Goal: Task Accomplishment & Management: Manage account settings

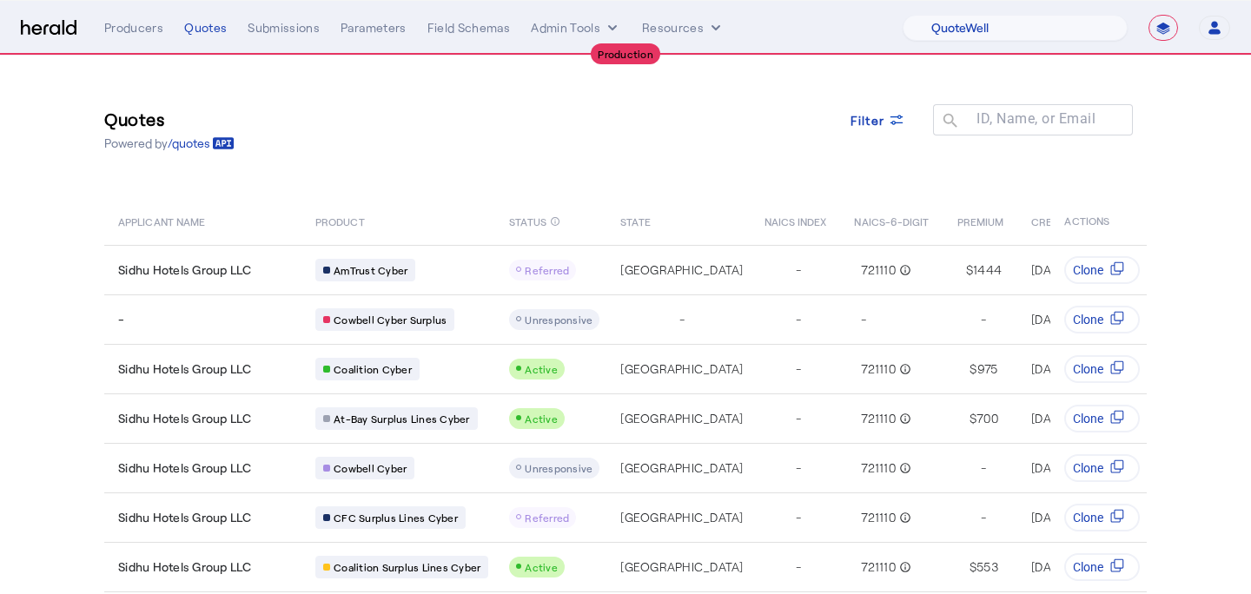
select select "pfm_d7yf_quotewell"
select select "**********"
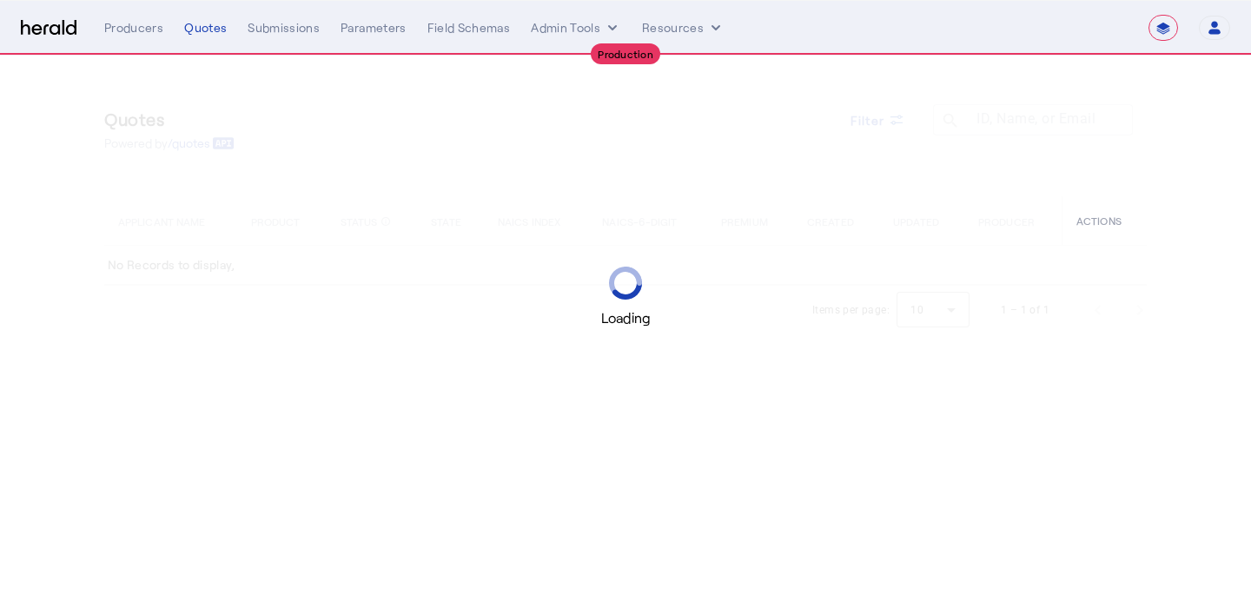
select select "**********"
select select "pfm_d7yf_quotewell"
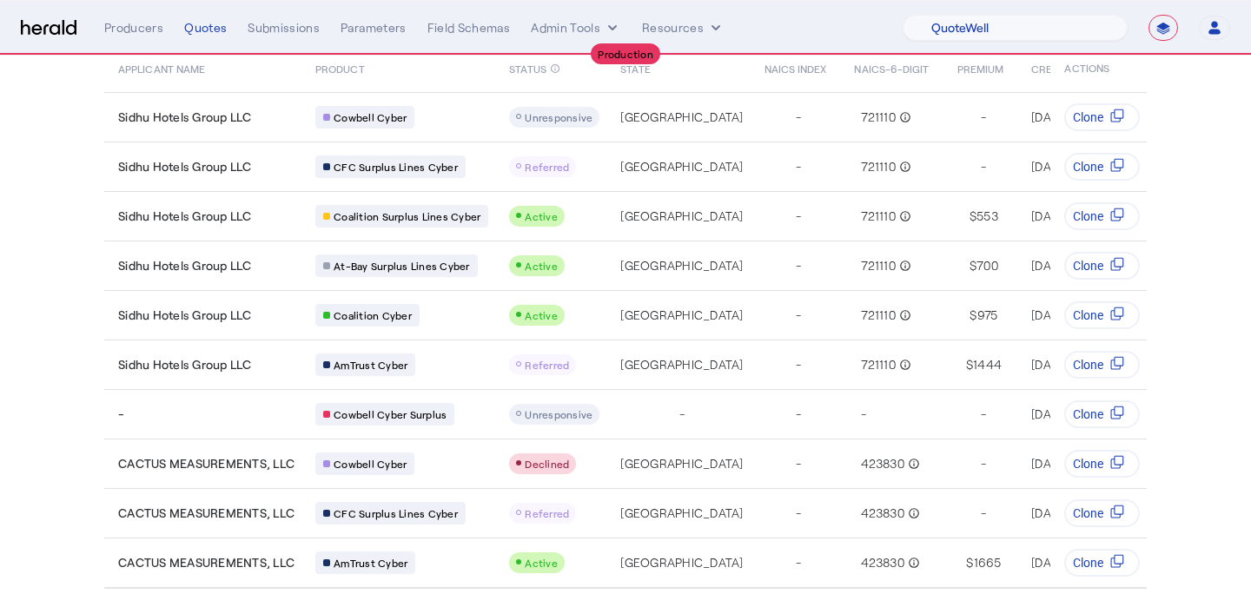
scroll to position [168, 0]
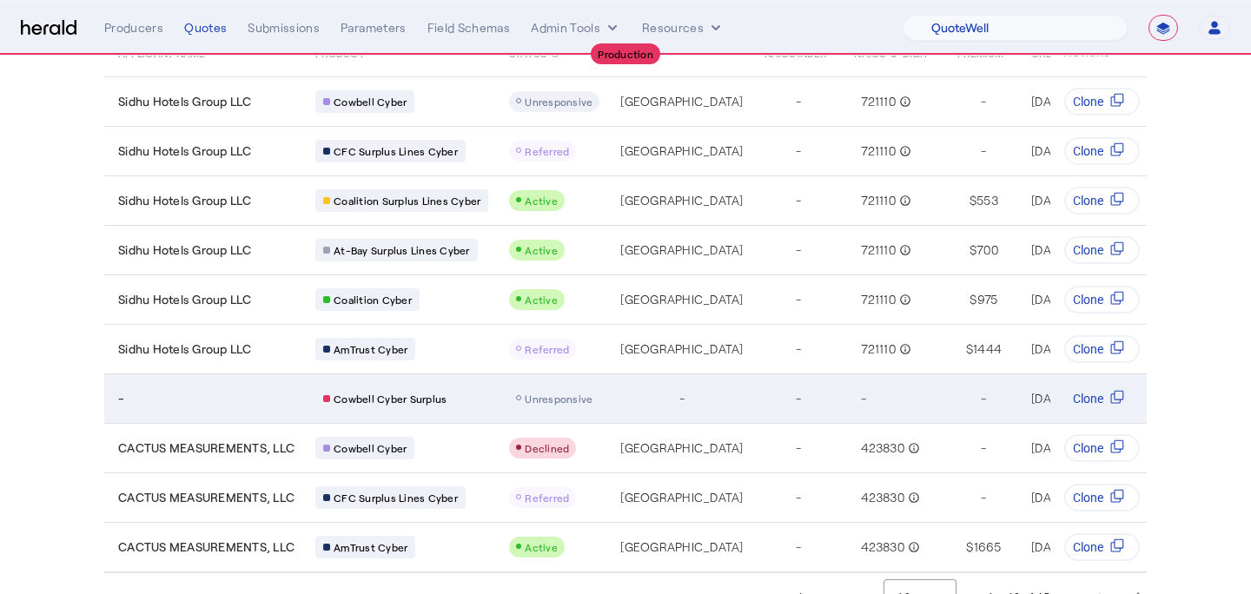
click at [484, 384] on td "Cowbell Cyber Surplus" at bounding box center [398, 397] width 194 height 49
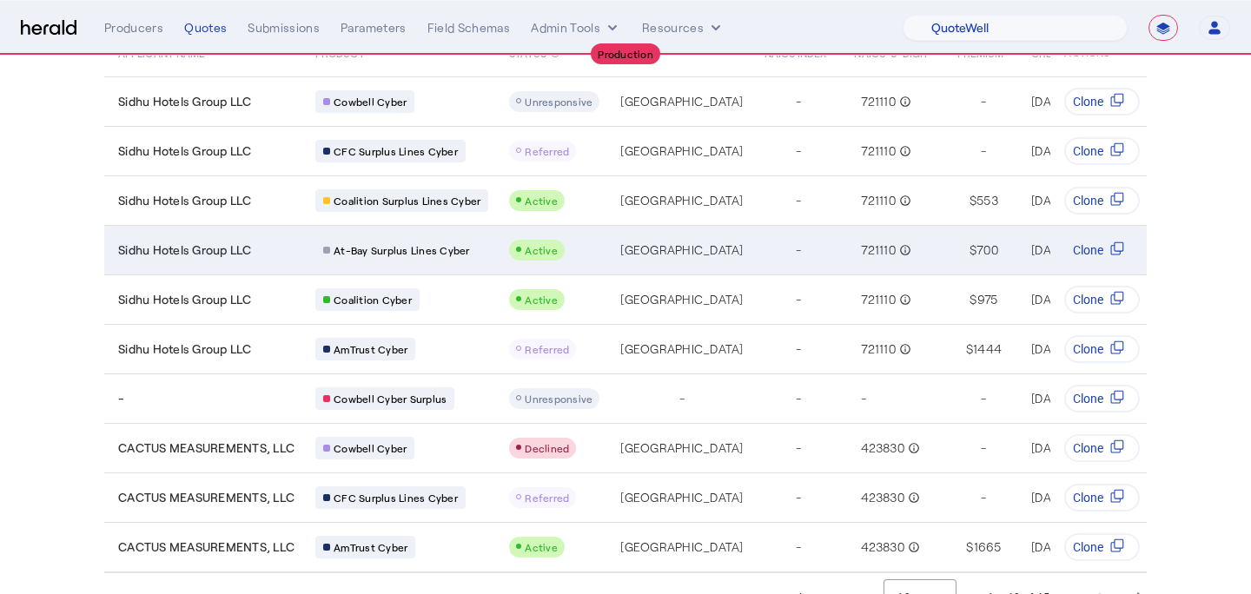
click at [623, 244] on div "[GEOGRAPHIC_DATA]" at bounding box center [681, 249] width 122 height 17
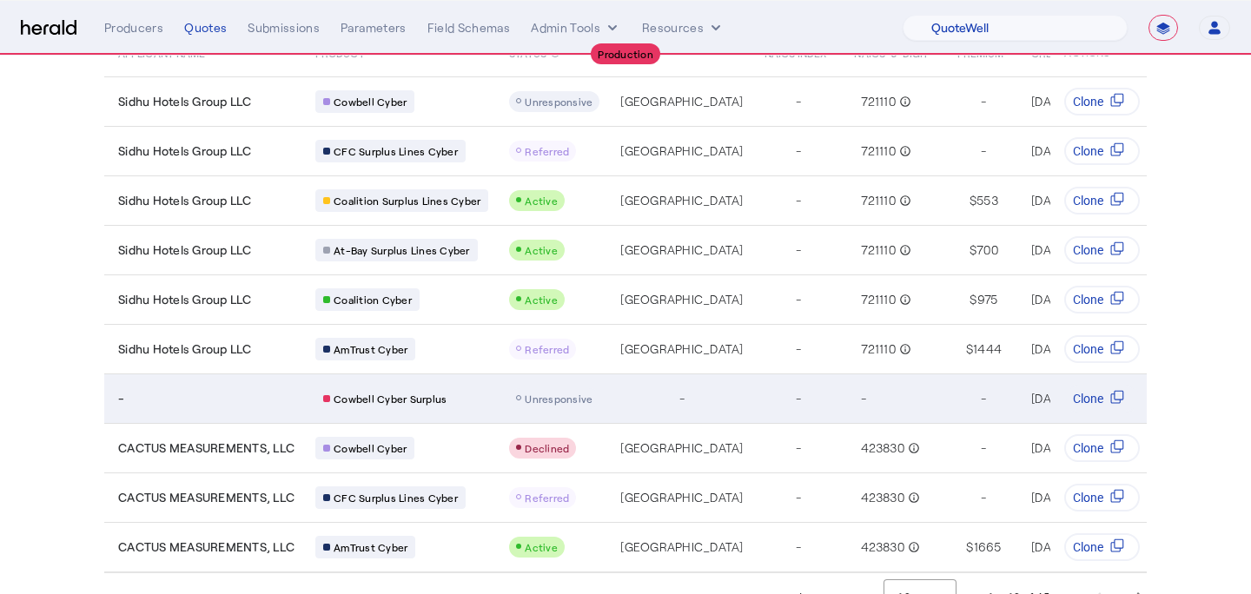
click at [544, 400] on span "Unresponsive" at bounding box center [559, 399] width 68 height 12
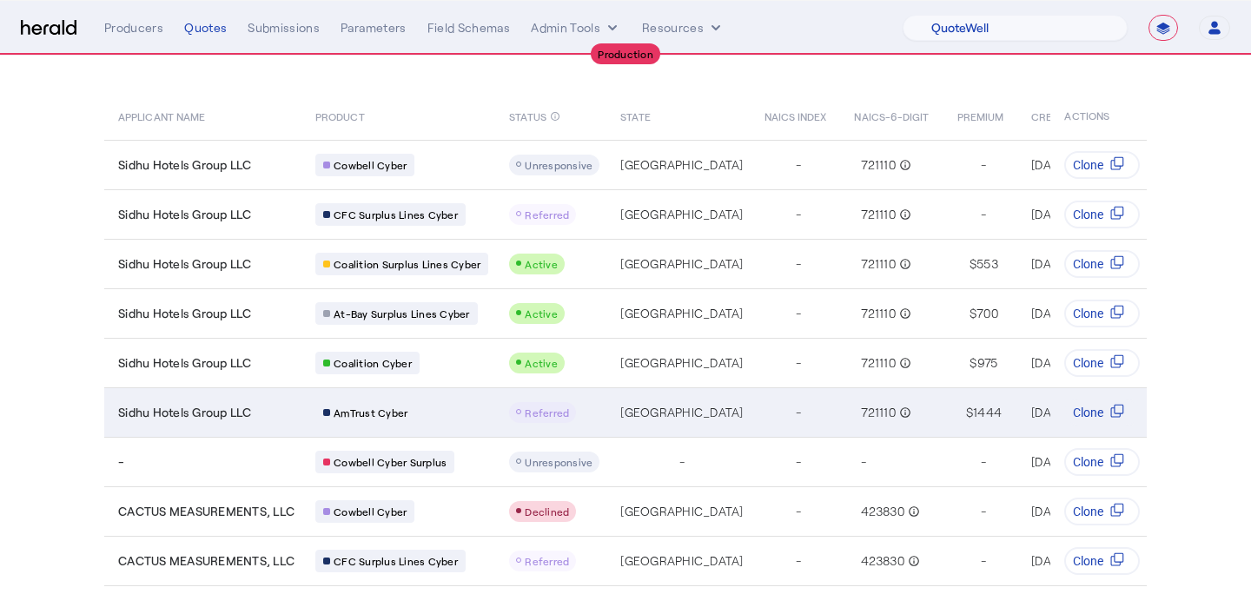
scroll to position [107, 0]
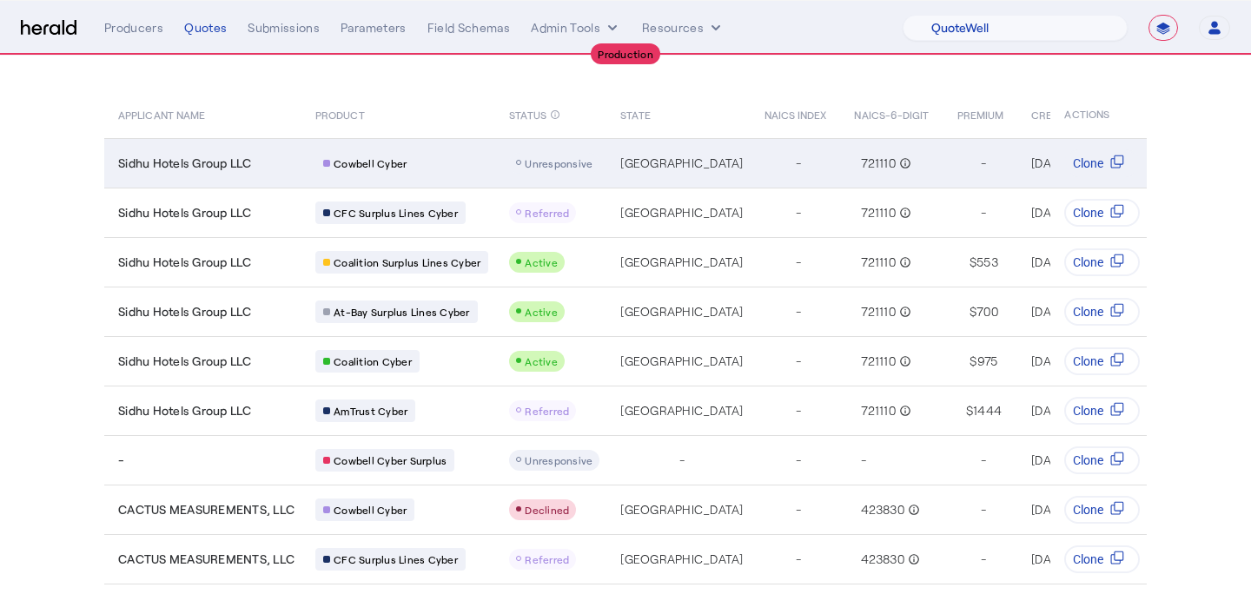
click at [485, 181] on td "Cowbell Cyber" at bounding box center [398, 162] width 194 height 49
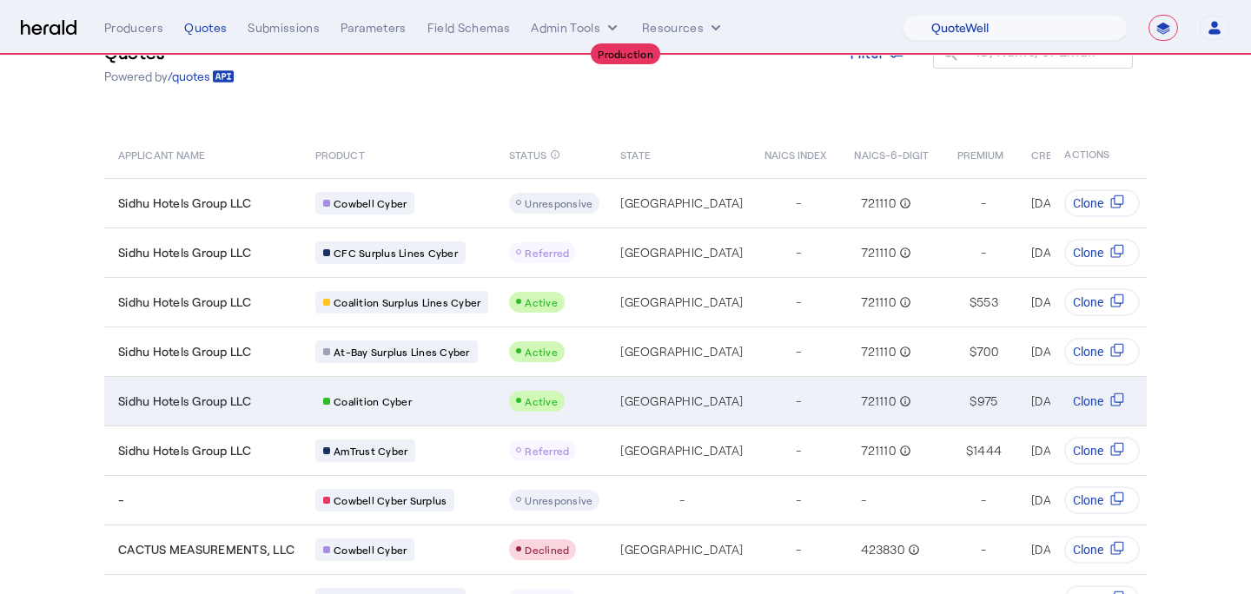
scroll to position [0, 0]
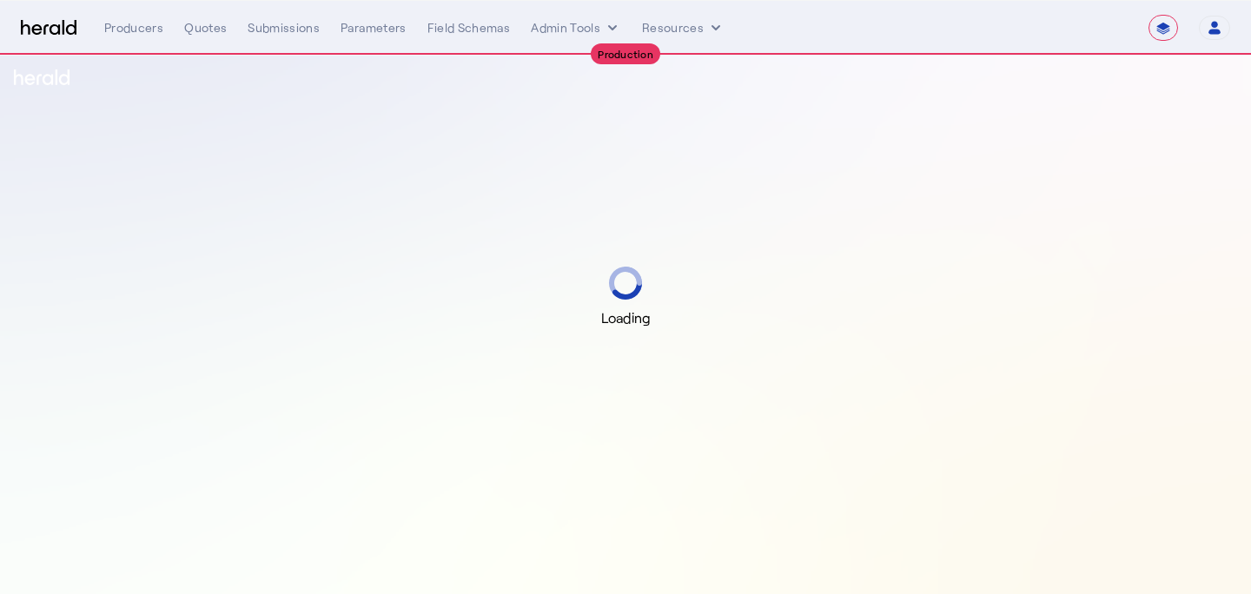
select select "**********"
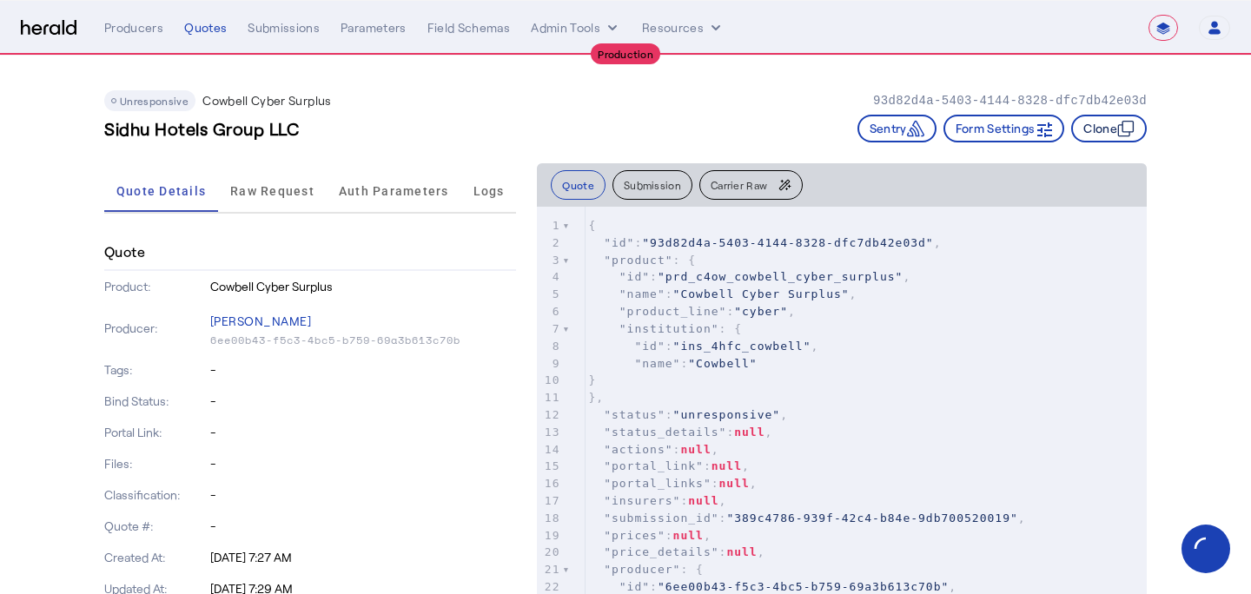
click at [1092, 126] on button "Clone" at bounding box center [1109, 129] width 76 height 28
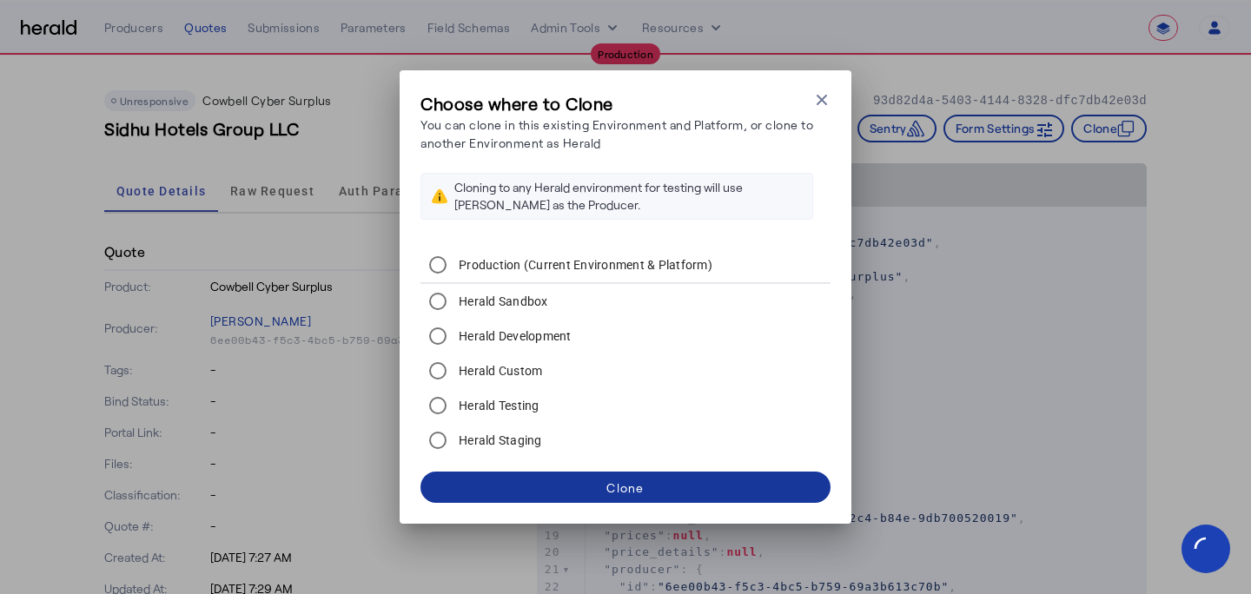
click at [671, 477] on span at bounding box center [625, 487] width 410 height 42
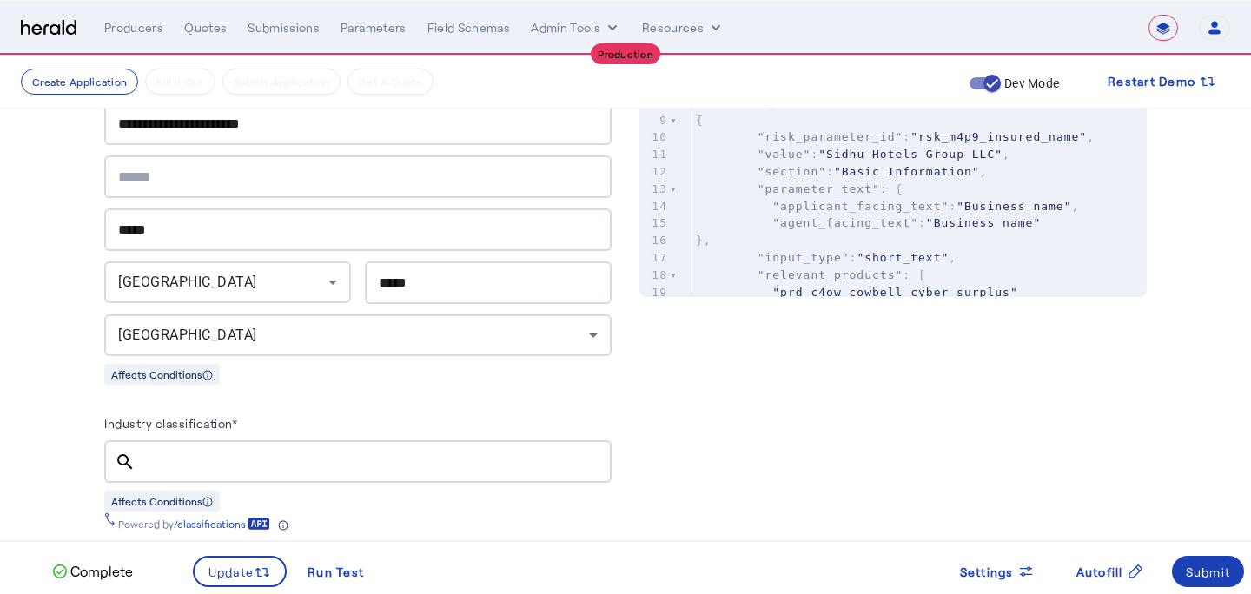
scroll to position [672, 0]
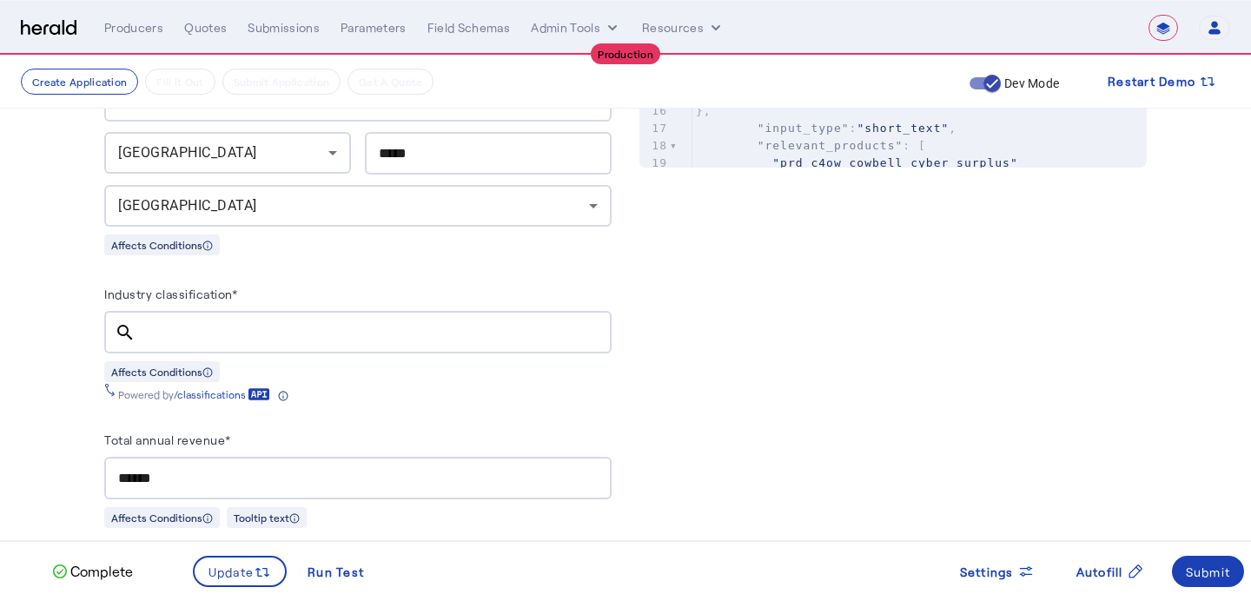
scroll to position [825, 0]
click at [369, 358] on div "Affects Conditions" at bounding box center [357, 369] width 507 height 22
click at [384, 328] on input "Industry classification*" at bounding box center [373, 330] width 448 height 21
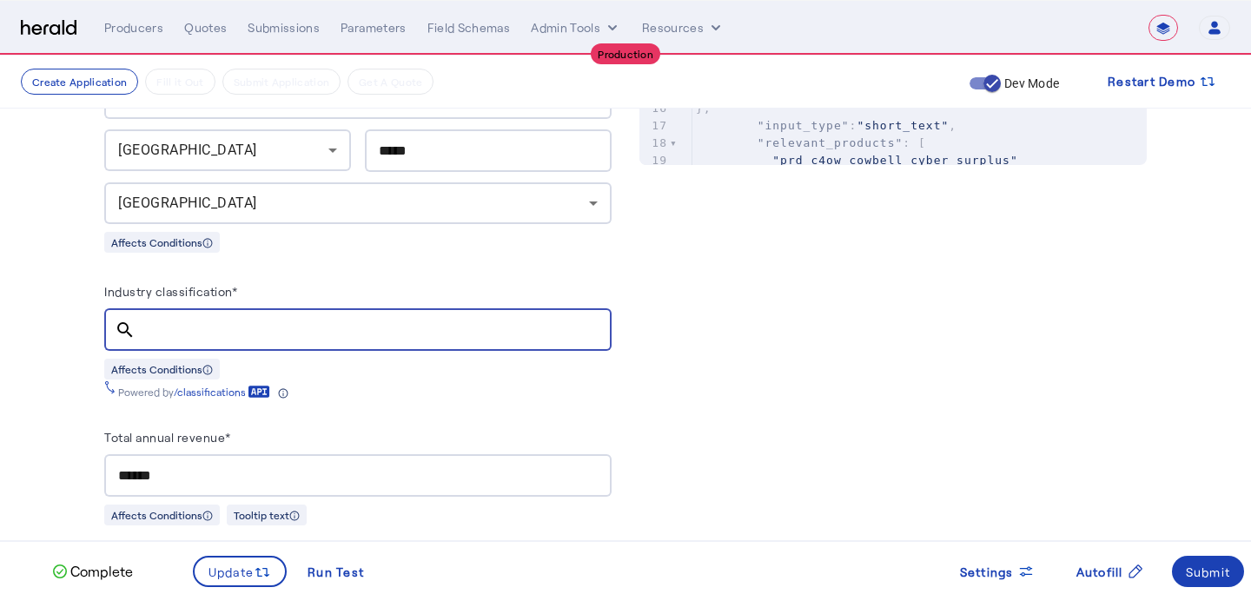
paste input "******"
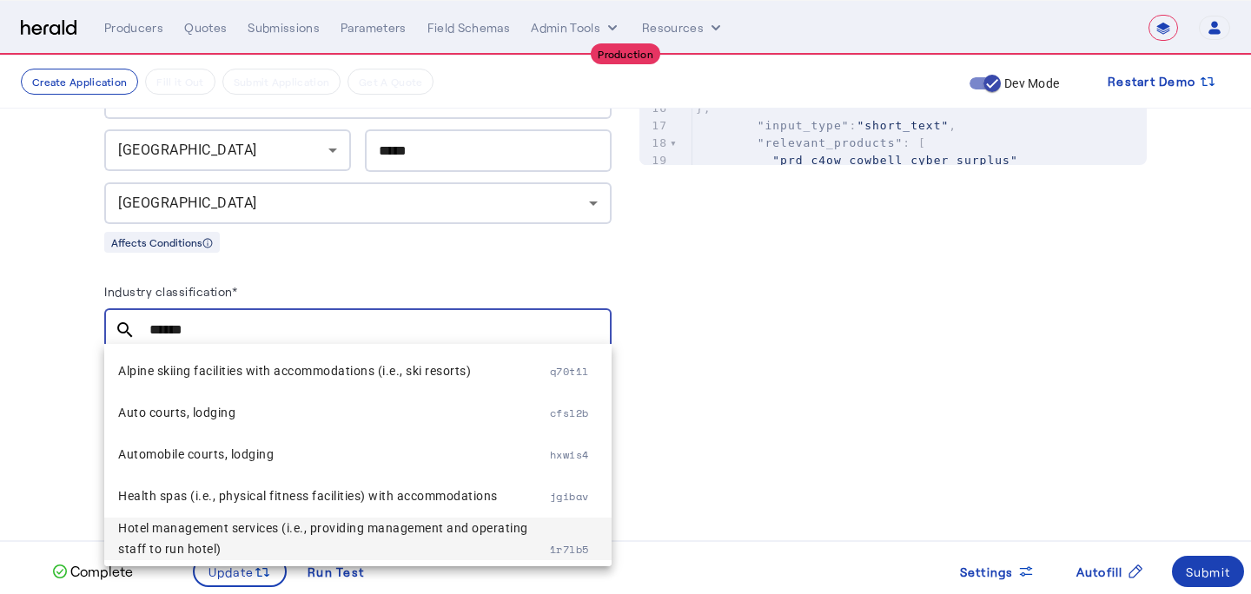
type input "******"
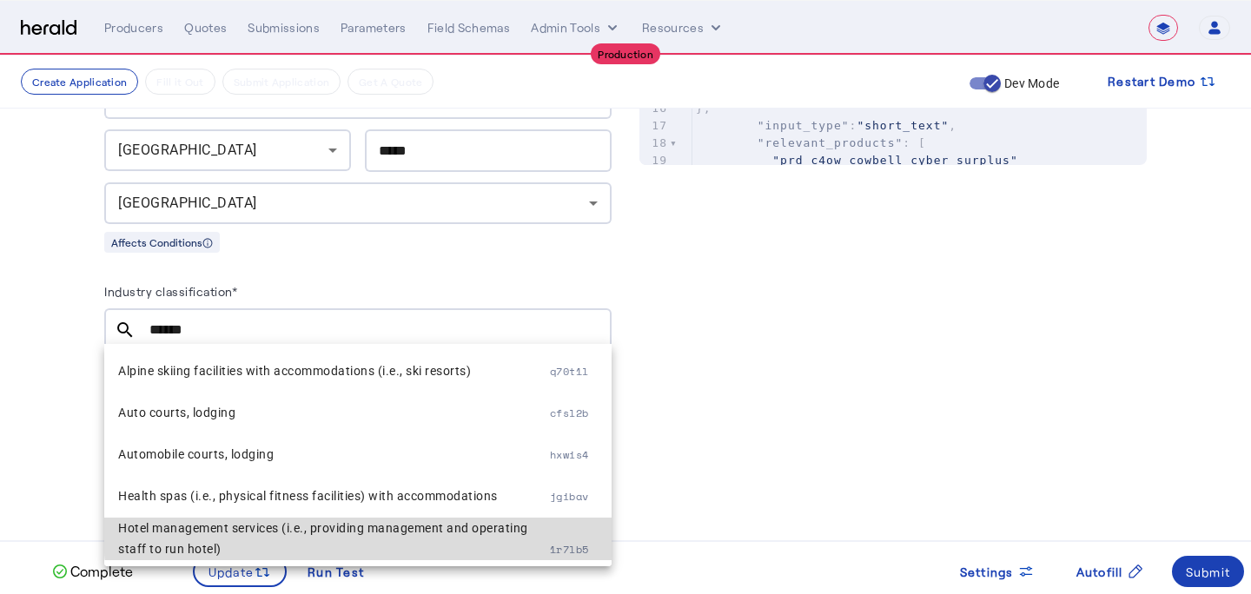
click at [359, 533] on span "Hotel management services (i.e., providing management and operating staff to ru…" at bounding box center [334, 539] width 432 height 42
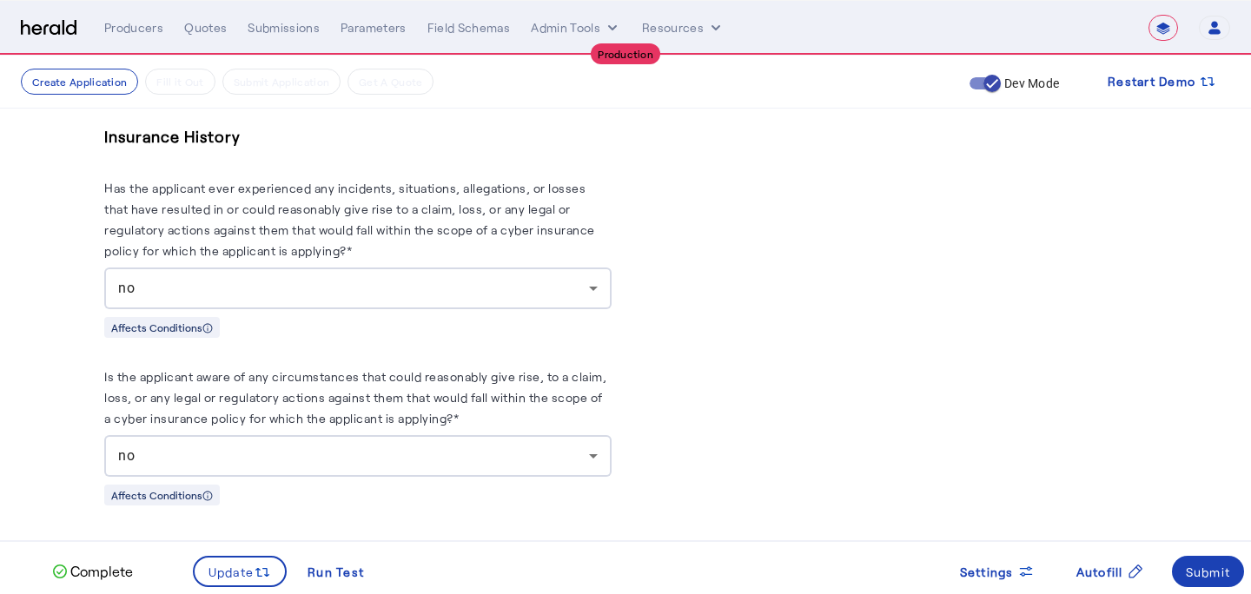
scroll to position [2617, 0]
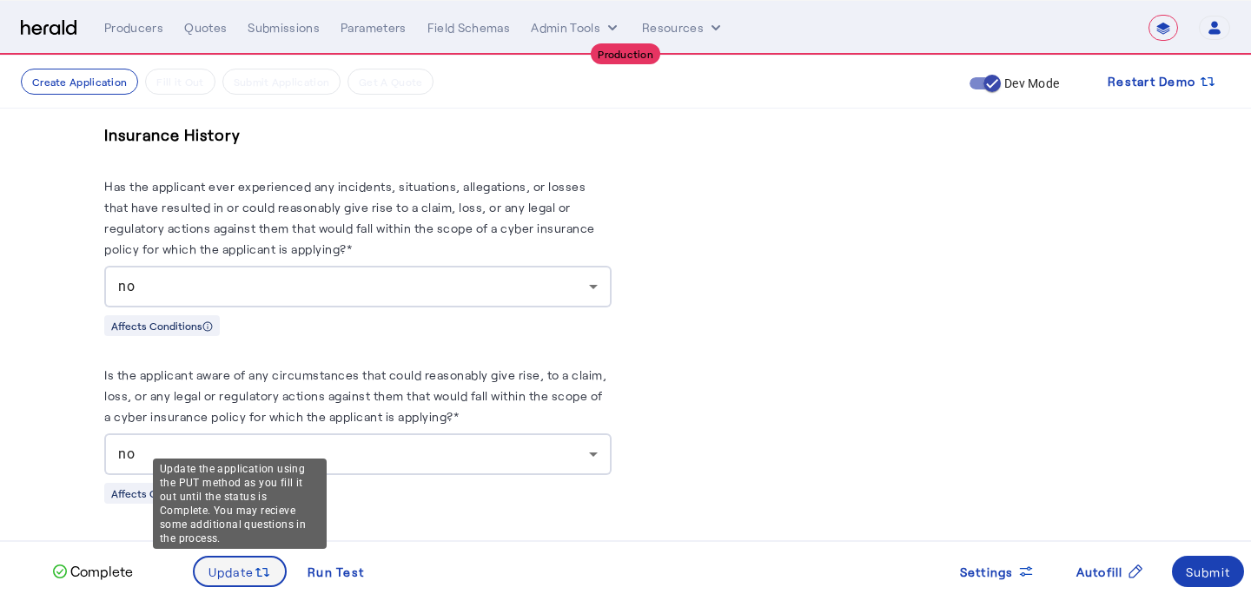
click at [257, 549] on div "Update the application using the PUT method as you fill it out until the status…" at bounding box center [240, 504] width 174 height 90
click at [257, 564] on icon at bounding box center [262, 572] width 17 height 17
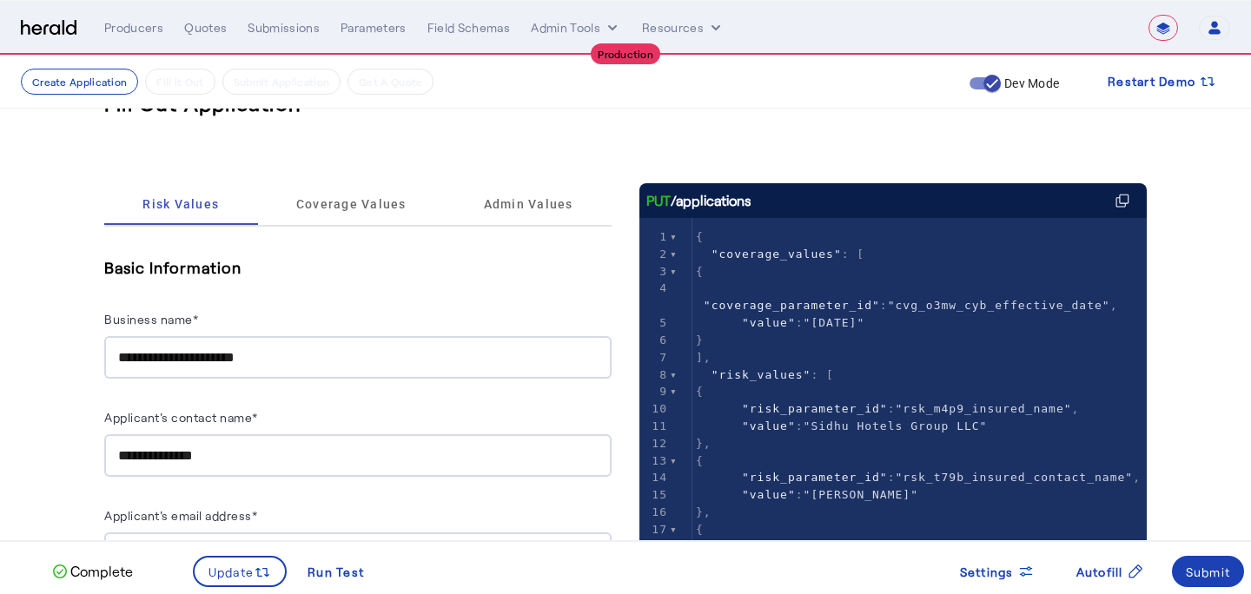
scroll to position [34, 0]
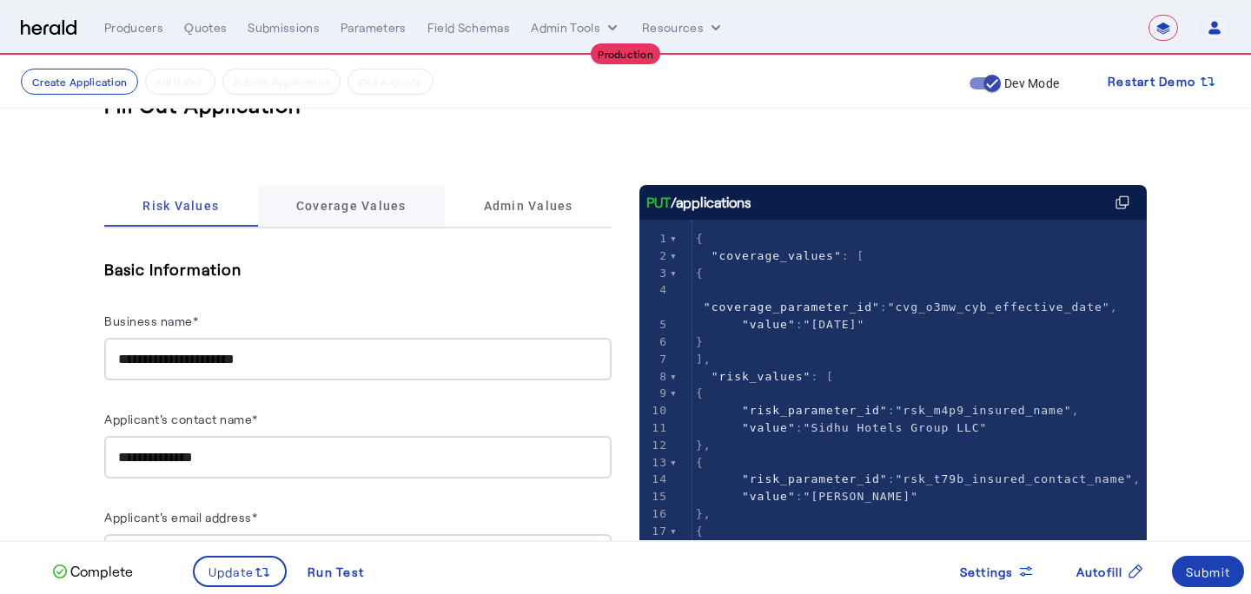
click at [342, 209] on span "Coverage Values" at bounding box center [351, 206] width 110 height 12
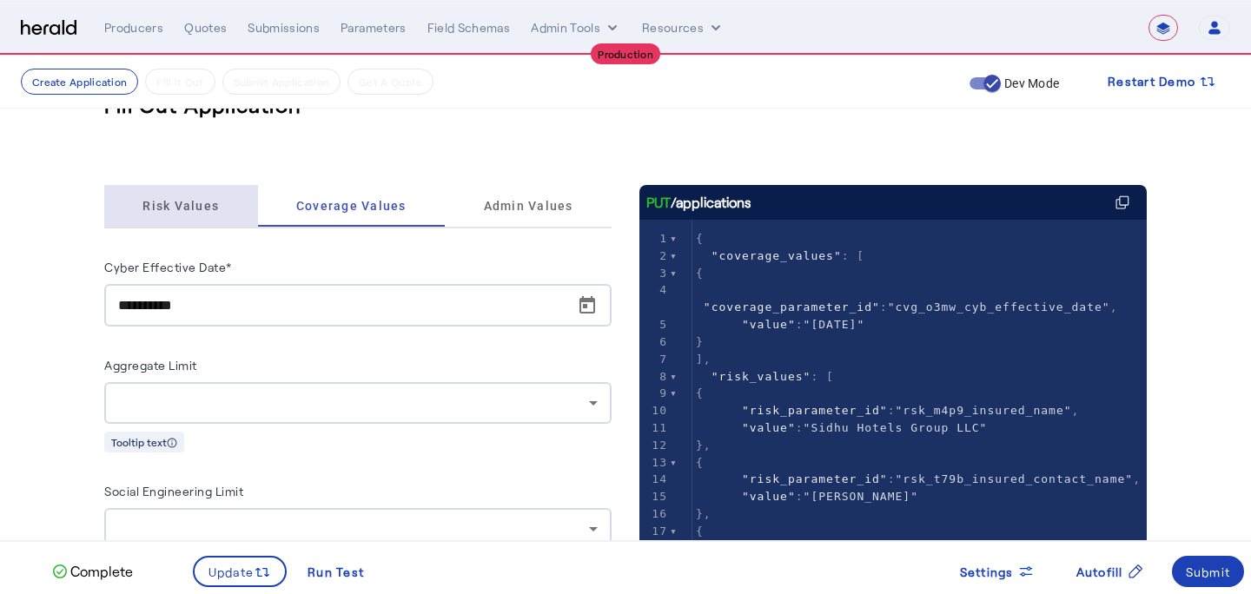
click at [199, 210] on span "Risk Values" at bounding box center [180, 206] width 76 height 12
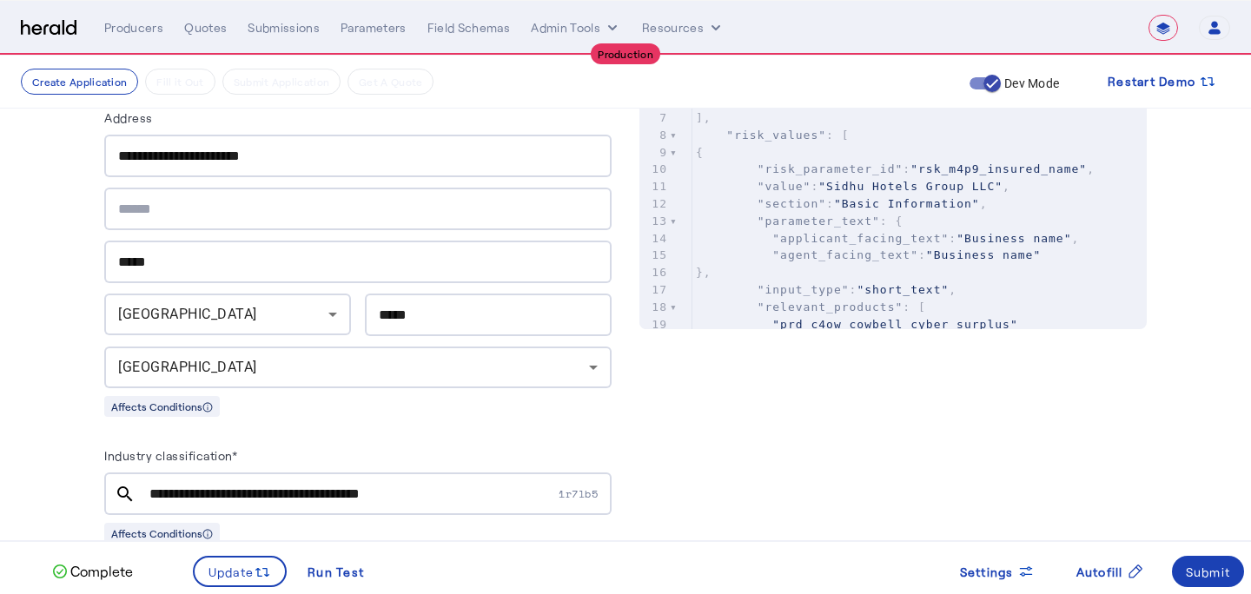
scroll to position [682, 0]
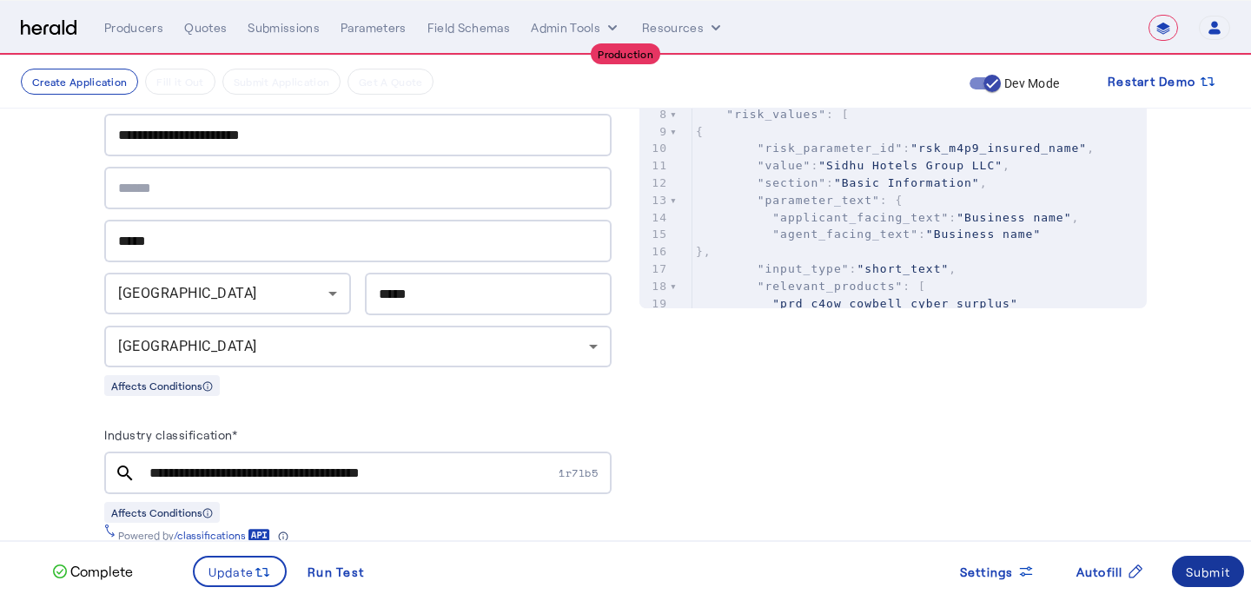
click at [1218, 582] on span at bounding box center [1207, 572] width 73 height 42
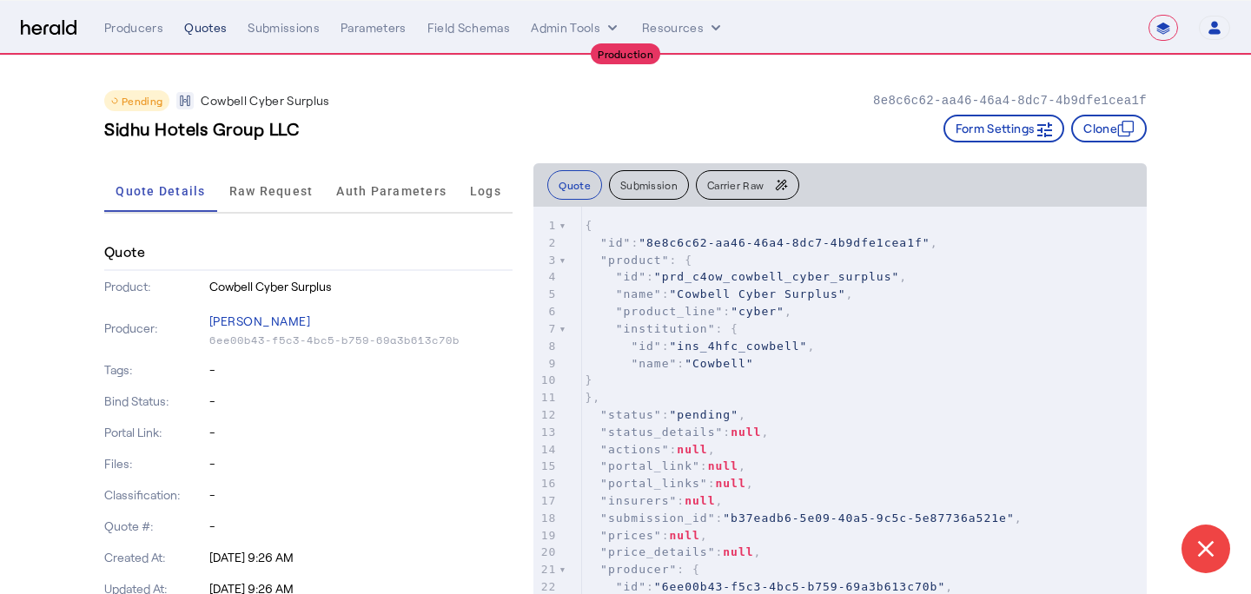
click at [217, 26] on div "Quotes" at bounding box center [205, 27] width 43 height 17
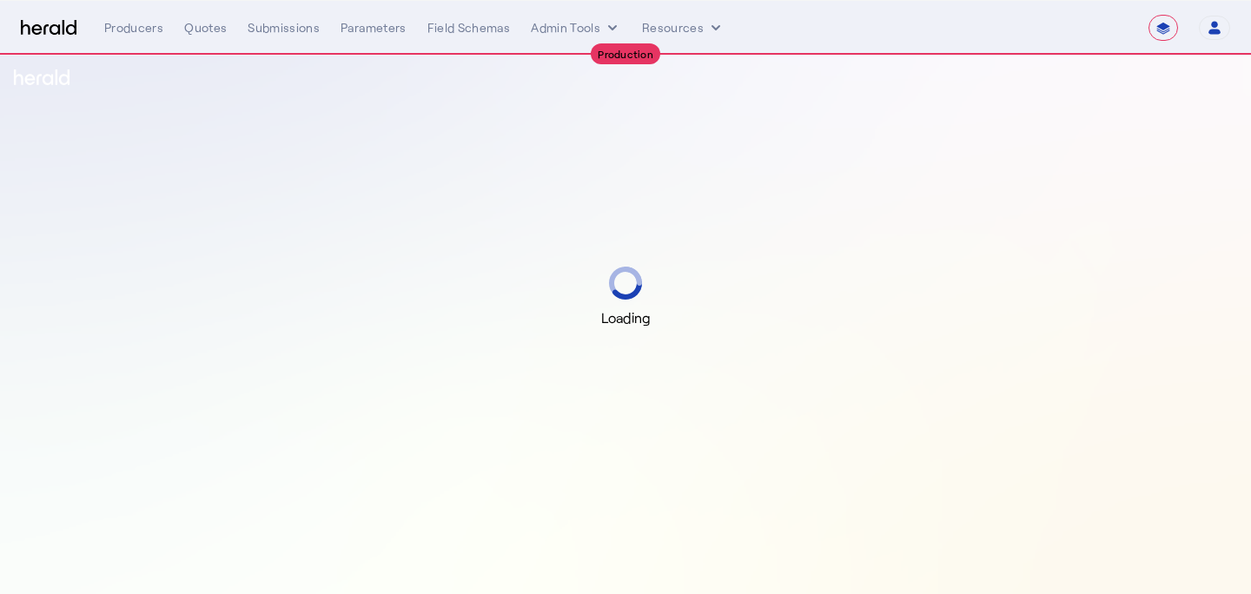
select select "**********"
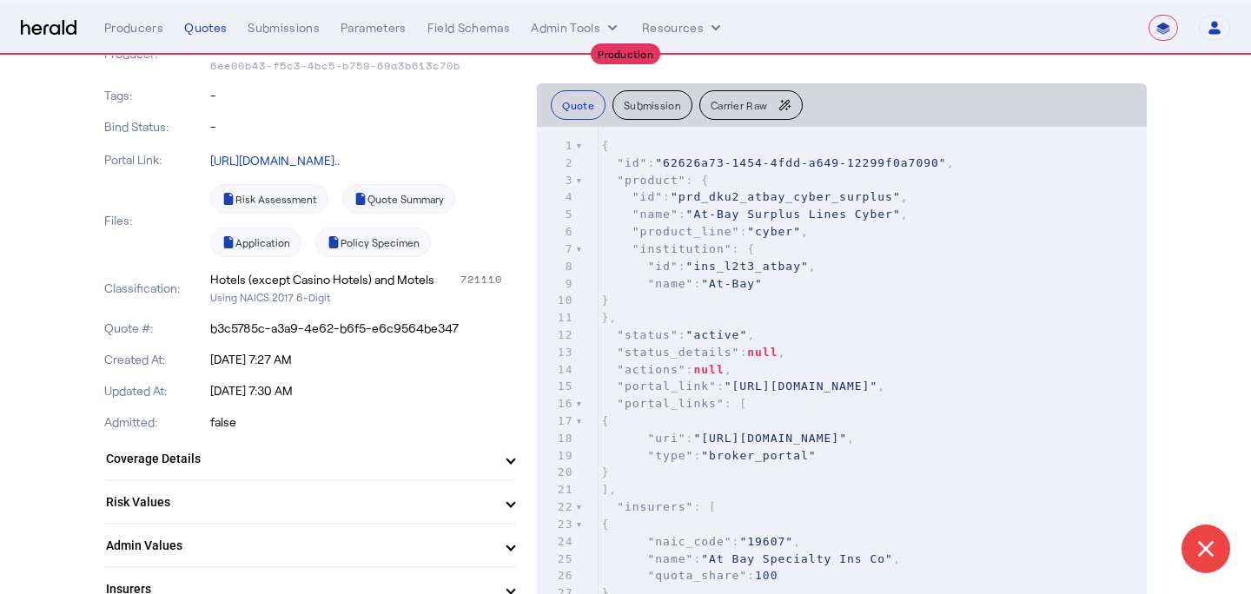
scroll to position [267, 0]
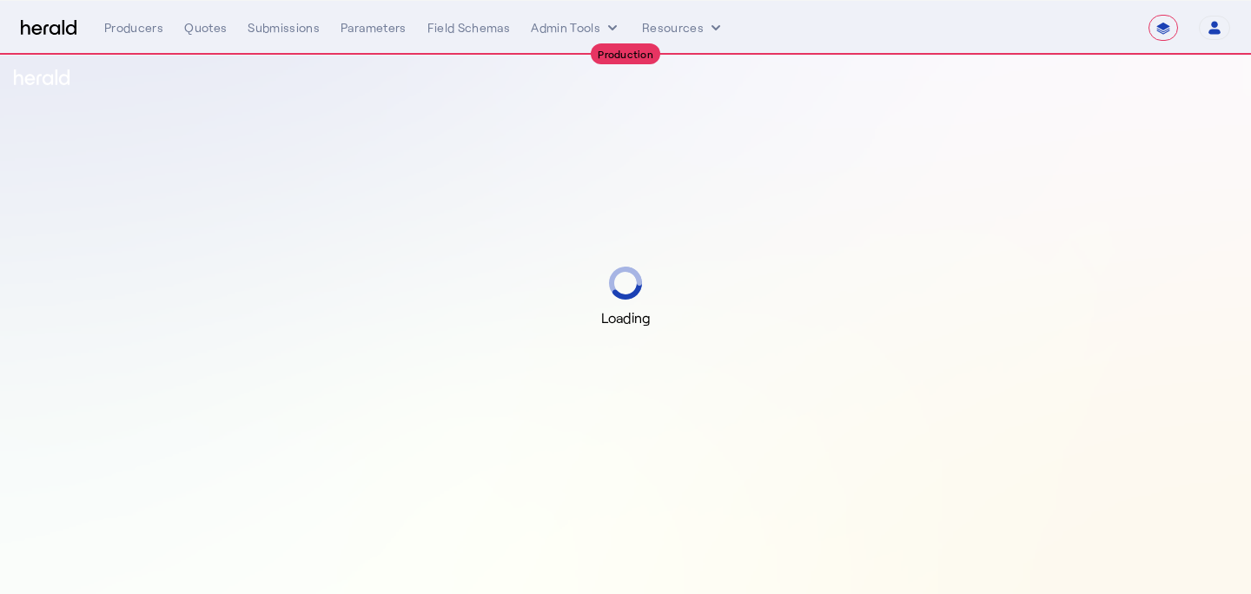
select select "**********"
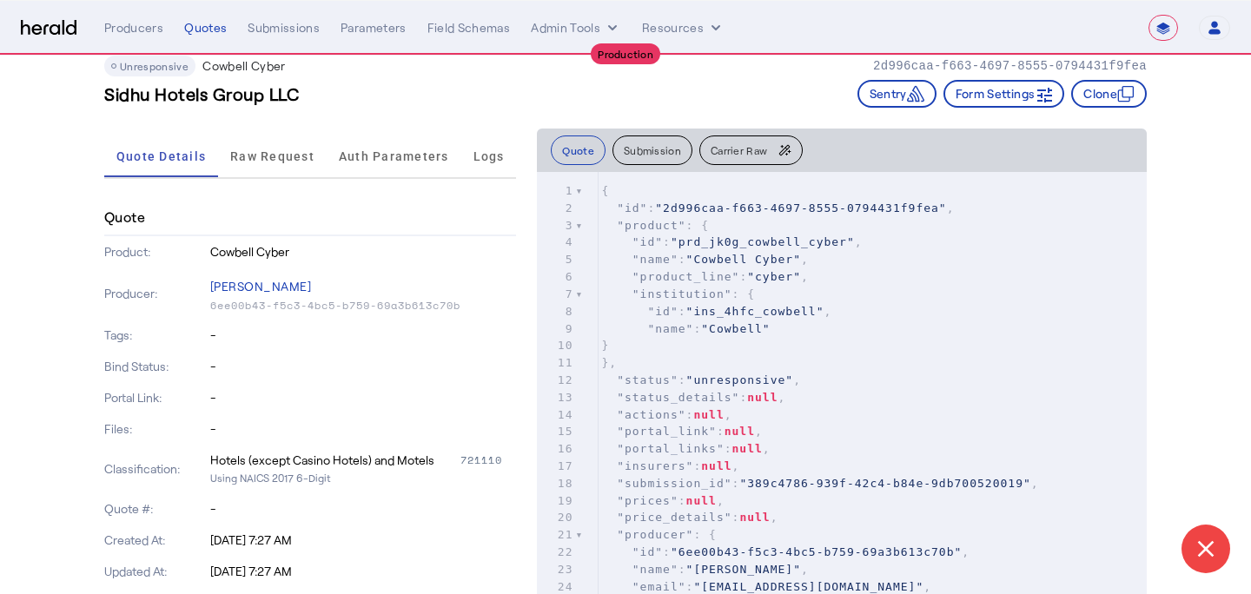
scroll to position [37, 0]
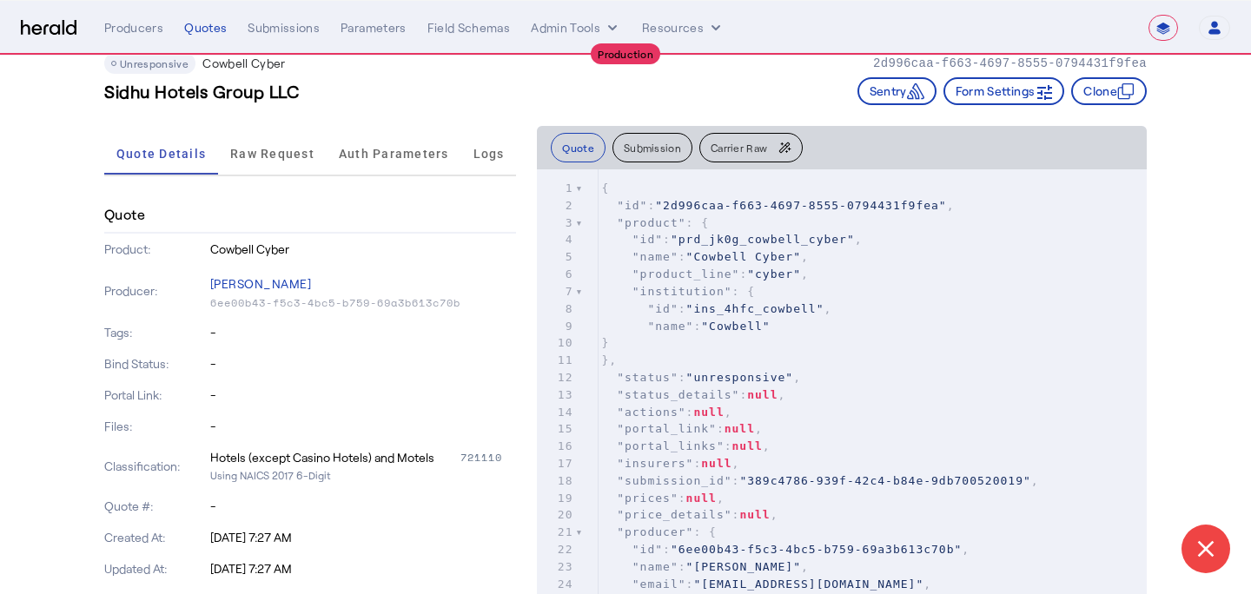
click at [485, 456] on div "721110" at bounding box center [488, 457] width 56 height 17
copy div "721110"
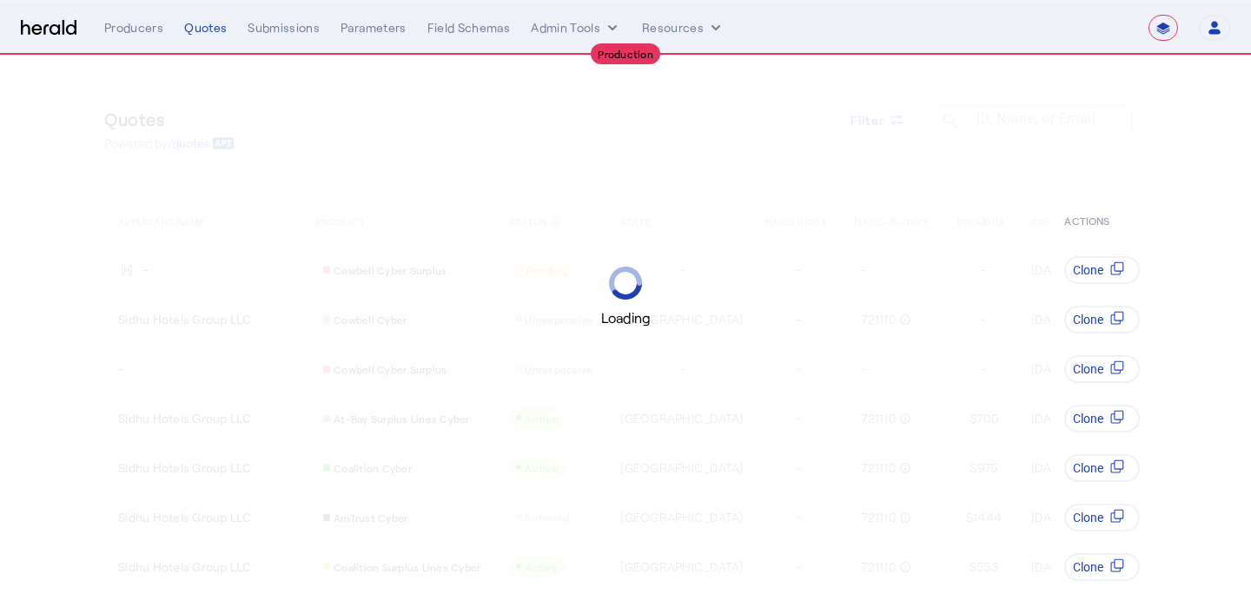
select select "**********"
select select "pfm_d7yf_quotewell"
select select "**********"
select select "pfm_d7yf_quotewell"
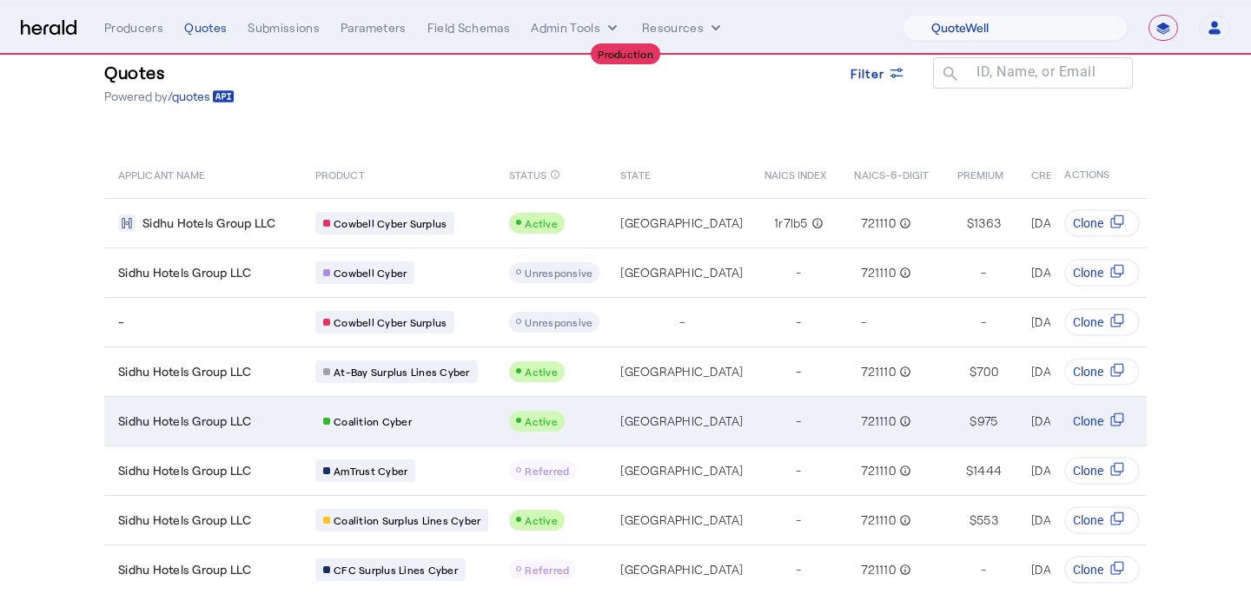
scroll to position [43, 0]
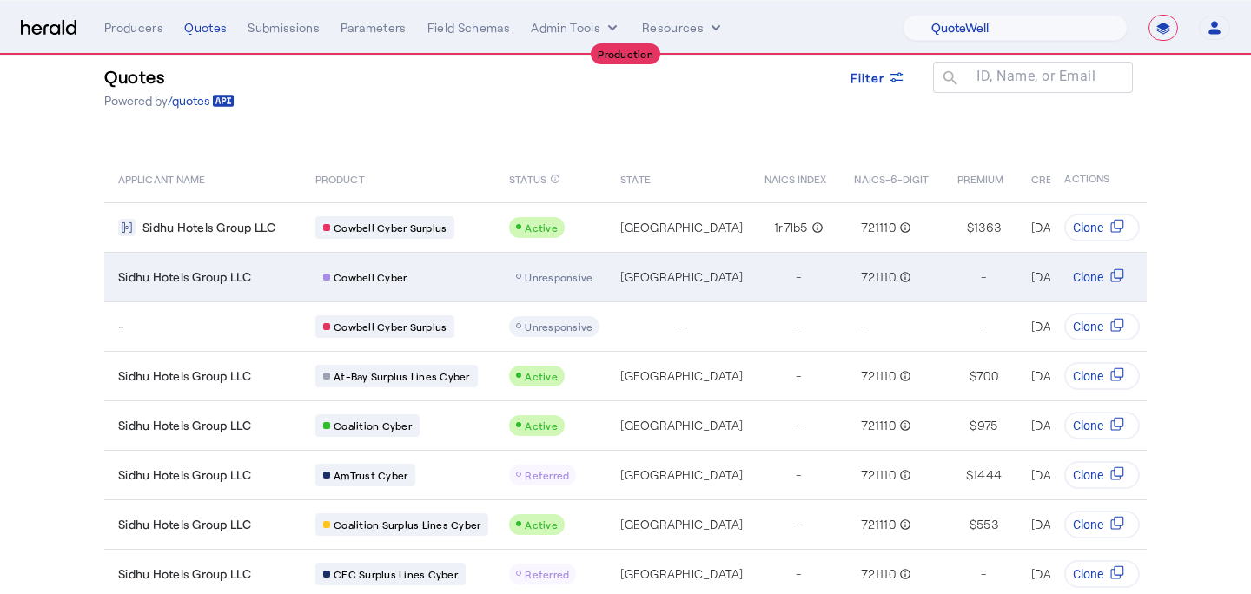
click at [539, 287] on td "Unresponsive" at bounding box center [550, 276] width 111 height 49
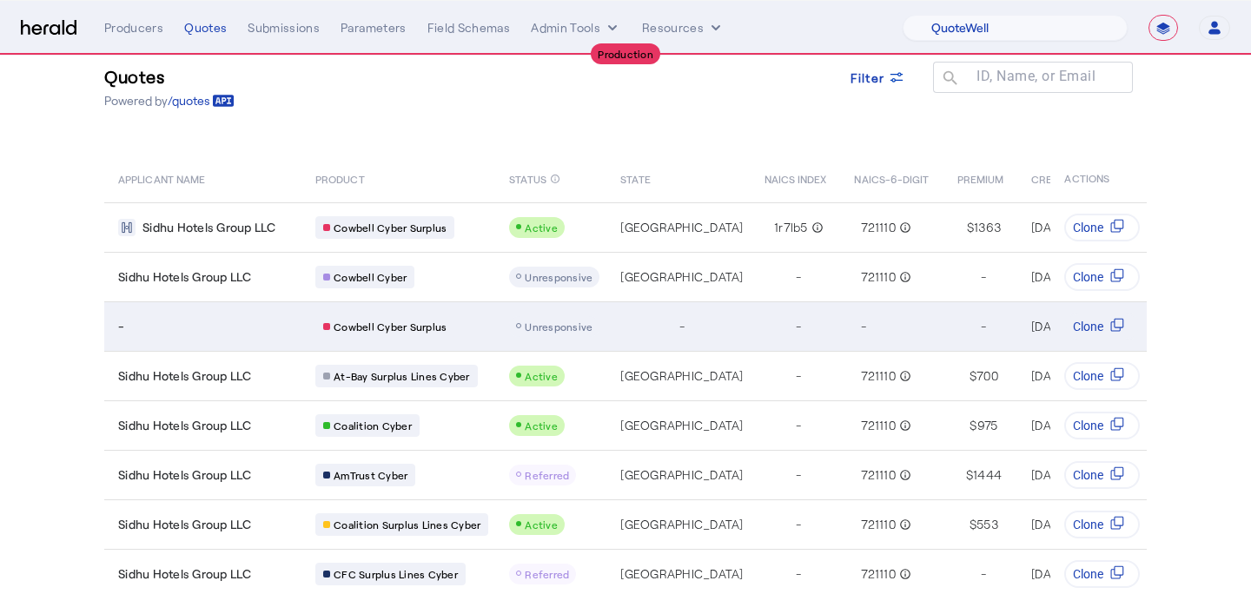
click at [840, 318] on td "-" at bounding box center [891, 325] width 102 height 49
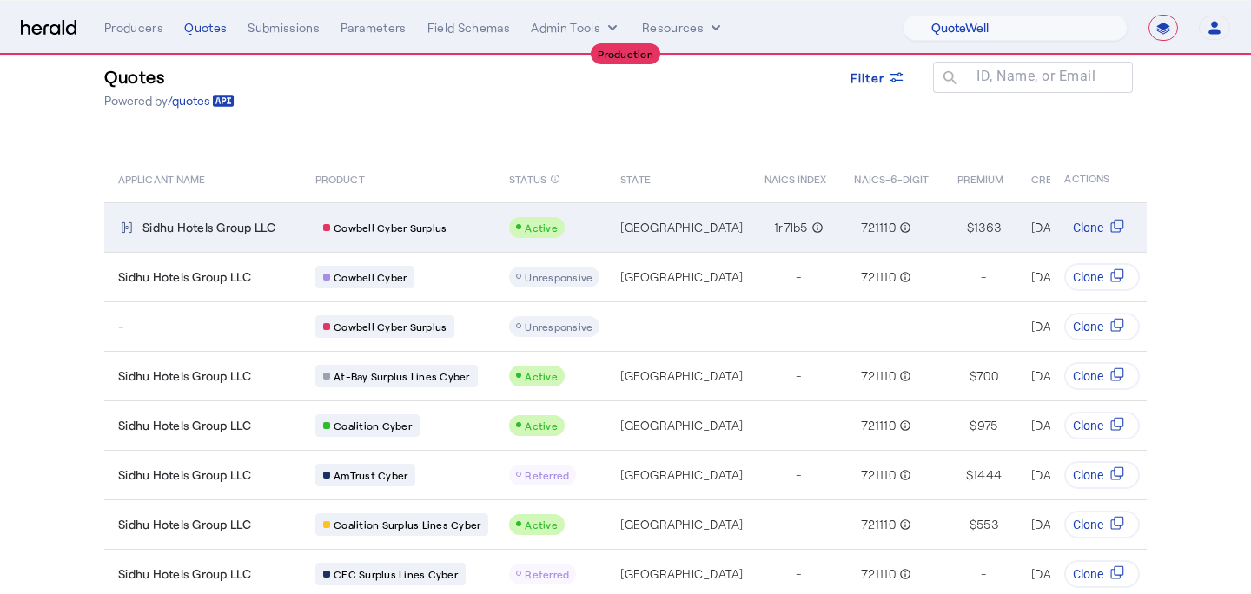
click at [656, 248] on td "[GEOGRAPHIC_DATA]" at bounding box center [677, 226] width 143 height 49
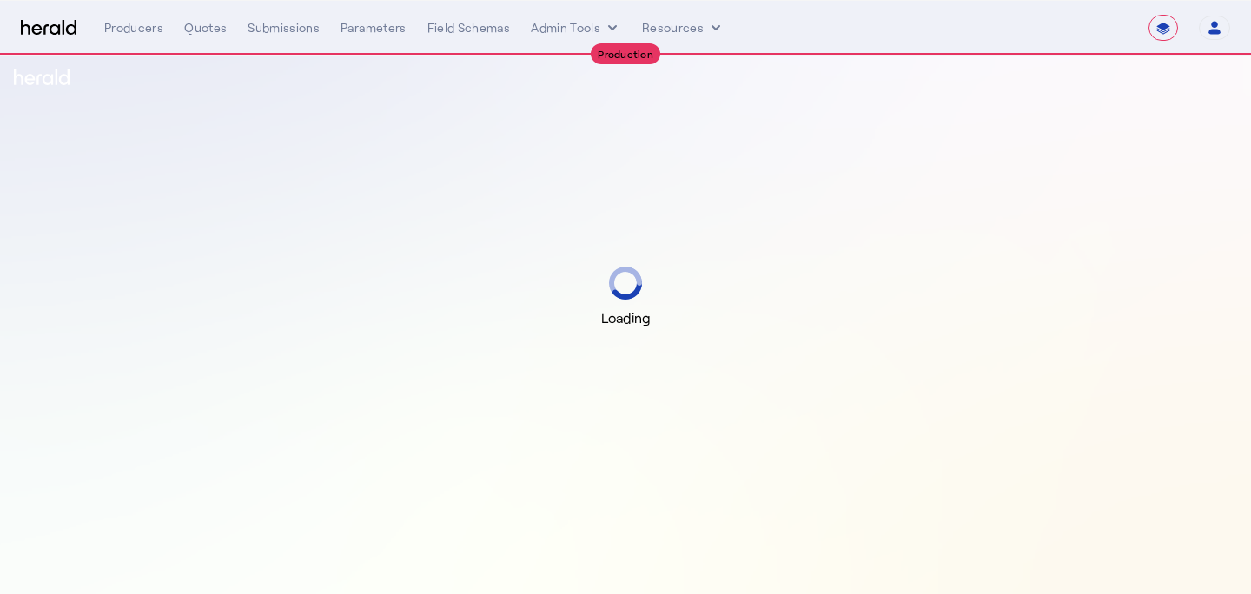
select select "**********"
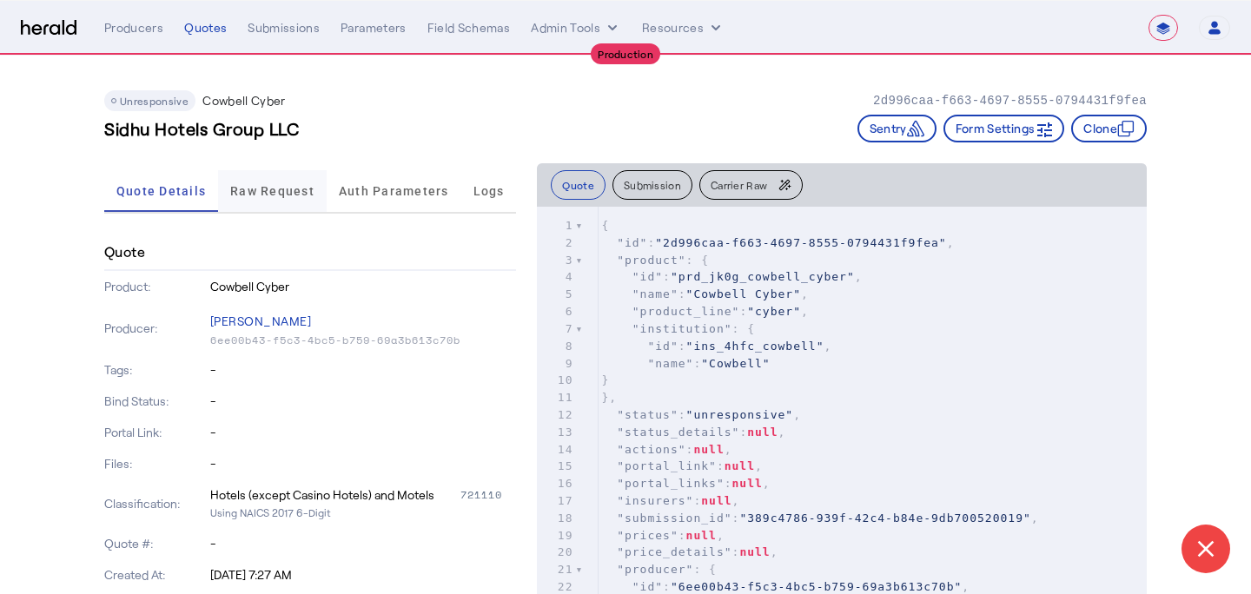
click at [280, 192] on span "Raw Request" at bounding box center [272, 191] width 84 height 12
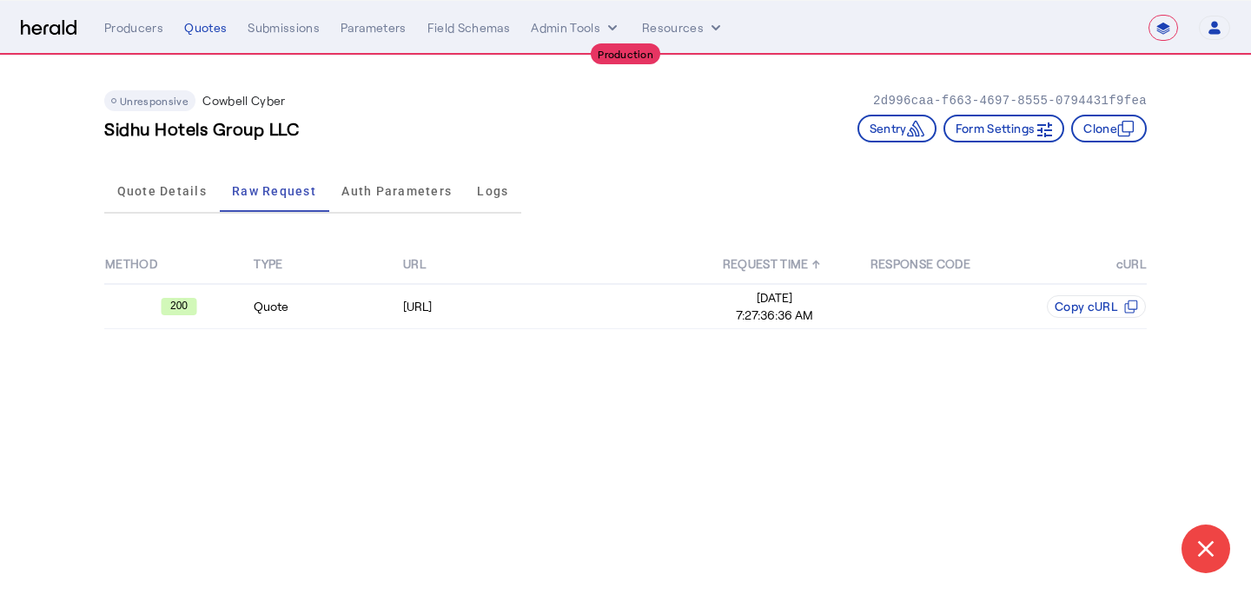
click at [573, 279] on th "URL" at bounding box center [551, 264] width 298 height 39
click at [576, 299] on div "https://api.cowbellcyber.ai/api/auth/v1/api/token" at bounding box center [551, 306] width 296 height 17
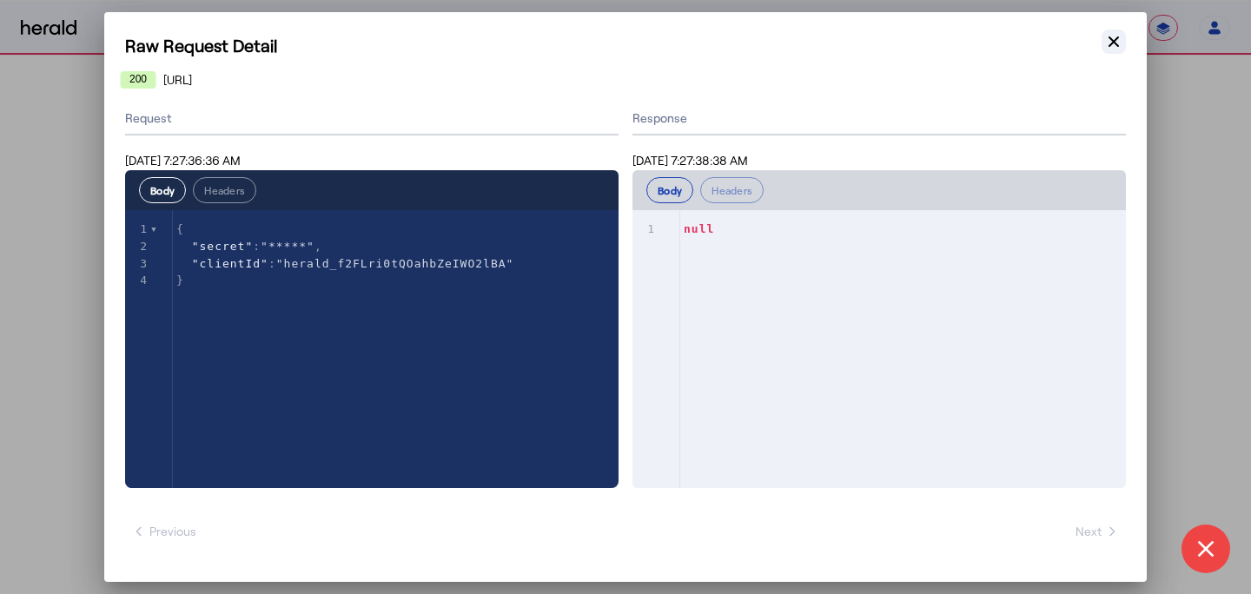
click at [1115, 44] on icon "button" at bounding box center [1113, 41] width 10 height 10
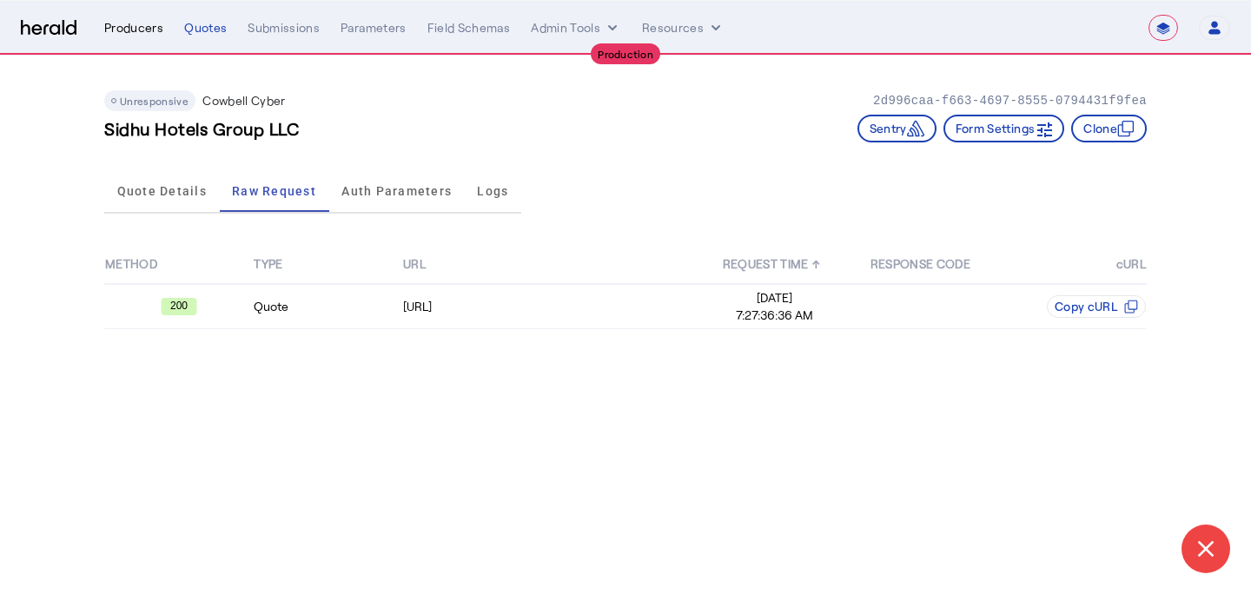
click at [129, 32] on div "Producers" at bounding box center [133, 27] width 59 height 17
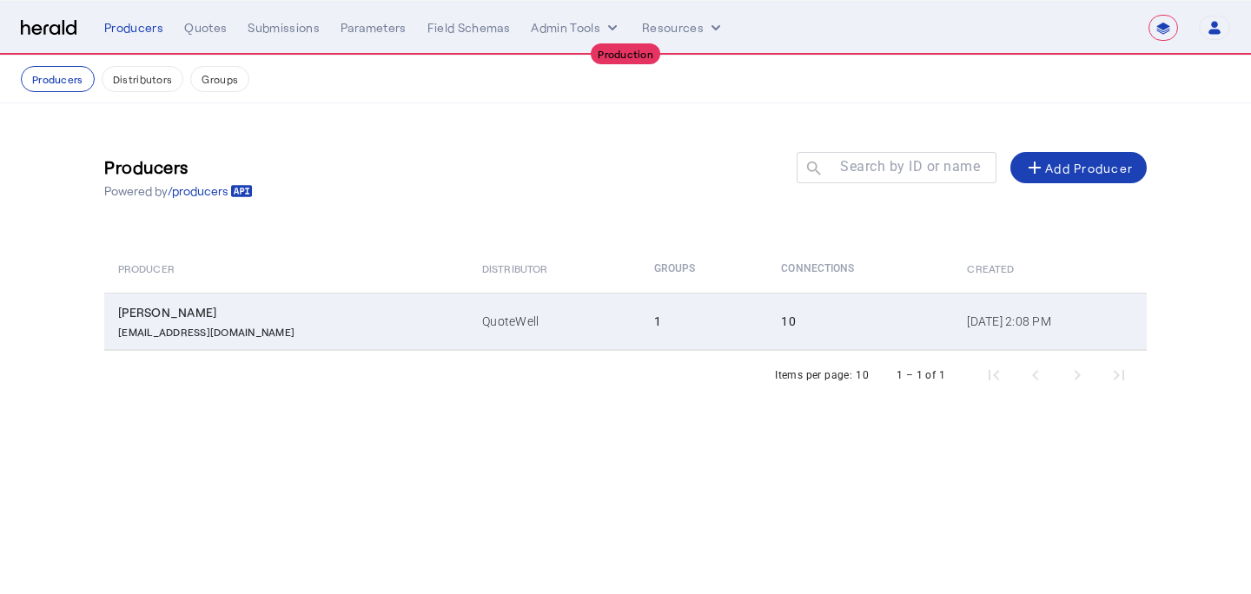
click at [663, 335] on td "1" at bounding box center [704, 321] width 128 height 57
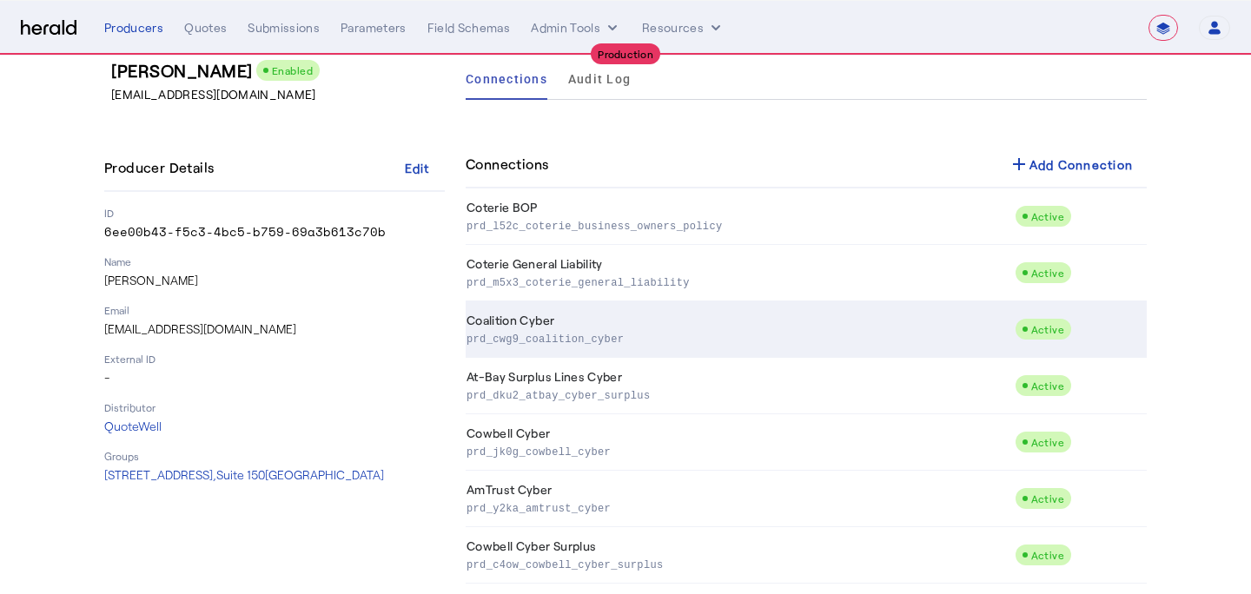
scroll to position [274, 0]
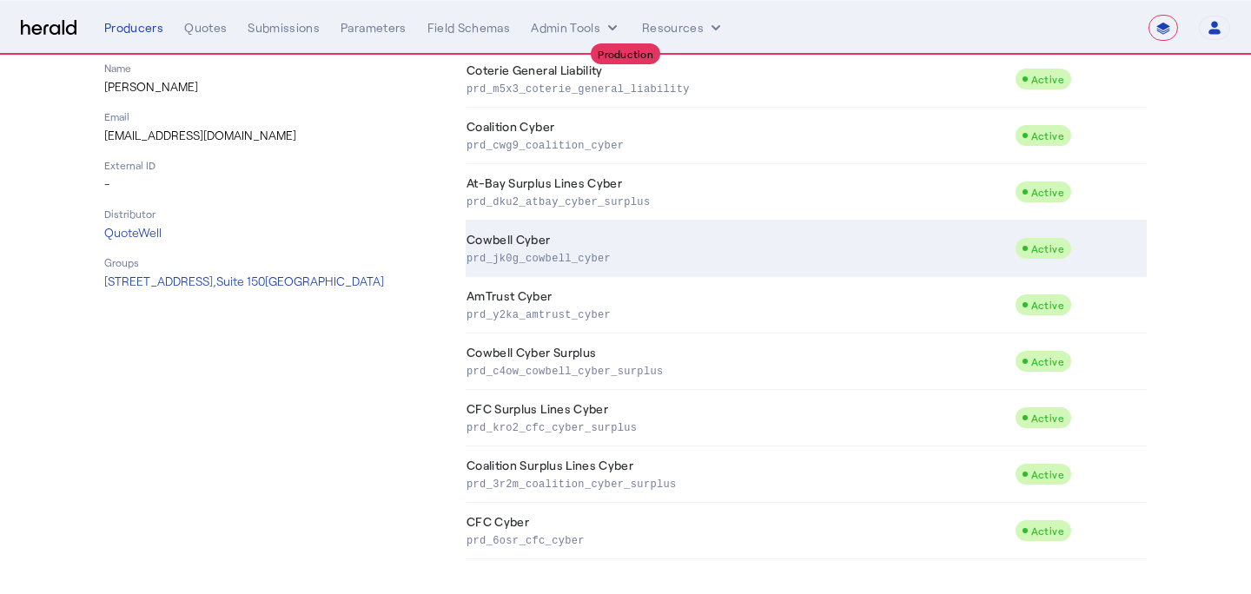
click at [681, 255] on p "prd_jk0g_cowbell_cyber" at bounding box center [736, 256] width 541 height 17
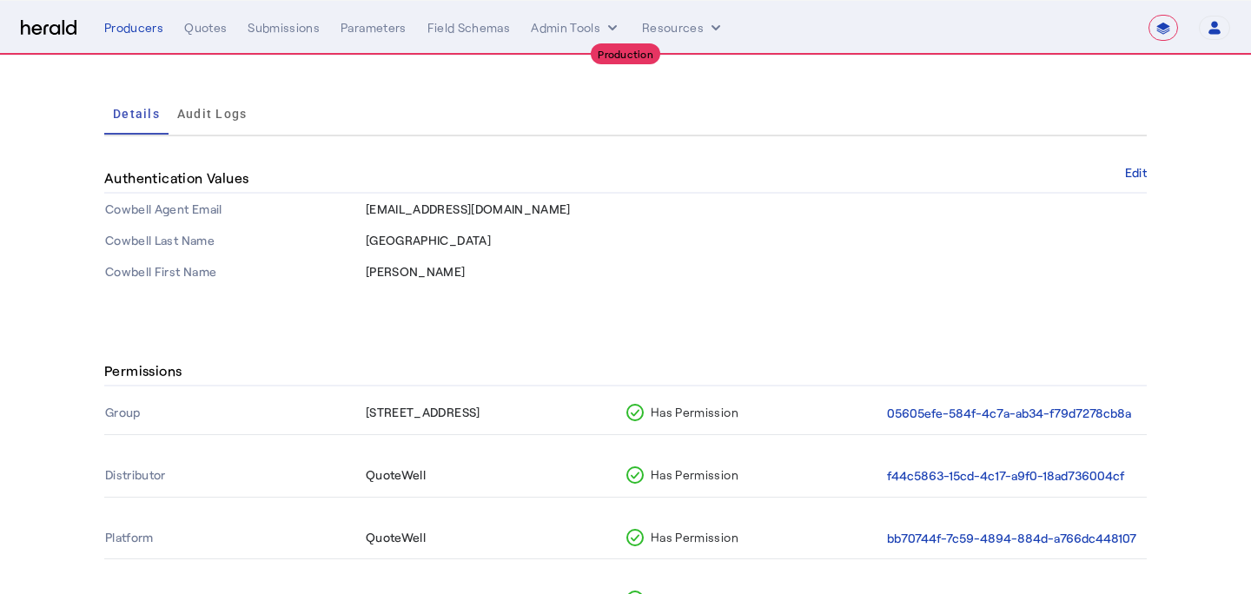
scroll to position [233, 0]
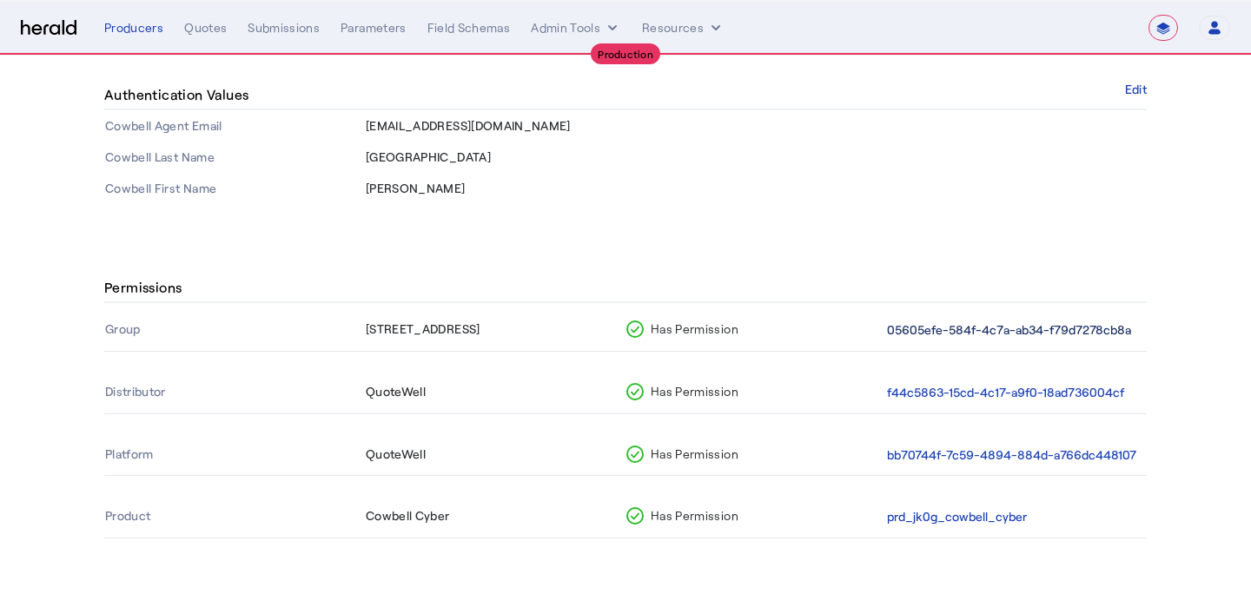
click at [968, 338] on button "05605efe-584f-4c7a-ab34-f79d7278cb8a" at bounding box center [1009, 330] width 244 height 20
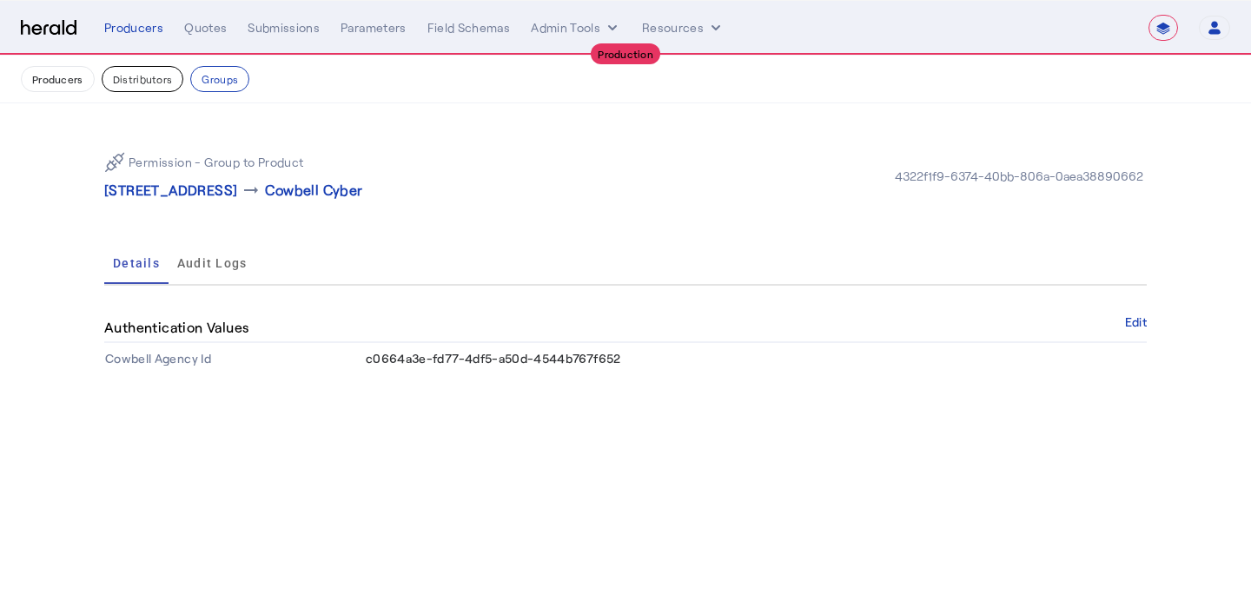
click at [140, 68] on button "Distributors" at bounding box center [143, 79] width 82 height 26
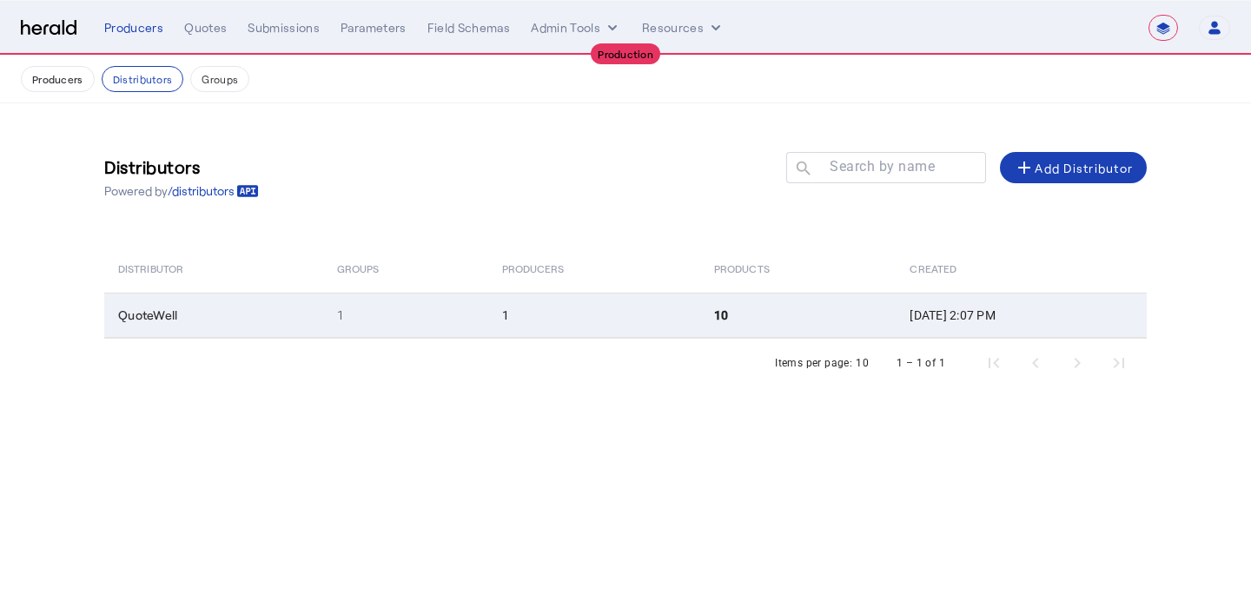
click at [607, 302] on td "1" at bounding box center [594, 315] width 212 height 45
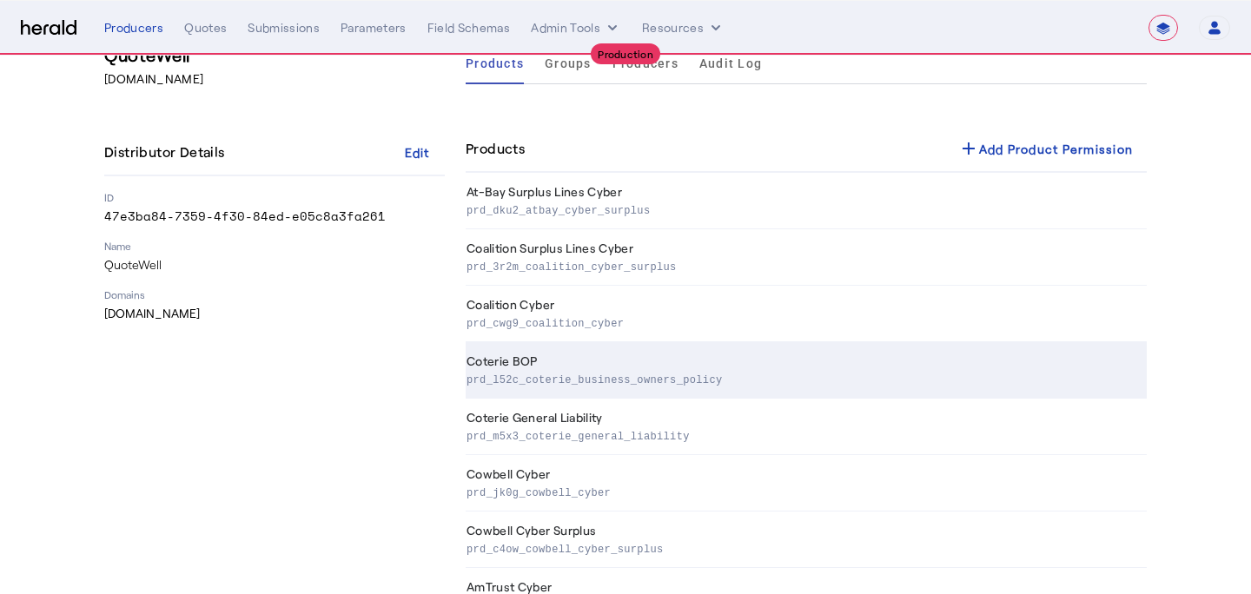
scroll to position [98, 0]
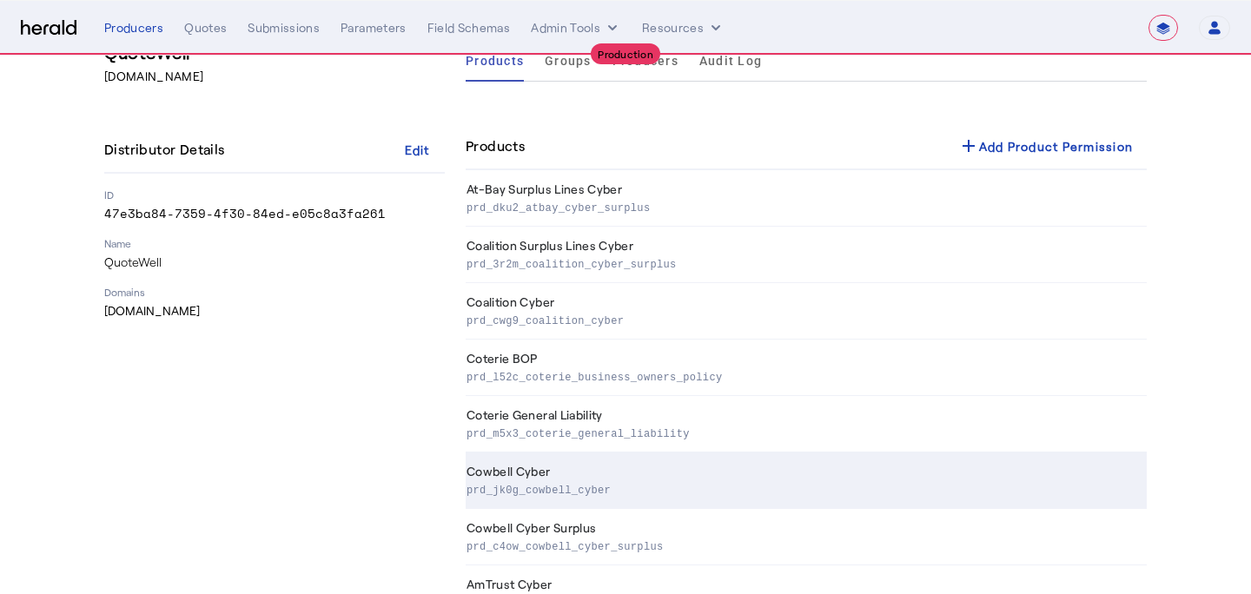
click at [861, 473] on td "Cowbell Cyber prd_jk0g_cowbell_cyber" at bounding box center [805, 480] width 681 height 56
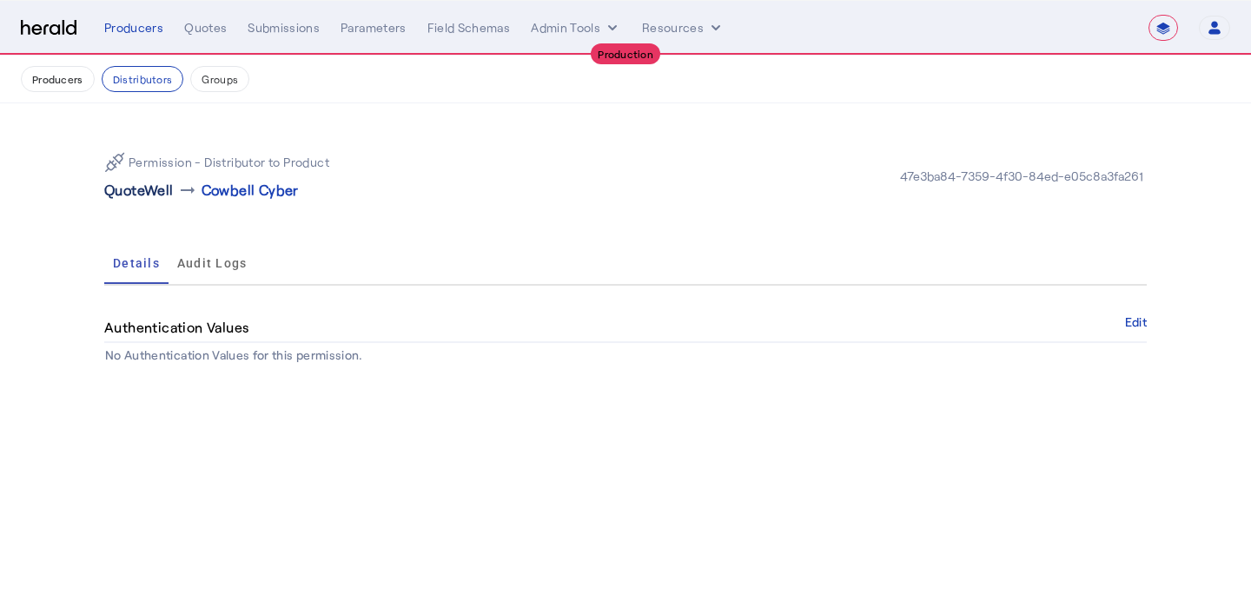
click at [146, 188] on p "QuoteWell" at bounding box center [138, 190] width 69 height 21
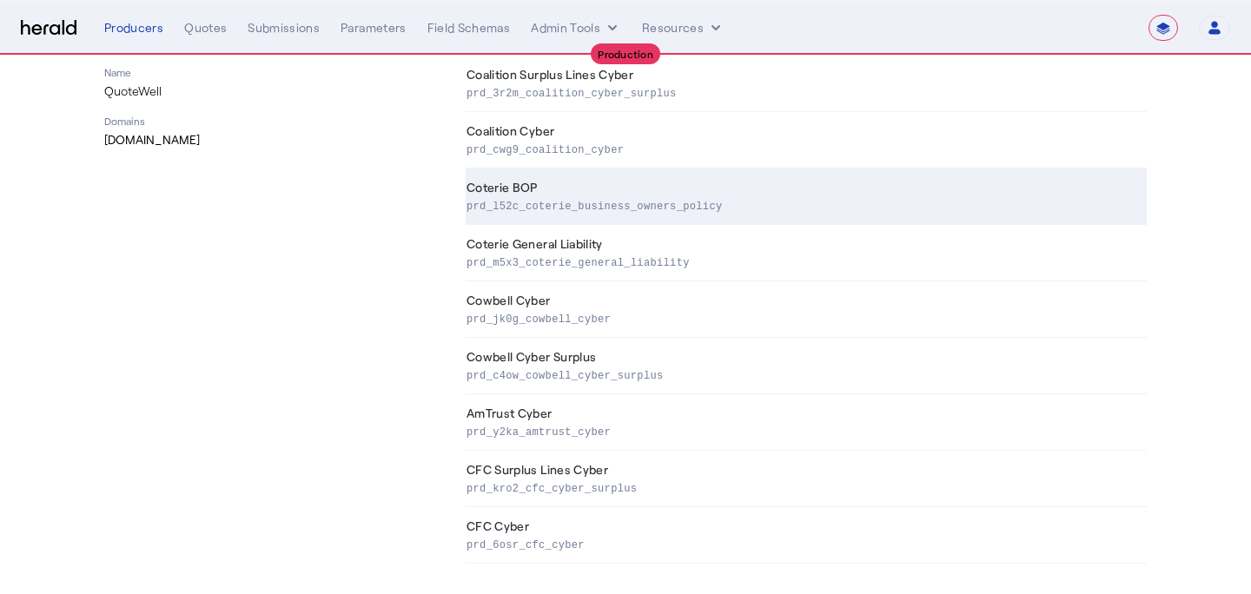
scroll to position [274, 0]
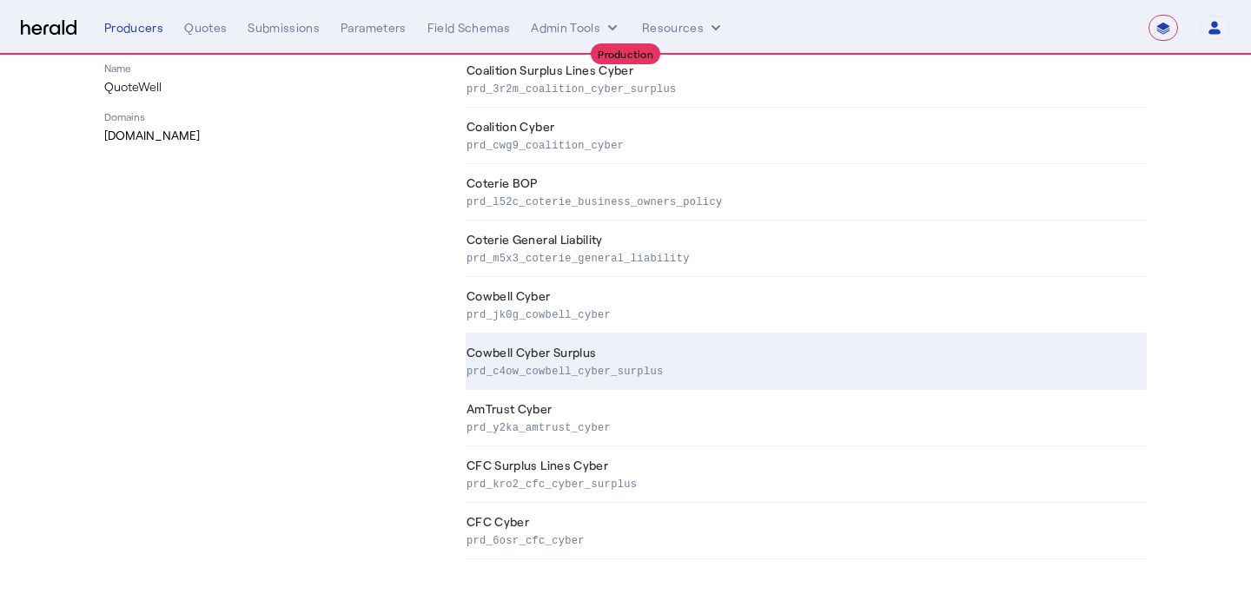
click at [591, 375] on p "prd_c4ow_cowbell_cyber_surplus" at bounding box center [802, 369] width 673 height 17
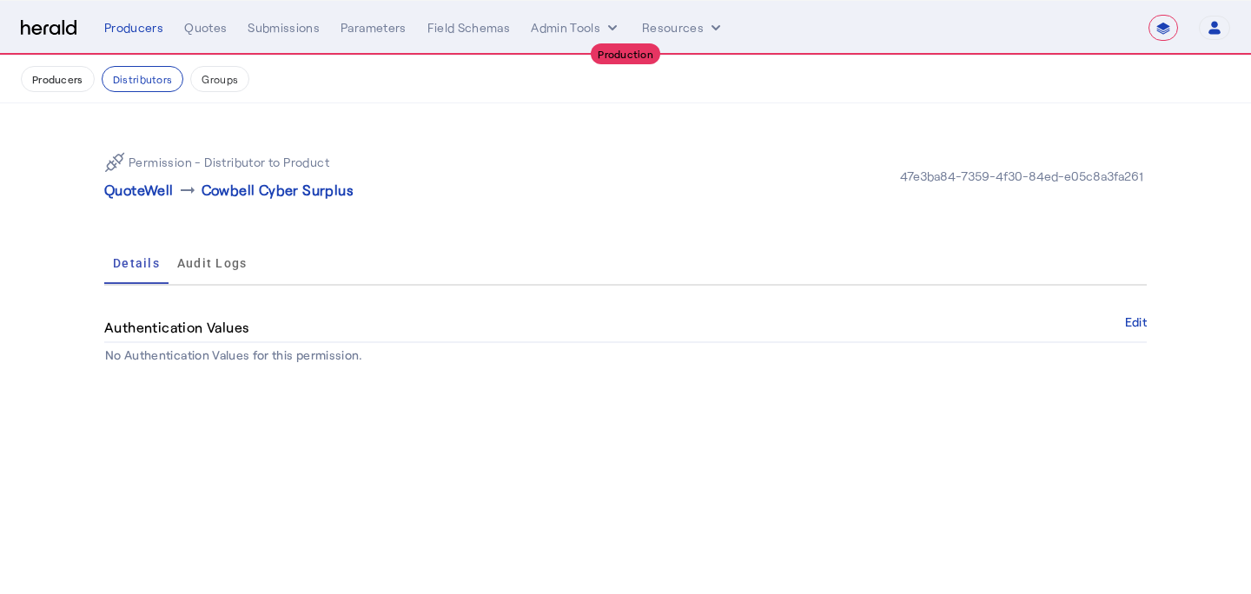
click at [1152, 324] on div "Permission - Distributor to Product QuoteWell arrow_right_alt Cowbell Cyber Sur…" at bounding box center [625, 252] width 1112 height 299
click at [1145, 324] on button "Edit" at bounding box center [1136, 322] width 22 height 10
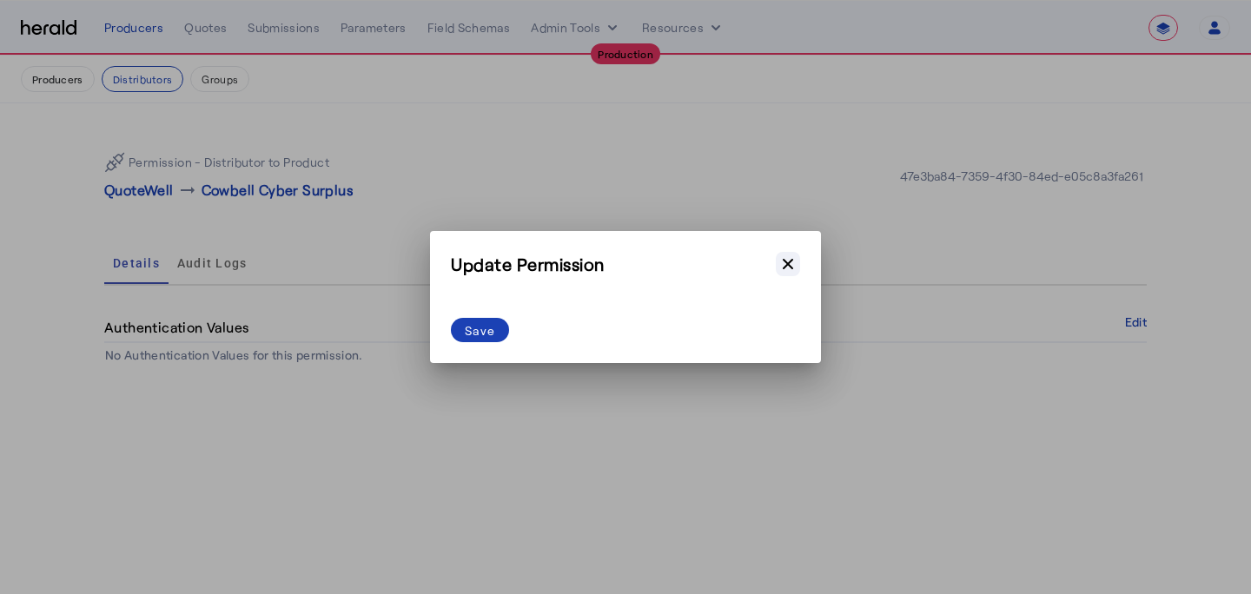
click at [789, 264] on icon "button" at bounding box center [787, 263] width 17 height 17
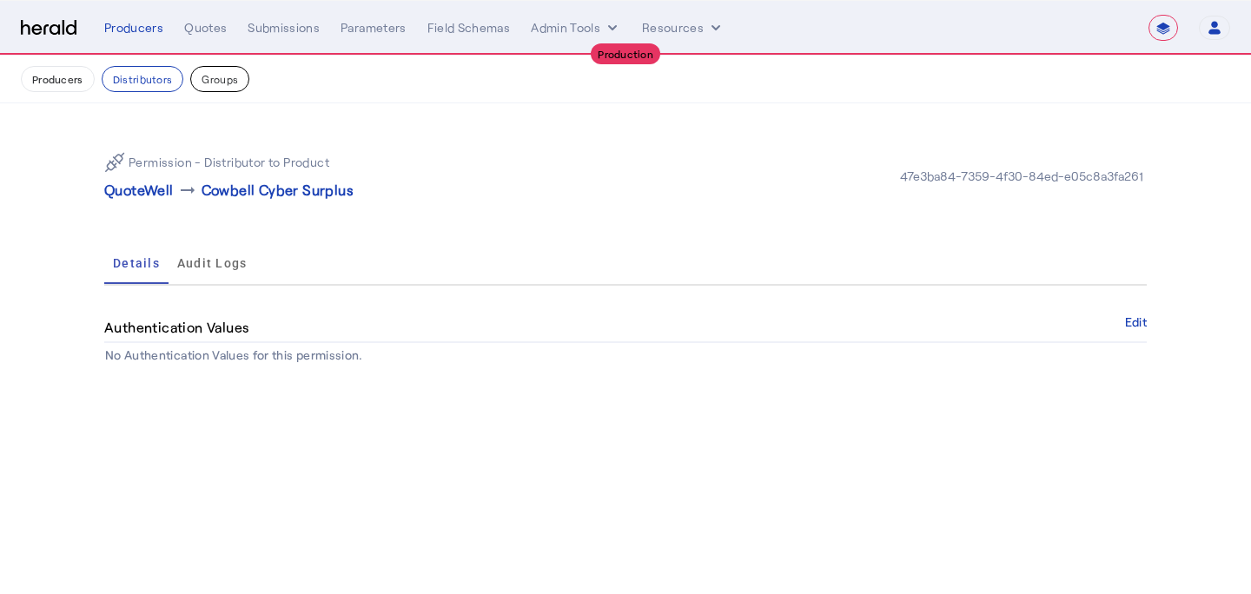
click at [227, 76] on button "Groups" at bounding box center [219, 79] width 59 height 26
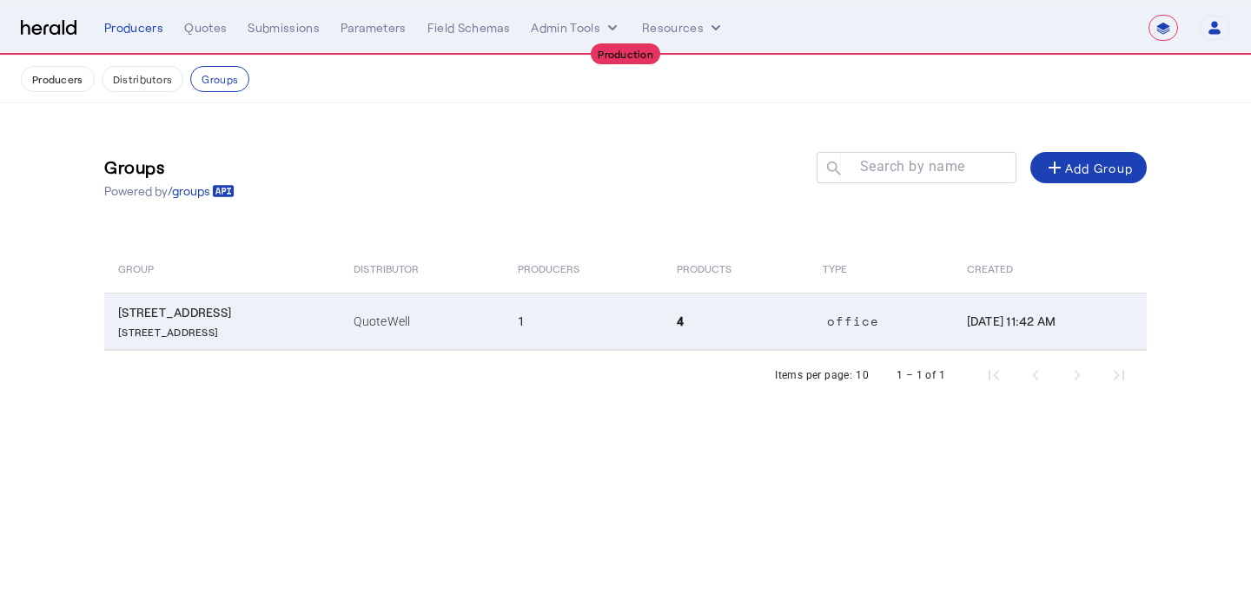
click at [492, 329] on td "QuoteWell" at bounding box center [421, 321] width 163 height 57
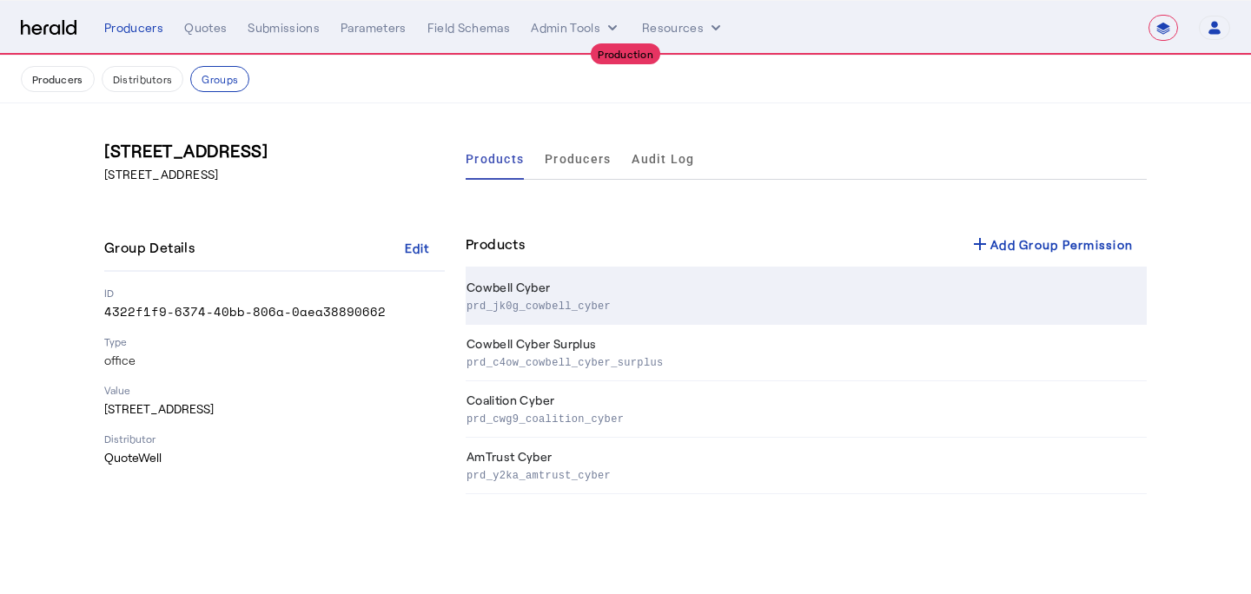
click at [620, 306] on p "prd_jk0g_cowbell_cyber" at bounding box center [802, 304] width 673 height 17
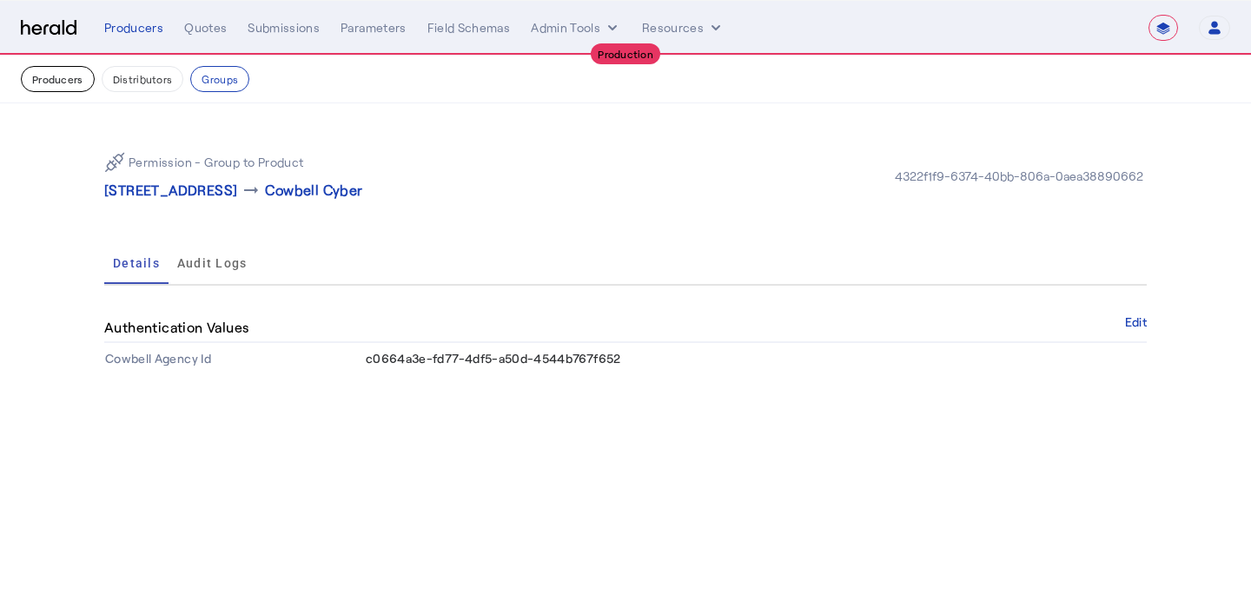
click at [49, 73] on button "Producers" at bounding box center [58, 79] width 74 height 26
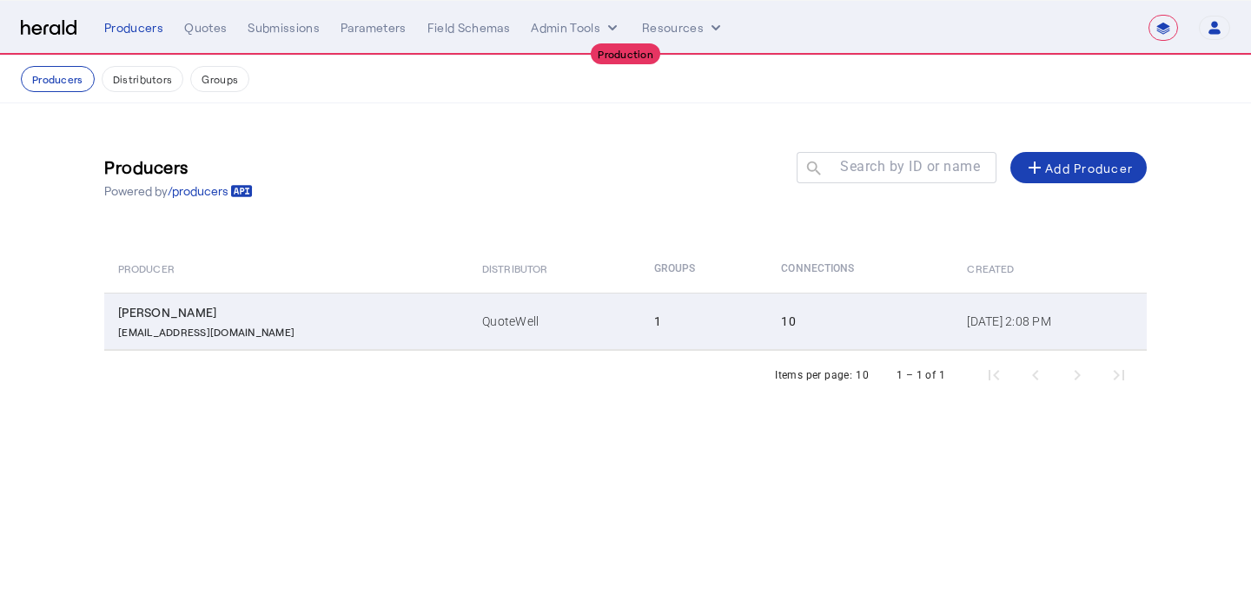
click at [640, 331] on td "1" at bounding box center [704, 321] width 128 height 57
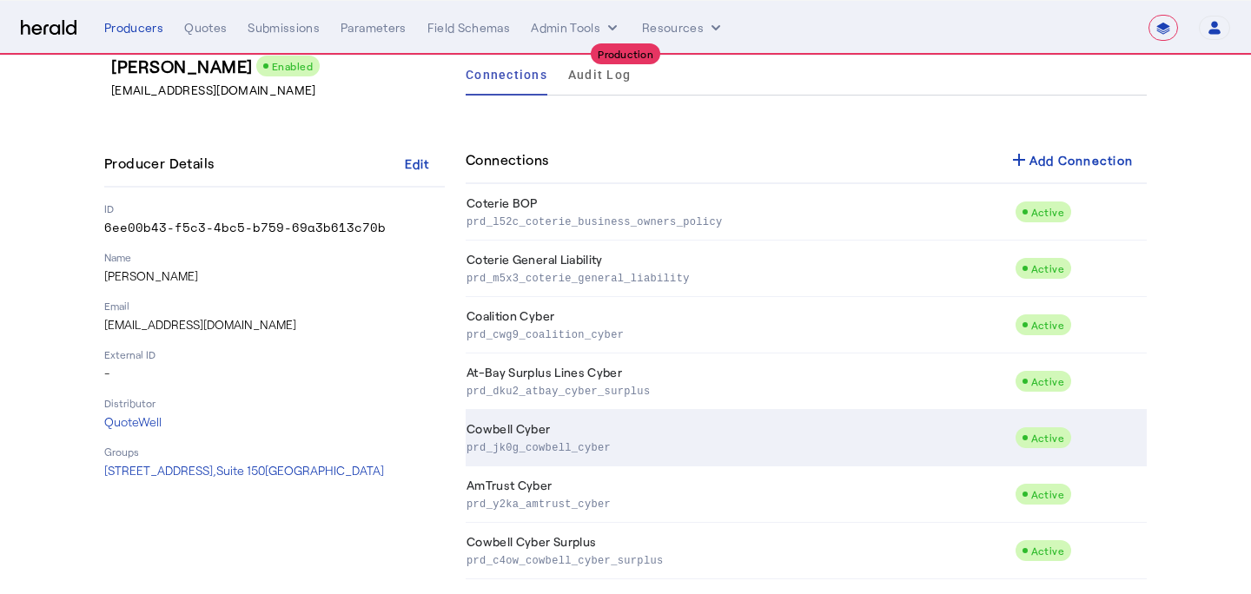
scroll to position [85, 0]
click at [756, 432] on td "Cowbell Cyber prd_jk0g_cowbell_cyber" at bounding box center [739, 437] width 549 height 56
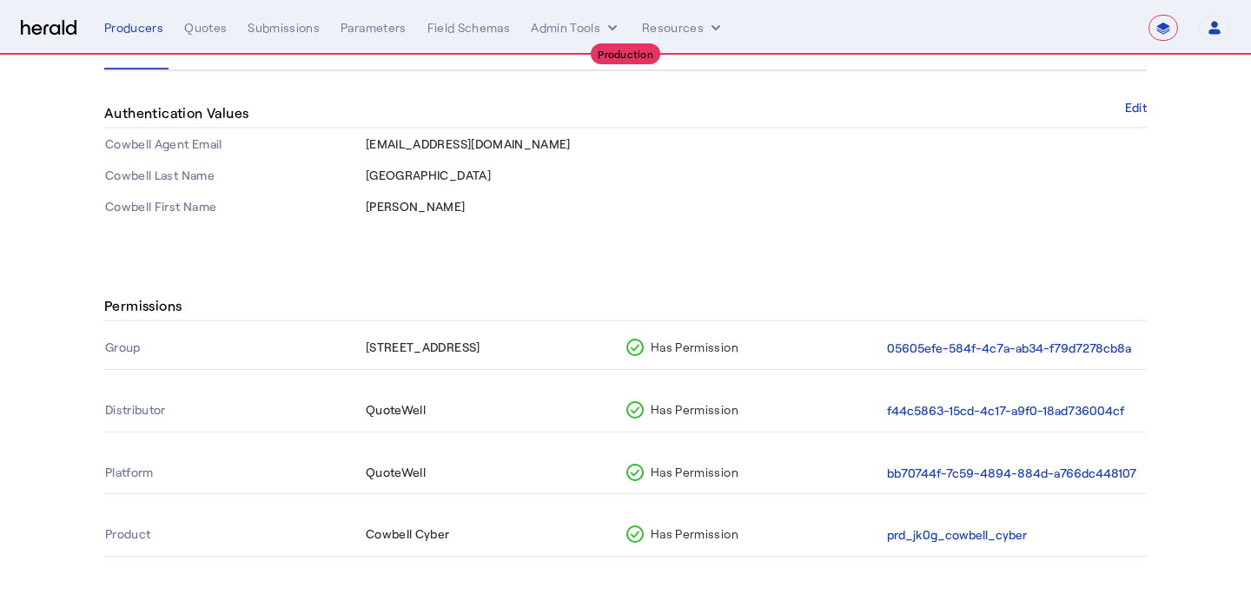
scroll to position [233, 0]
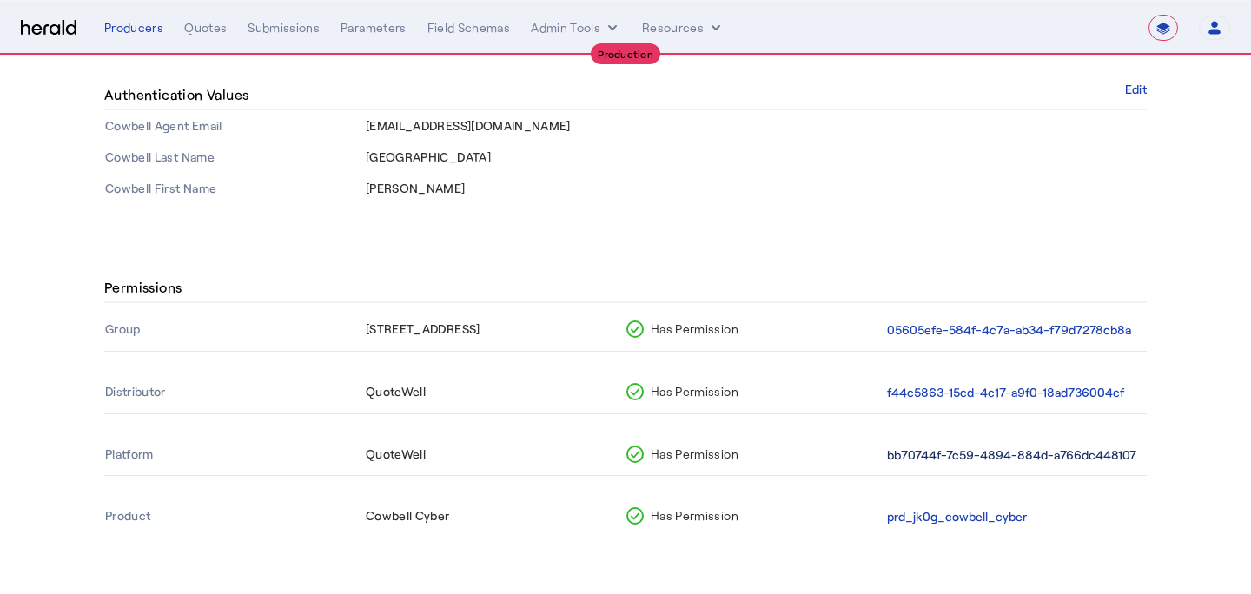
click at [958, 458] on button "bb70744f-7c59-4894-884d-a766dc448107" at bounding box center [1011, 455] width 249 height 20
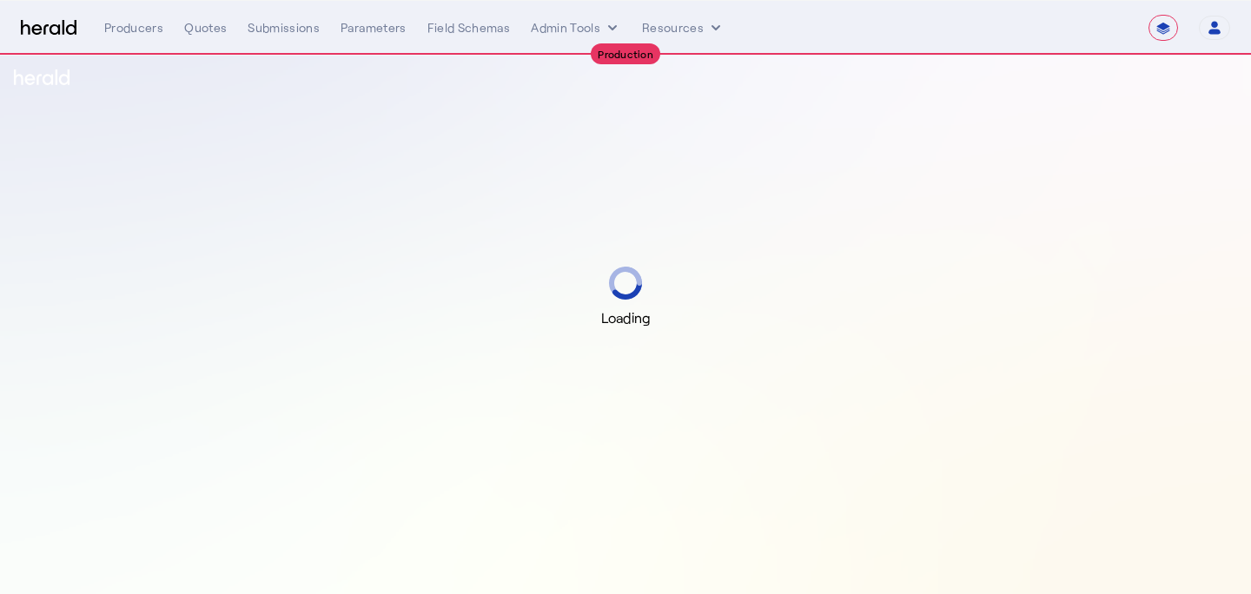
select select "**********"
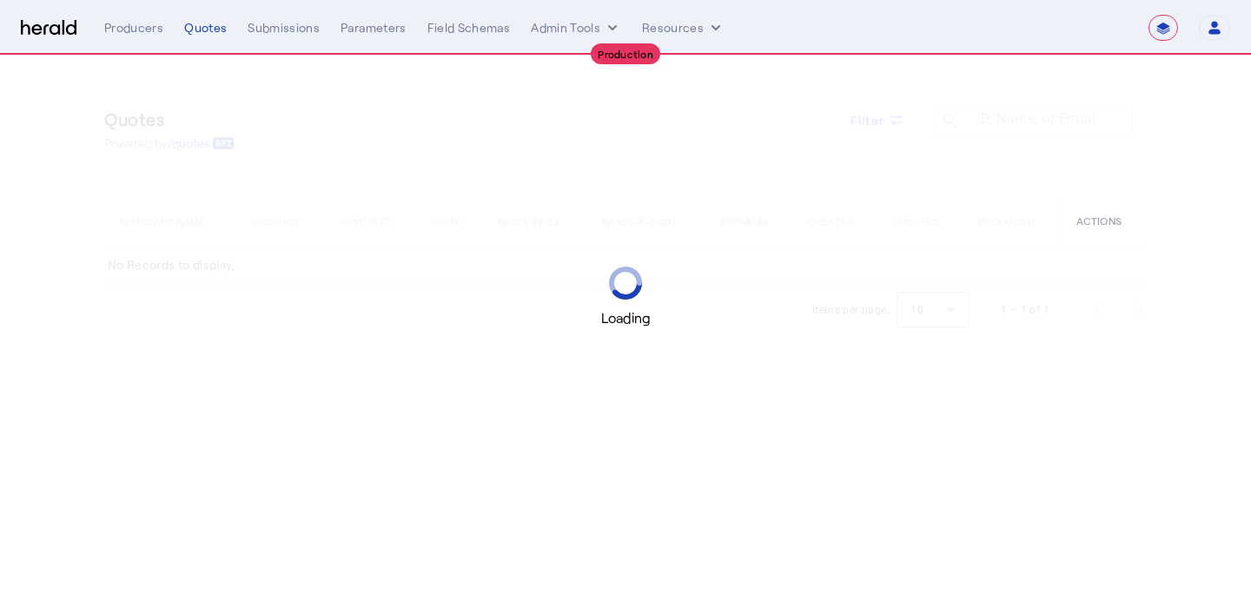
select select "**********"
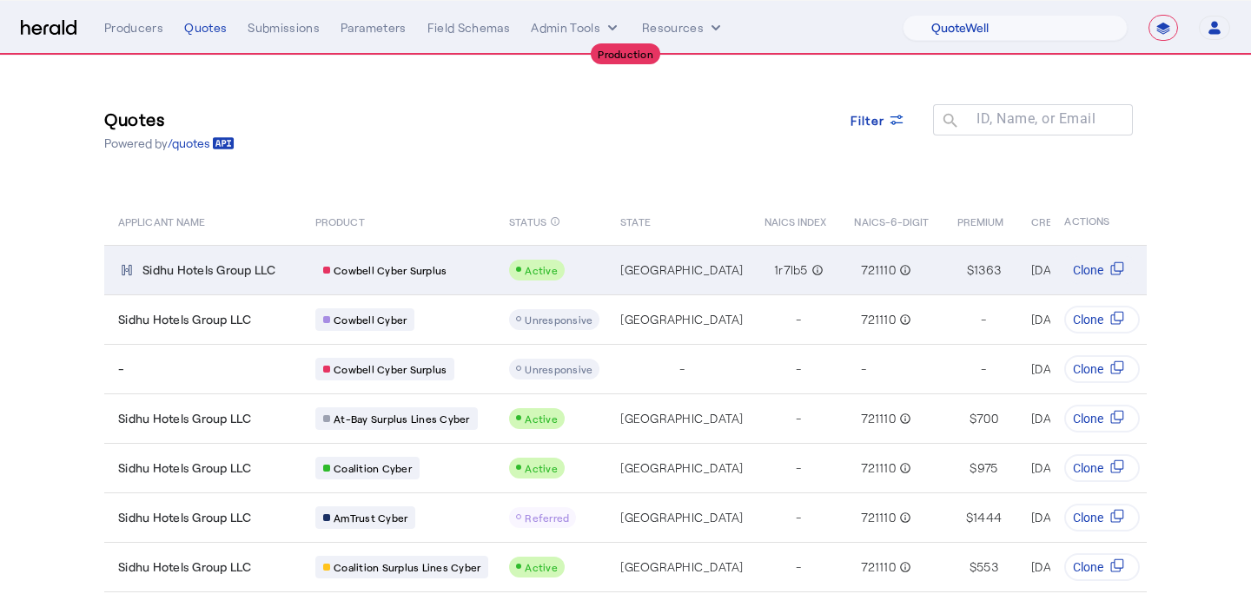
click at [445, 291] on td "Cowbell Cyber Surplus" at bounding box center [398, 269] width 194 height 49
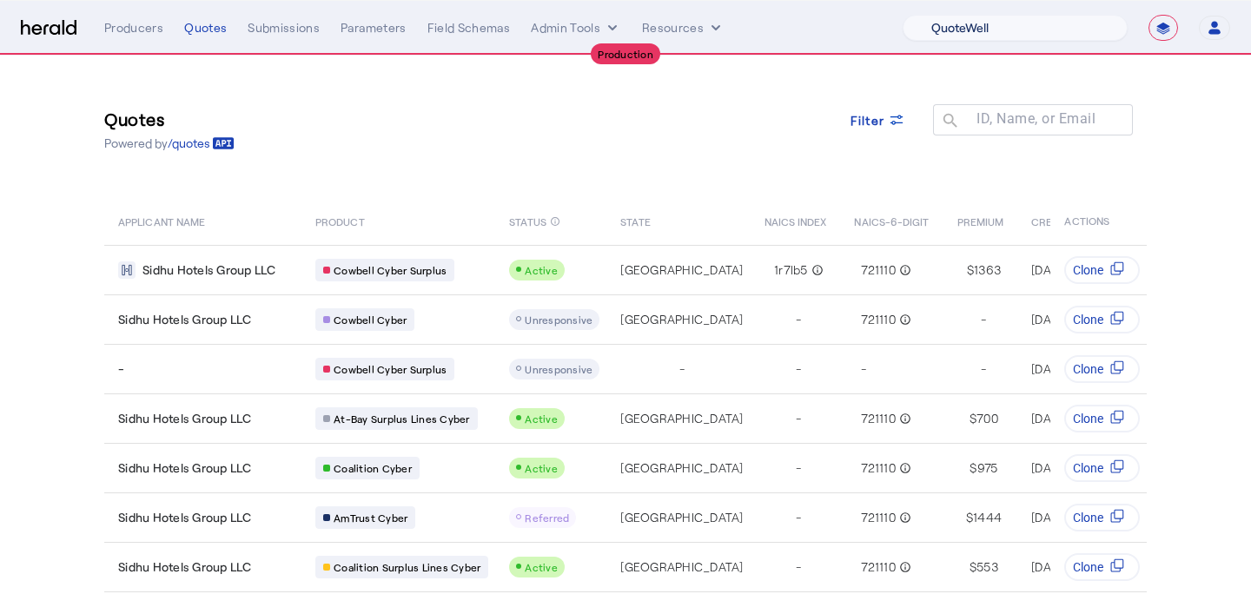
click at [1057, 16] on select "1Fort Affinity Risk Arlington [PERSON_NAME] BindHQ Bunker CRC Campus Coverage C…" at bounding box center [1014, 28] width 225 height 26
select select "pfm_lx2v_founder_shield"
click at [902, 15] on select "1Fort Affinity Risk Arlington [PERSON_NAME] BindHQ Bunker CRC Campus Coverage C…" at bounding box center [1014, 28] width 225 height 26
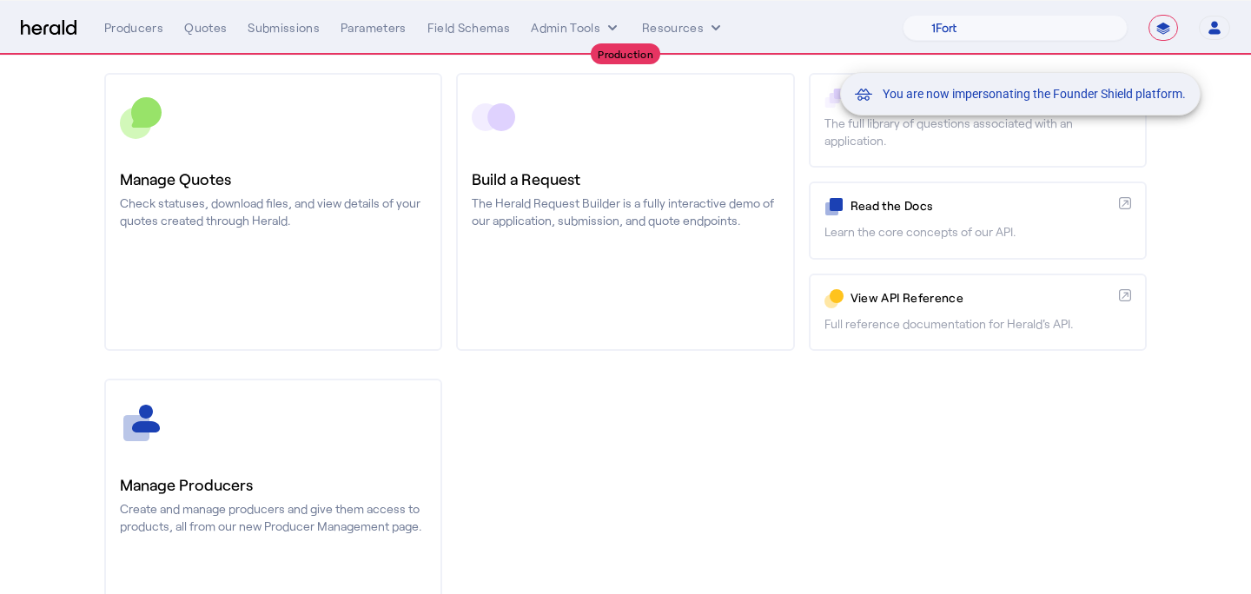
scroll to position [264, 0]
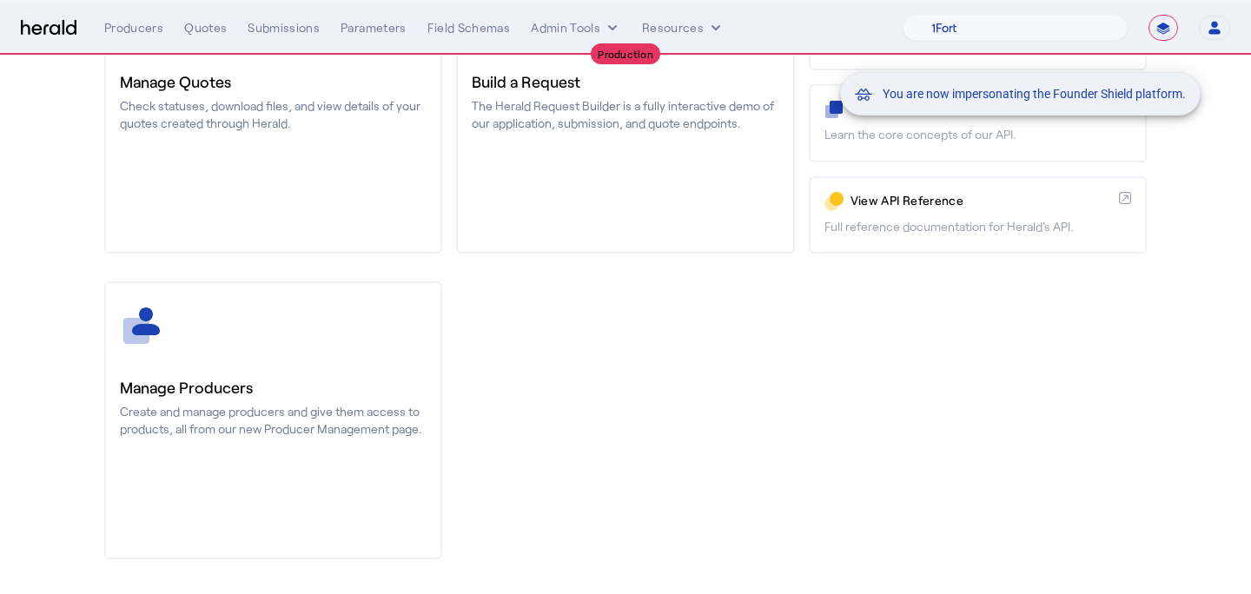
click at [171, 403] on div "You are now impersonating the Founder Shield platform." at bounding box center [625, 297] width 1251 height 594
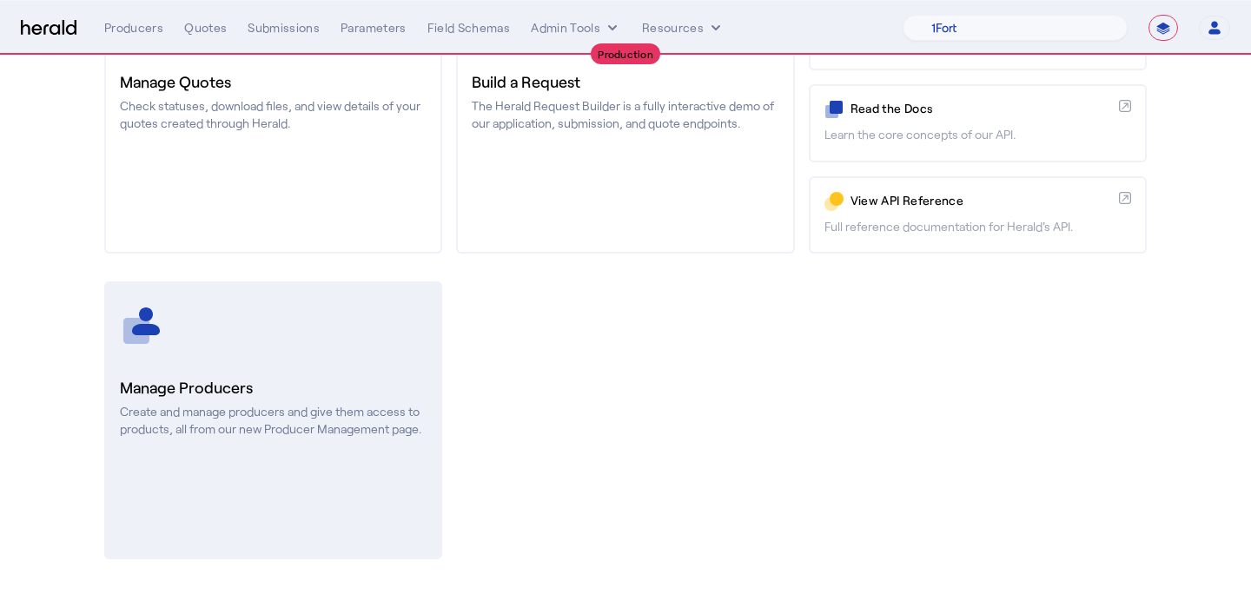
click at [194, 399] on h3 "Manage Producers" at bounding box center [273, 387] width 307 height 24
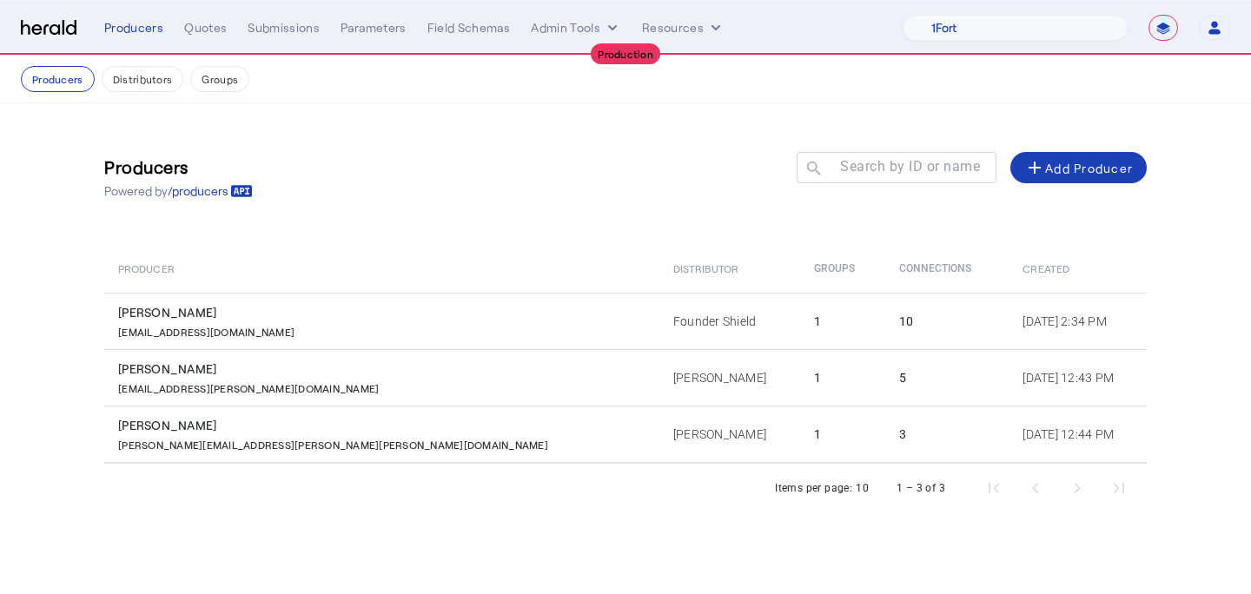
click at [194, 399] on td "[PERSON_NAME] [EMAIL_ADDRESS][PERSON_NAME][DOMAIN_NAME]" at bounding box center [381, 377] width 555 height 56
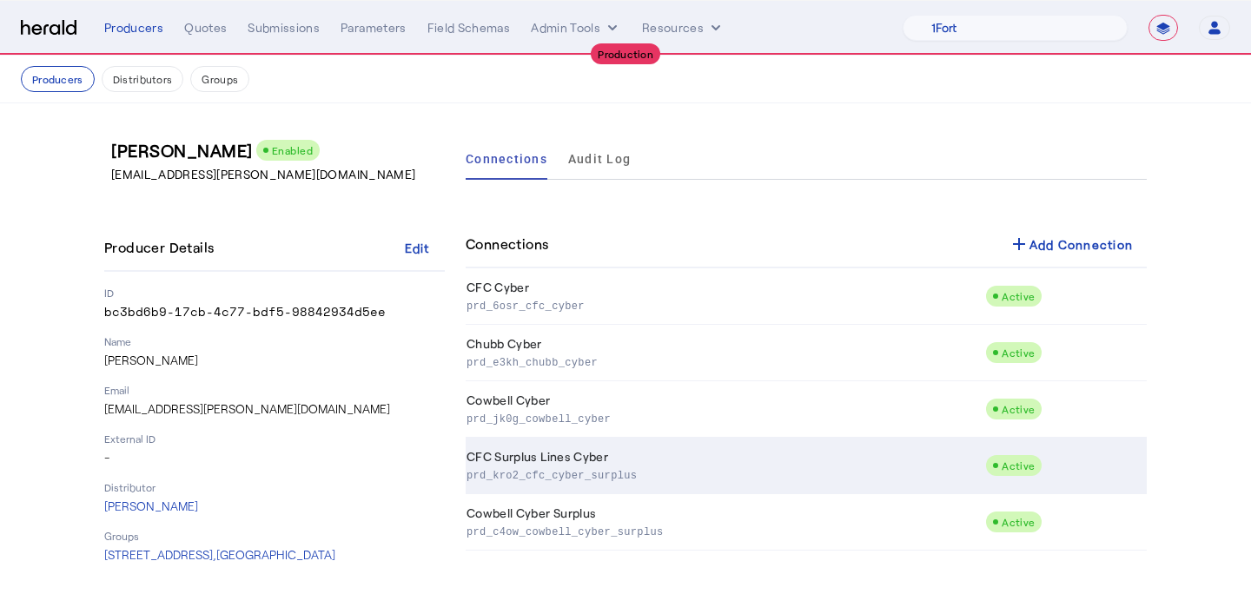
scroll to position [4, 0]
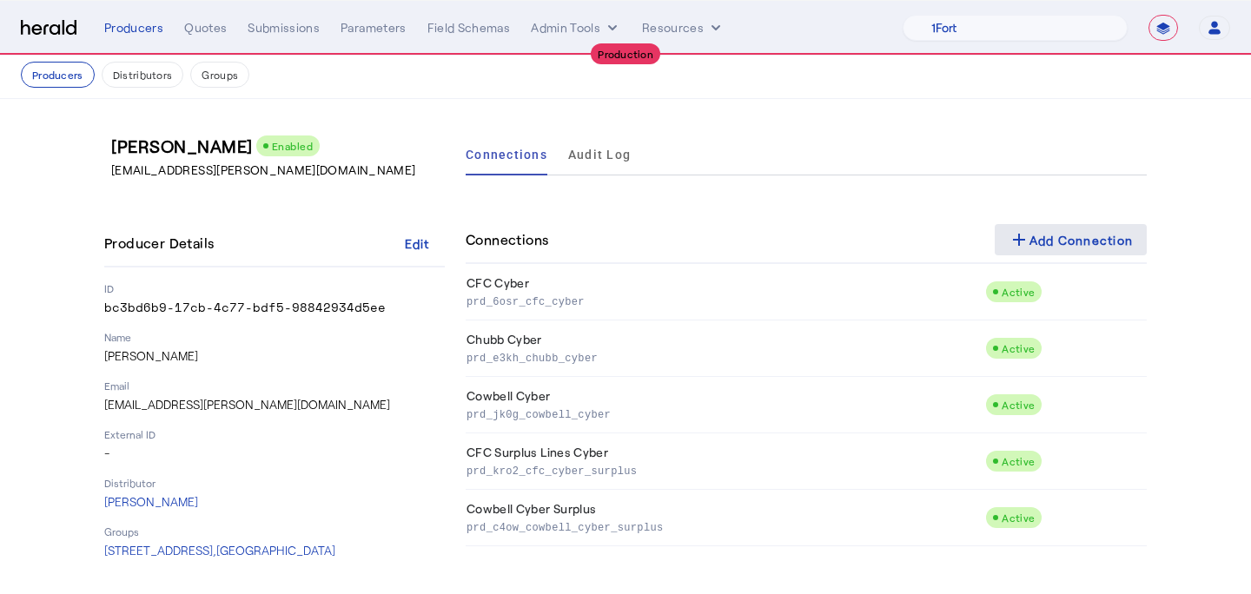
click at [1014, 248] on mat-icon "add" at bounding box center [1018, 239] width 21 height 21
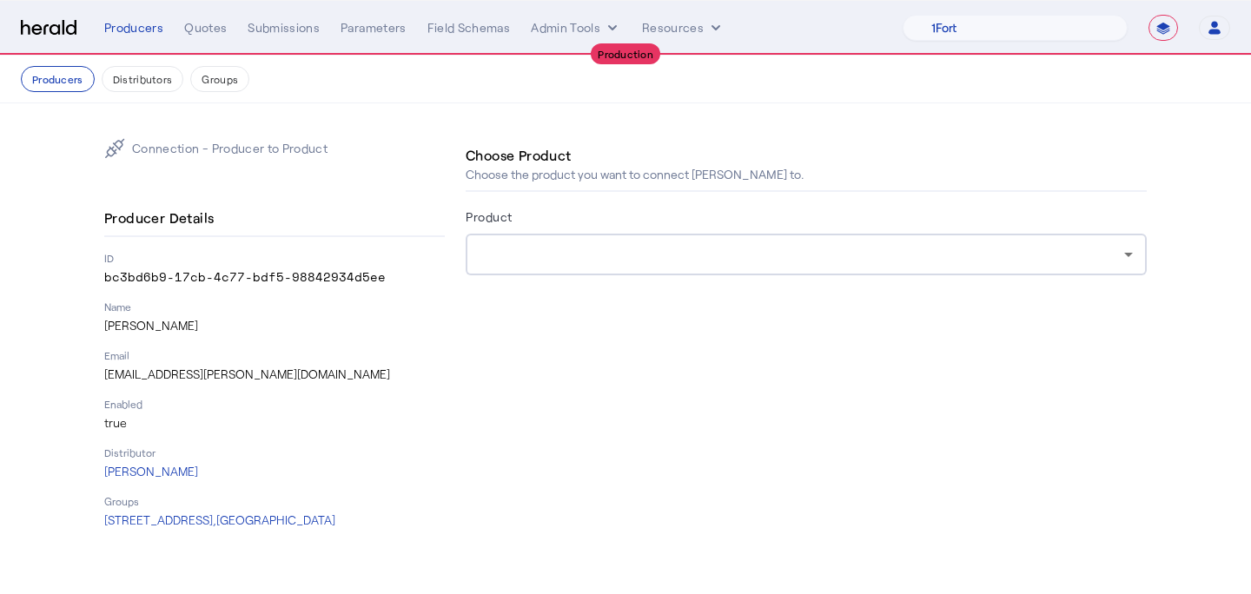
click at [720, 242] on div at bounding box center [805, 255] width 653 height 42
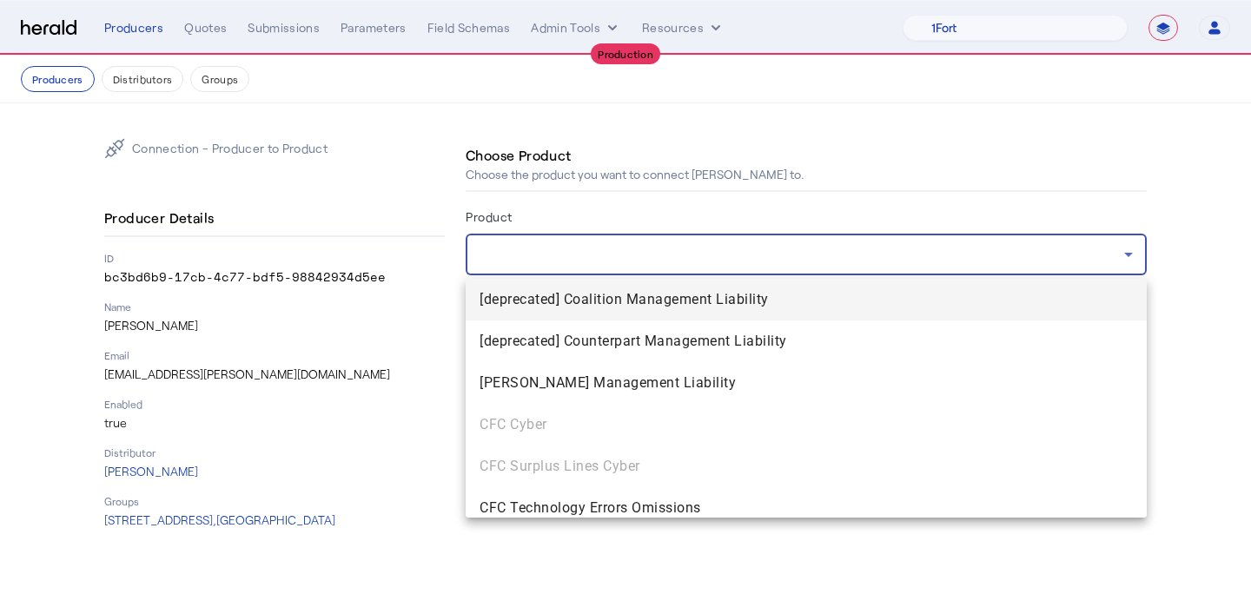
click at [779, 228] on div at bounding box center [625, 297] width 1251 height 594
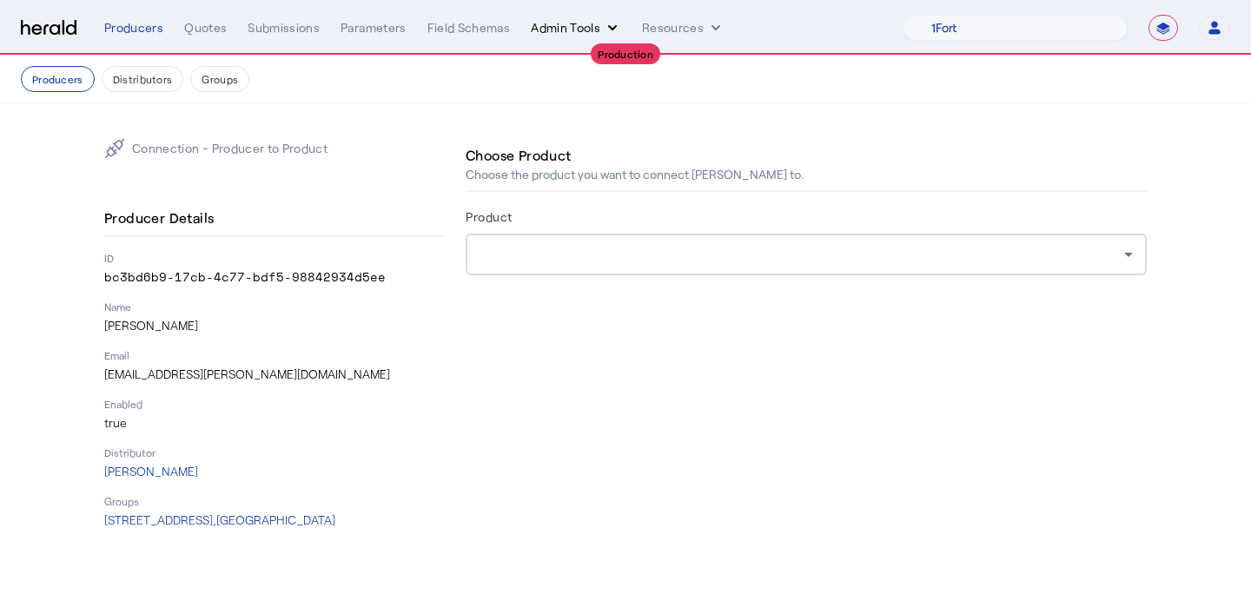
click at [577, 29] on button "Admin Tools" at bounding box center [576, 27] width 90 height 17
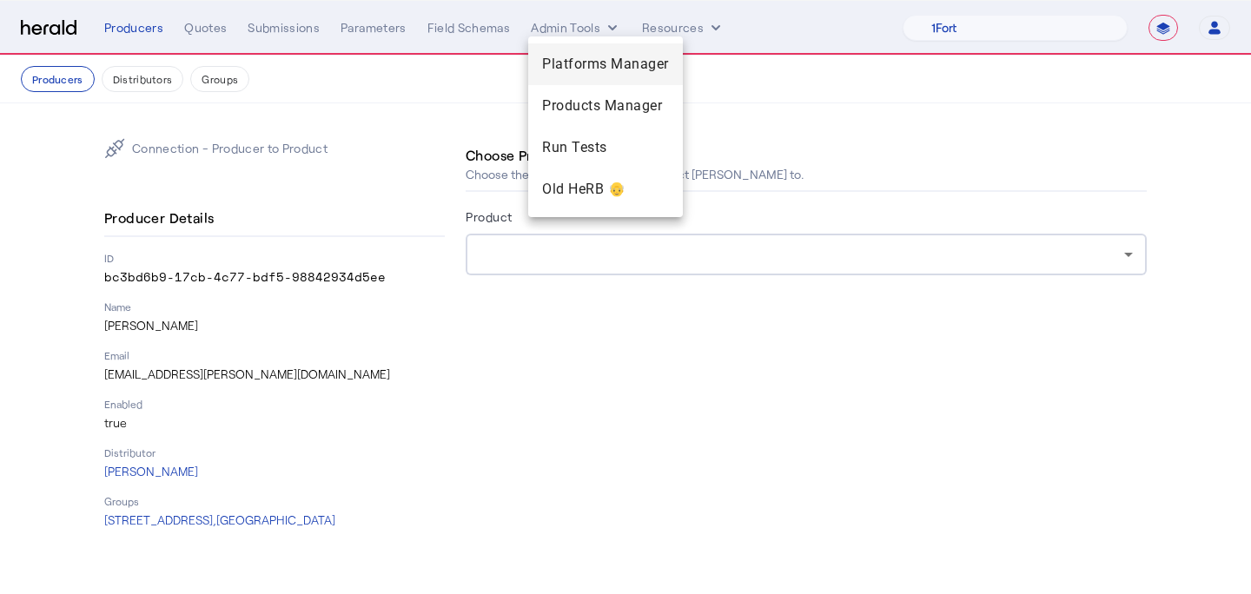
click at [556, 65] on span "Platforms Manager" at bounding box center [605, 64] width 127 height 21
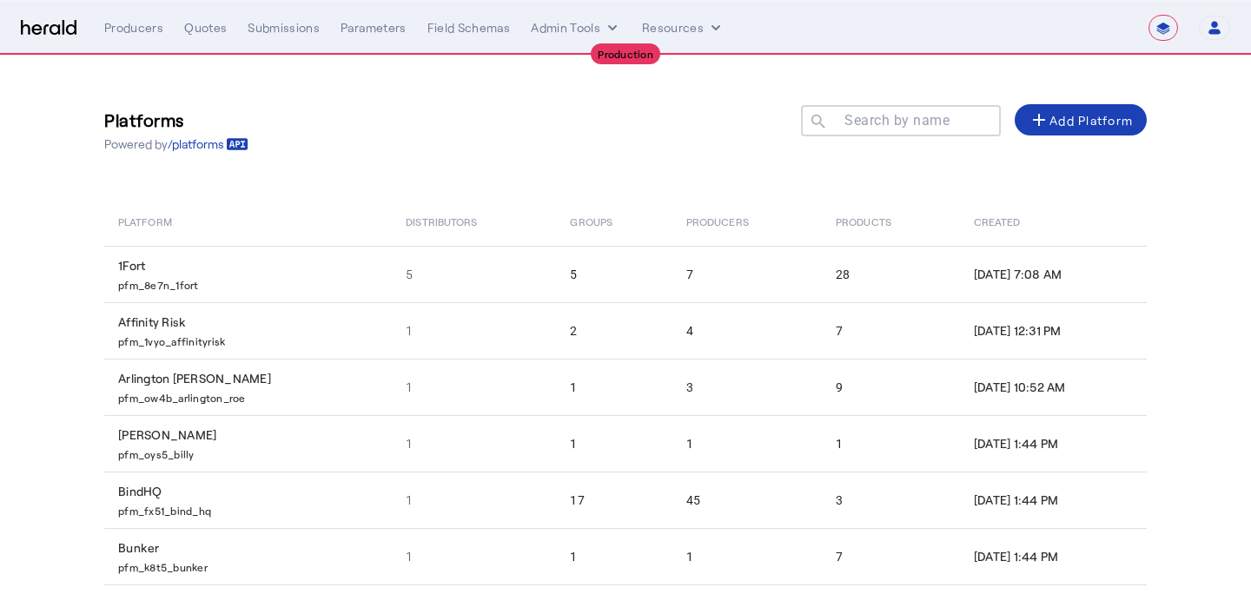
click at [907, 129] on input "Search by name" at bounding box center [908, 119] width 156 height 21
click at [893, 130] on div at bounding box center [908, 129] width 156 height 49
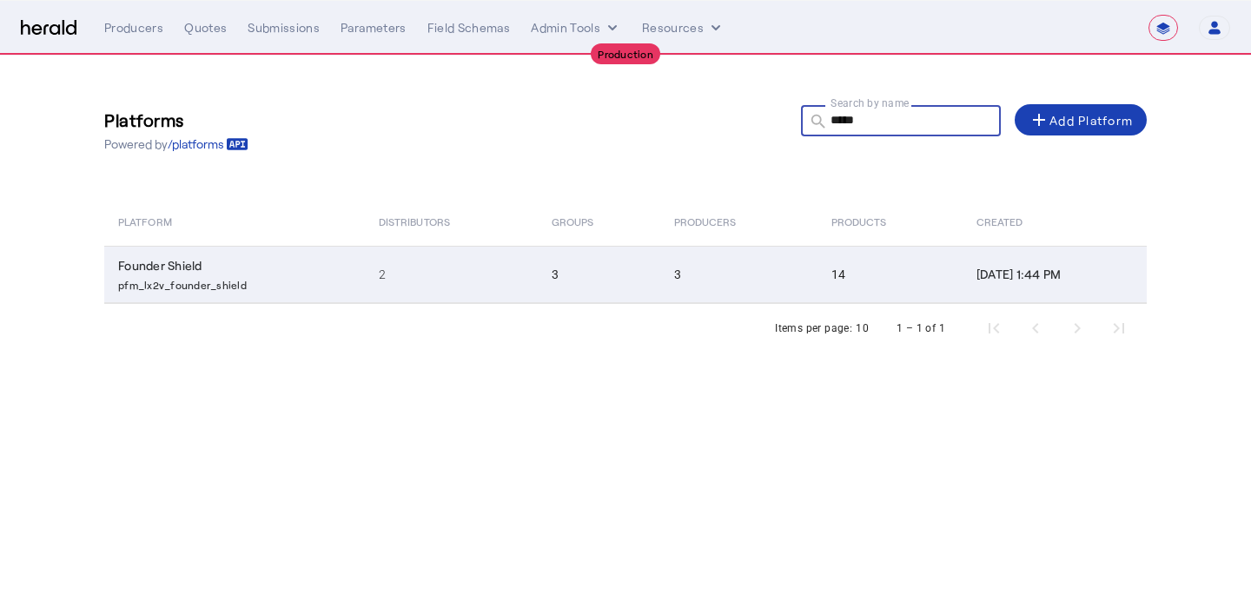
type input "*****"
click at [767, 287] on td "3" at bounding box center [738, 274] width 157 height 57
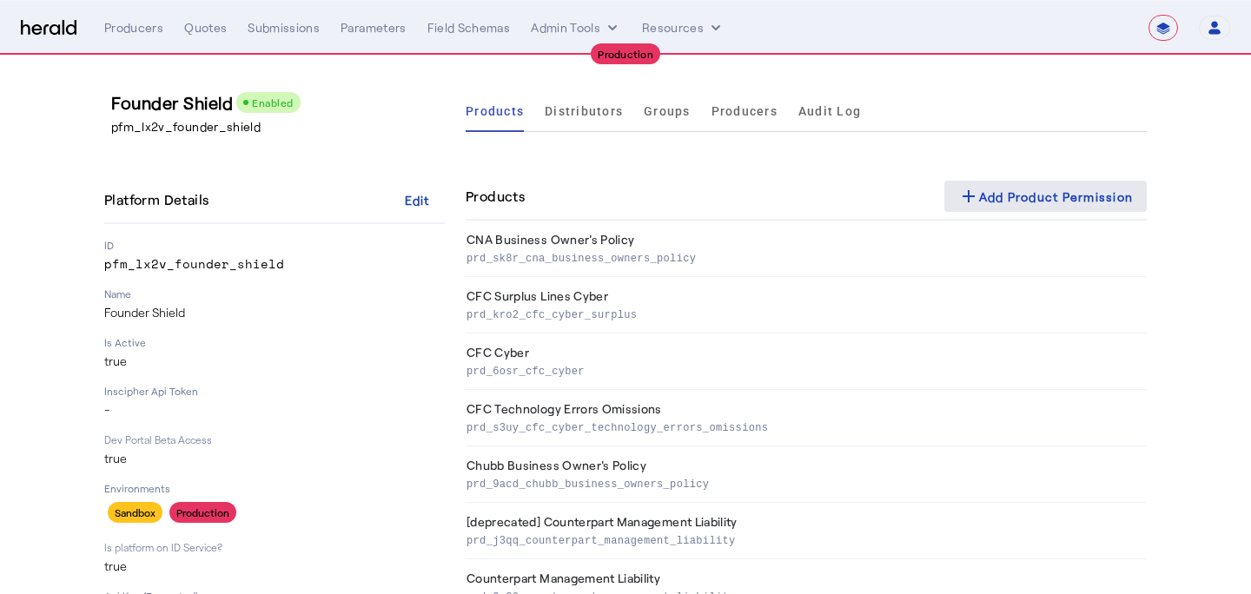
click at [983, 200] on div "add Add Product Permission" at bounding box center [1045, 196] width 175 height 21
select select "pfm_lx2v_founder_shield"
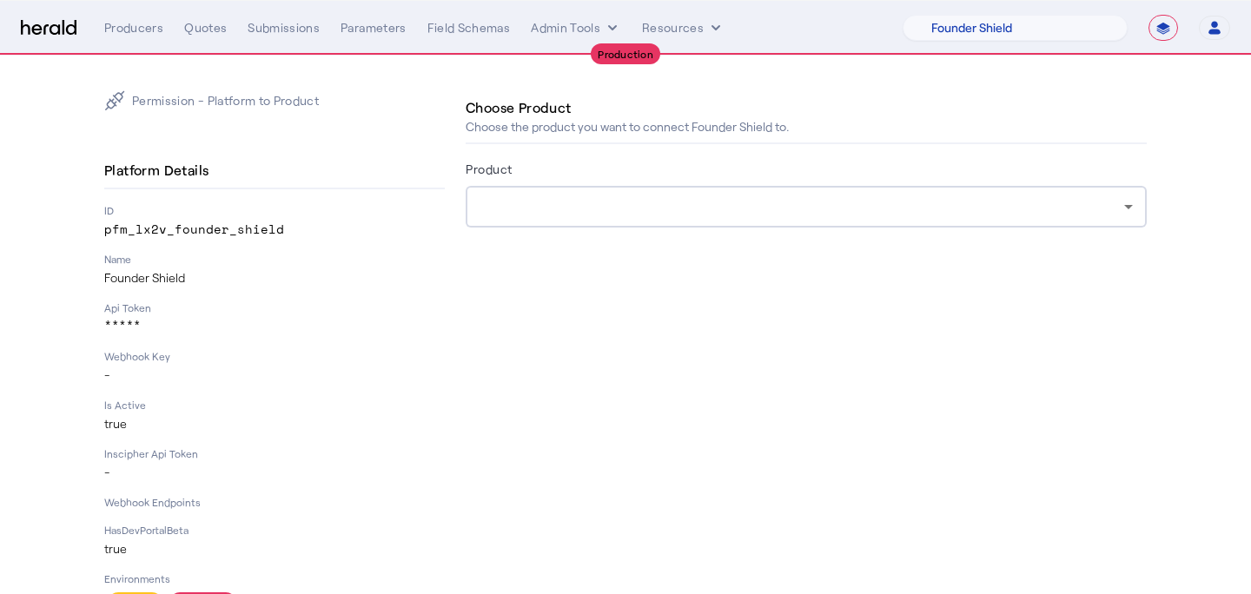
click at [647, 217] on div at bounding box center [805, 207] width 653 height 42
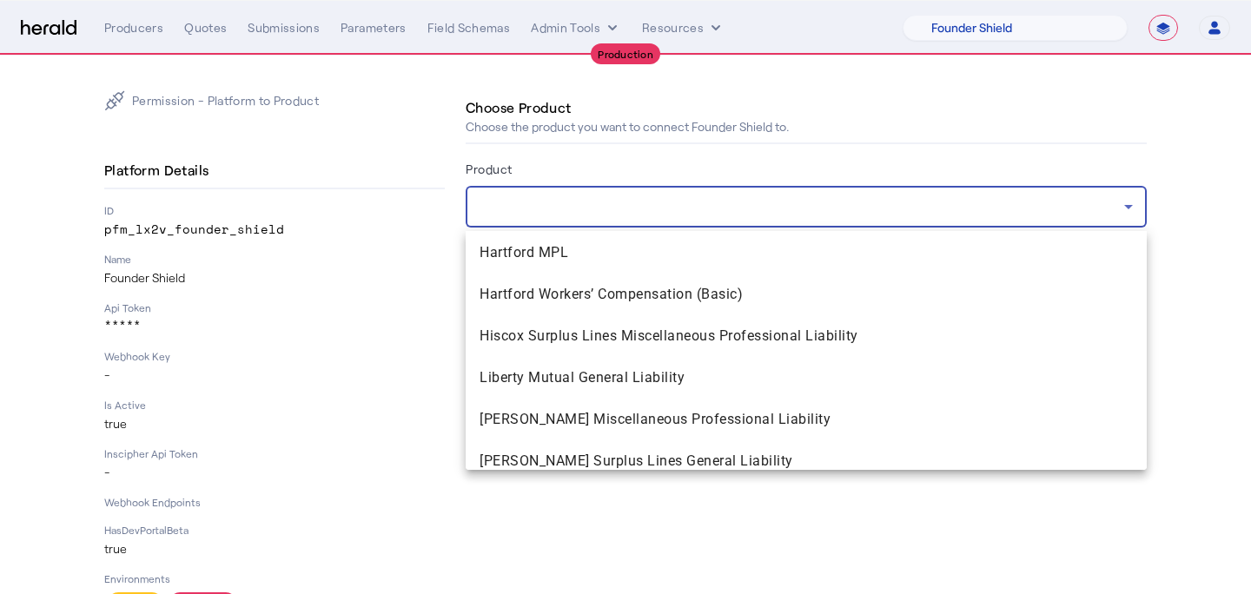
scroll to position [2262, 0]
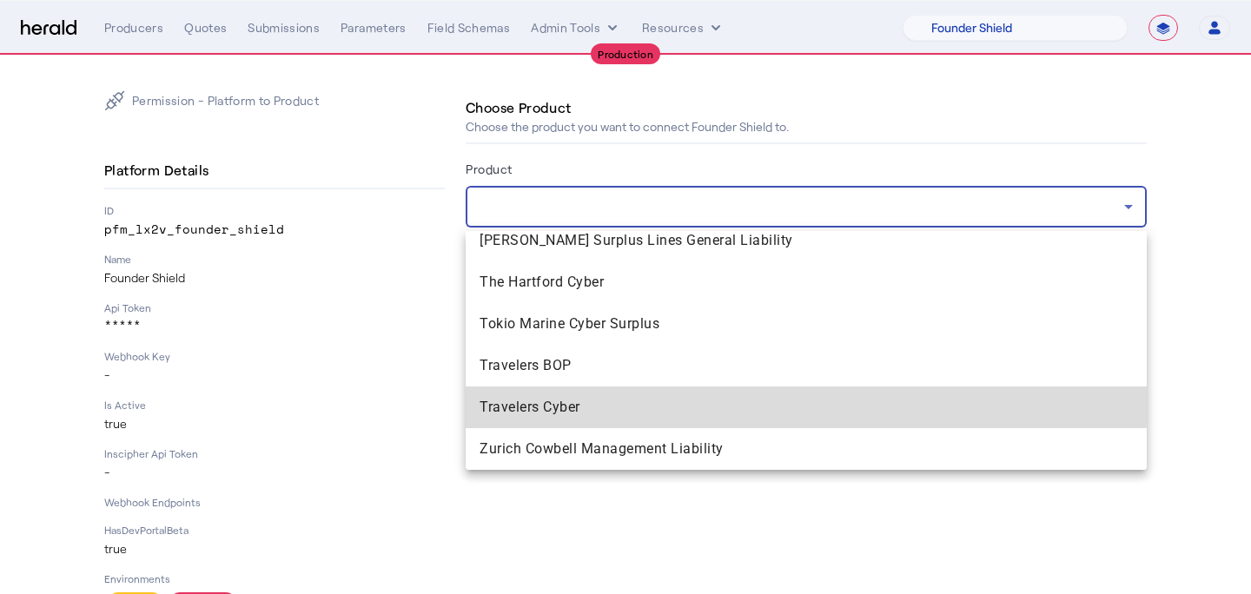
click at [620, 394] on mat-option "Travelers Cyber" at bounding box center [805, 407] width 681 height 42
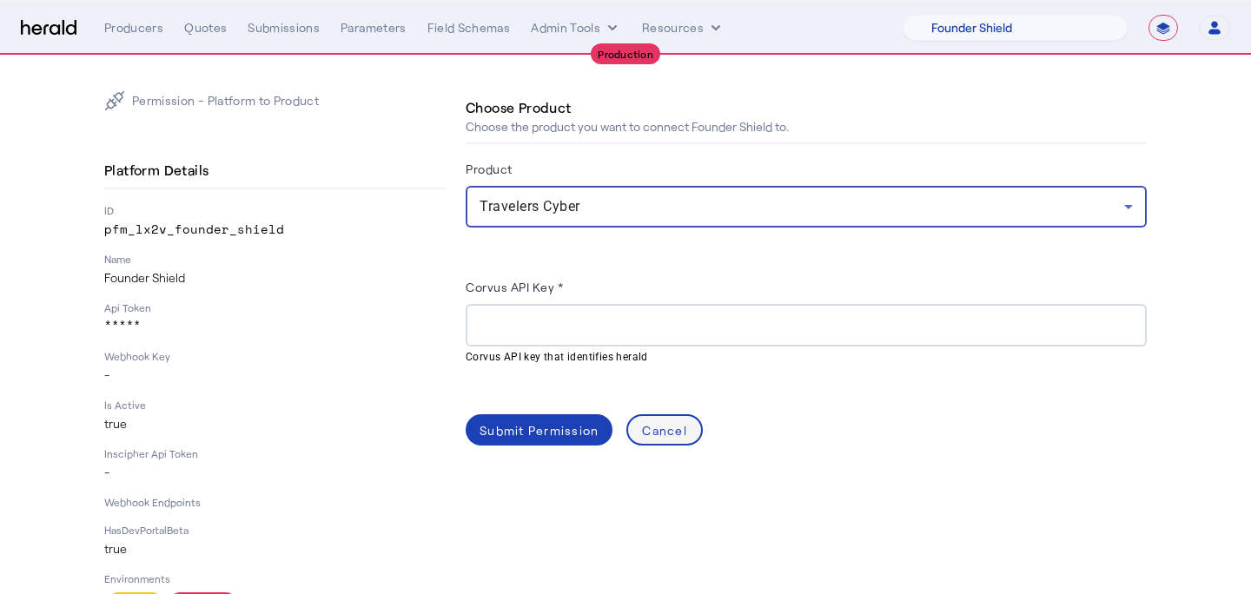
click at [669, 442] on span at bounding box center [664, 430] width 73 height 42
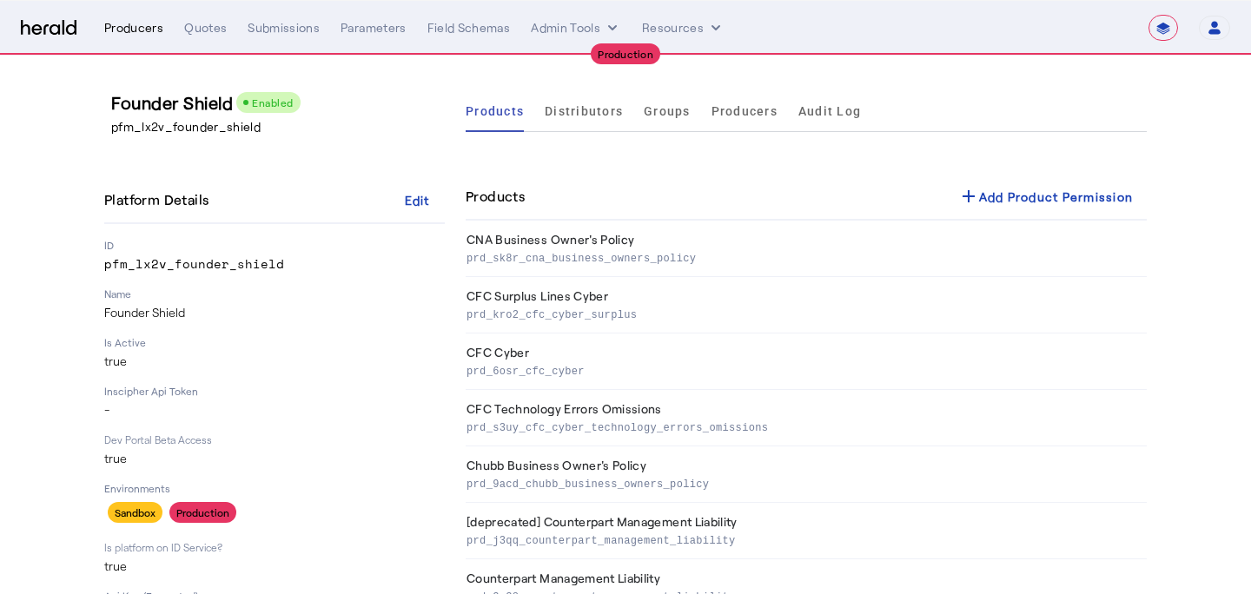
click at [148, 22] on div "Producers" at bounding box center [133, 27] width 59 height 17
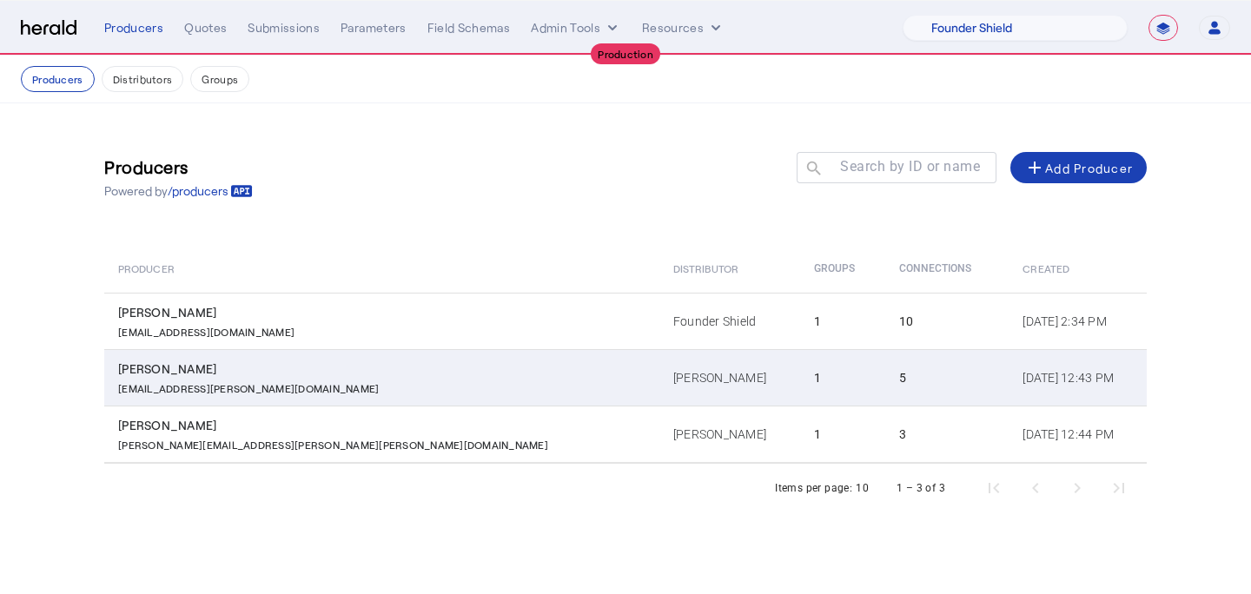
click at [309, 393] on div "bianca.forbes@baldwin.com" at bounding box center [385, 386] width 534 height 17
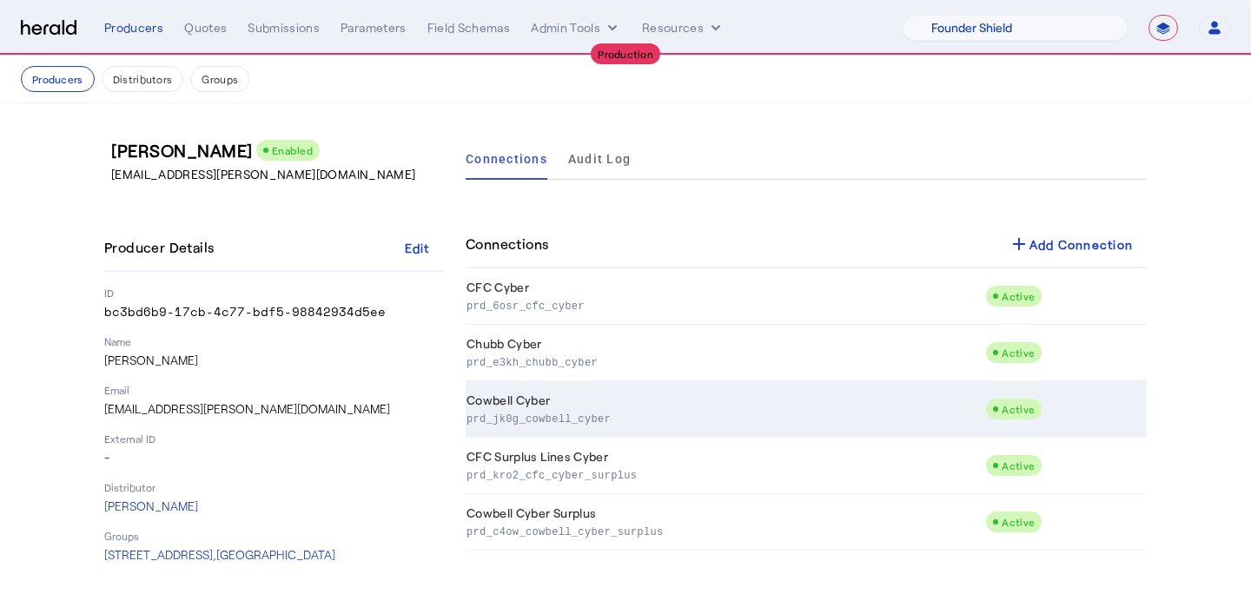
scroll to position [4, 0]
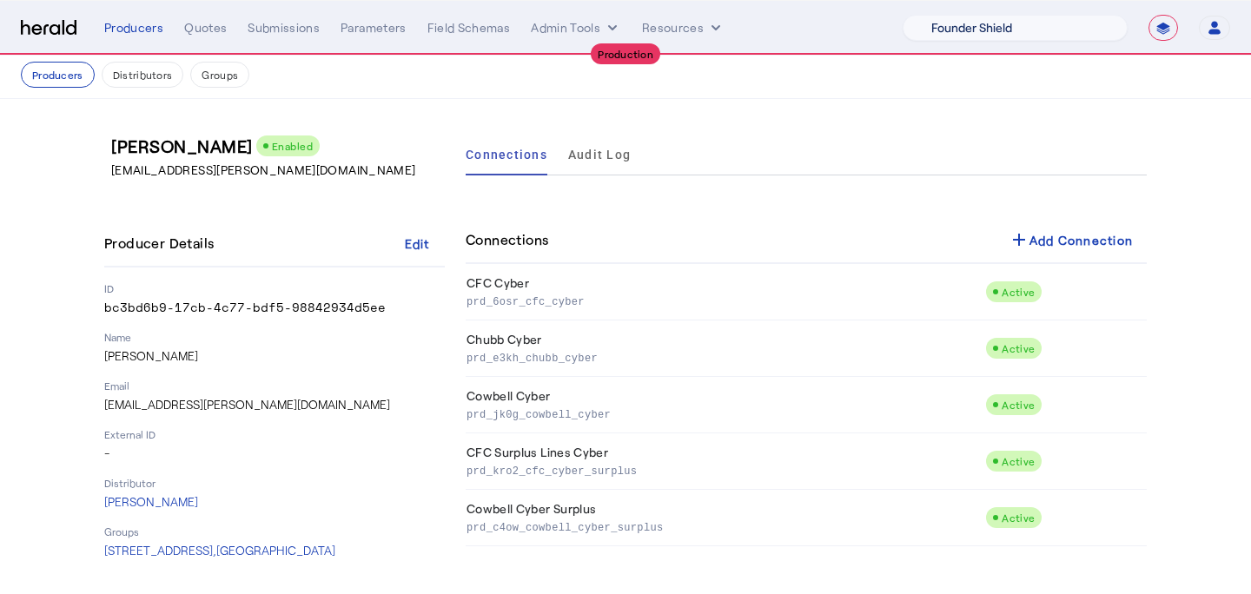
click at [1060, 16] on select "1Fort Affinity Risk Arlington Roe Billy BindHQ Bunker CRC Campus Coverage Citad…" at bounding box center [1014, 28] width 225 height 26
select select "pfm_md8s_semsee"
click at [902, 15] on select "1Fort Affinity Risk Arlington Roe Billy BindHQ Bunker CRC Campus Coverage Citad…" at bounding box center [1014, 28] width 225 height 26
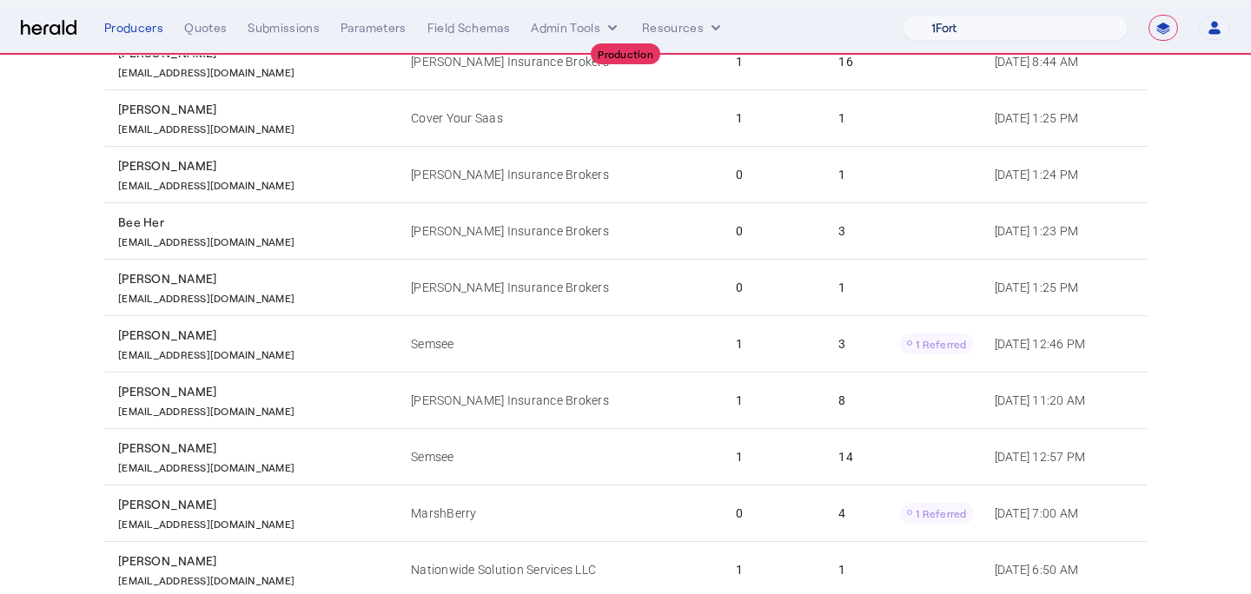
scroll to position [262, 0]
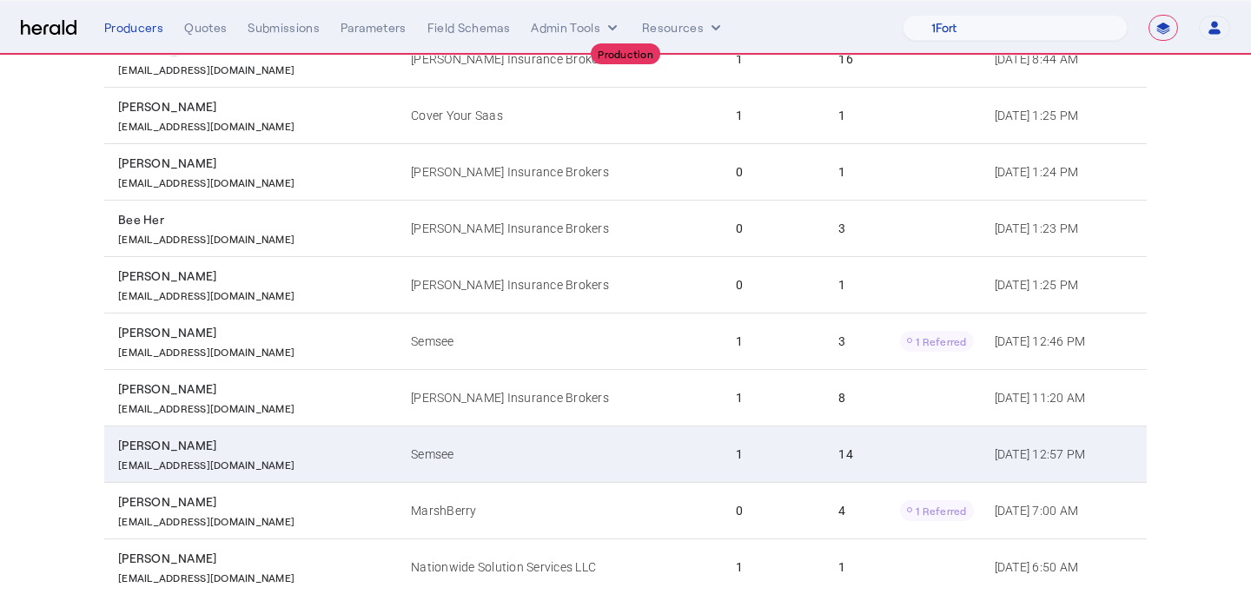
click at [620, 445] on td "Semsee" at bounding box center [559, 454] width 325 height 56
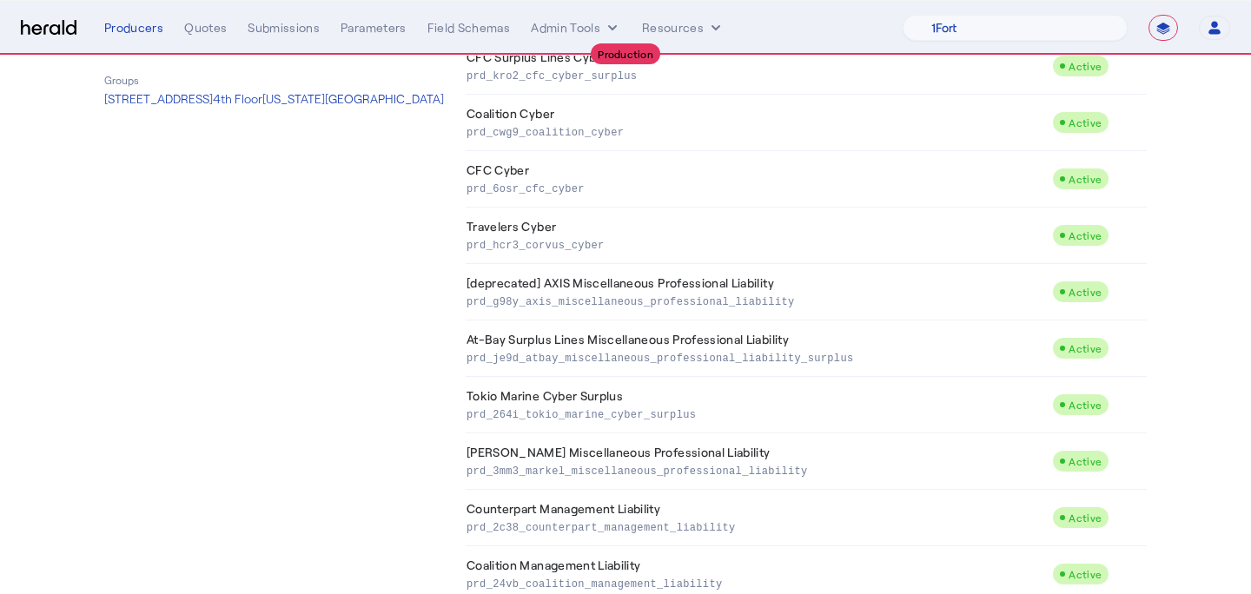
scroll to position [499, 0]
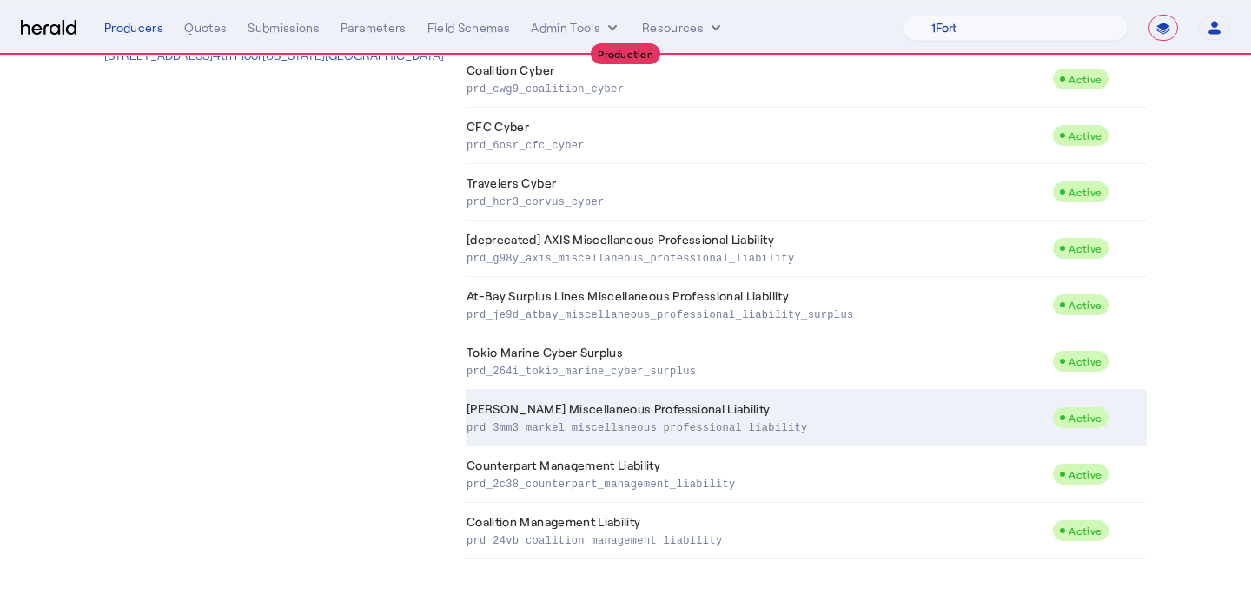
click at [640, 418] on p "prd_3mm3_markel_miscellaneous_professional_liability" at bounding box center [755, 426] width 578 height 17
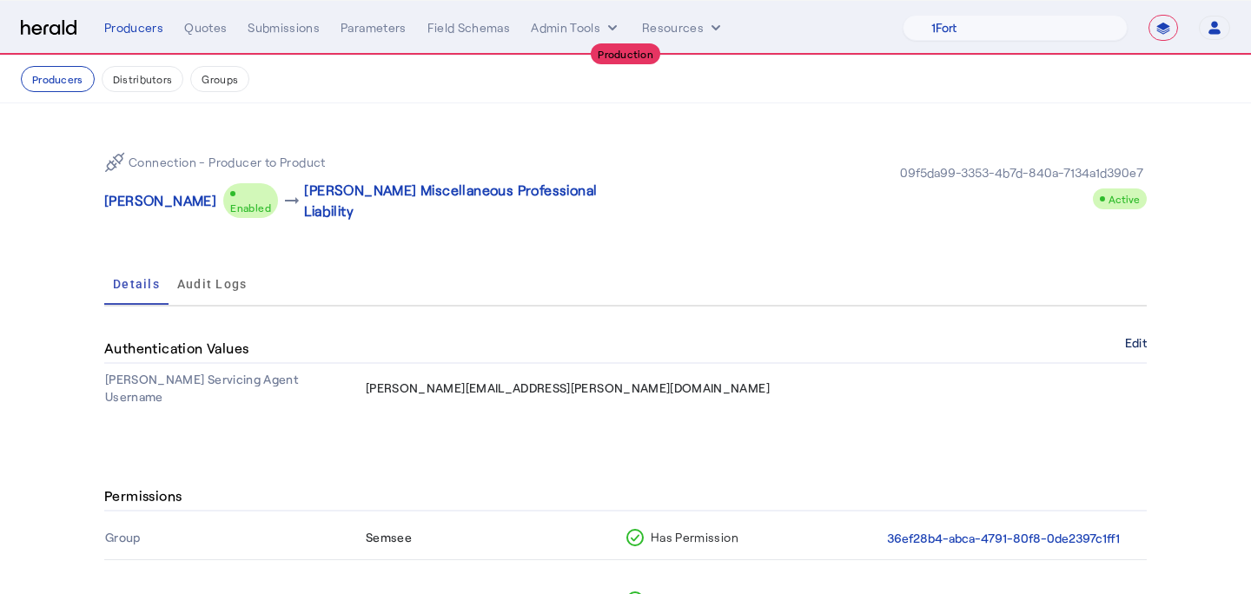
click at [1144, 338] on button "Edit" at bounding box center [1136, 343] width 22 height 10
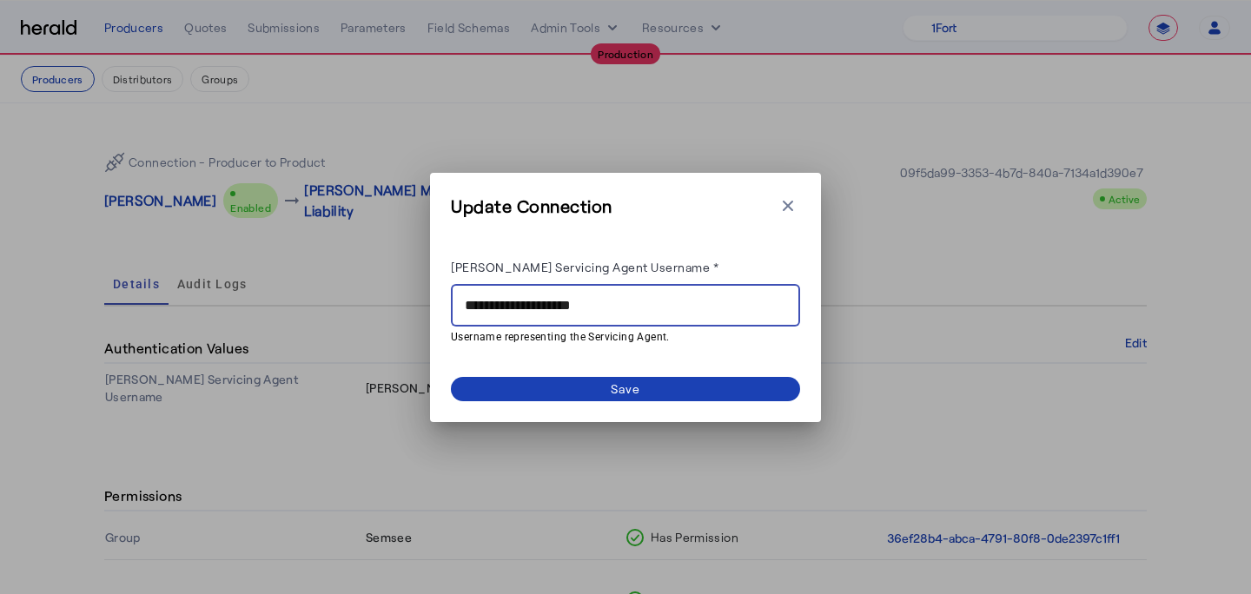
drag, startPoint x: 643, startPoint y: 308, endPoint x: 417, endPoint y: 298, distance: 226.9
click at [417, 298] on div "**********" at bounding box center [625, 297] width 1251 height 594
paste input "*"
type input "**********"
click at [472, 373] on div "**********" at bounding box center [625, 314] width 349 height 173
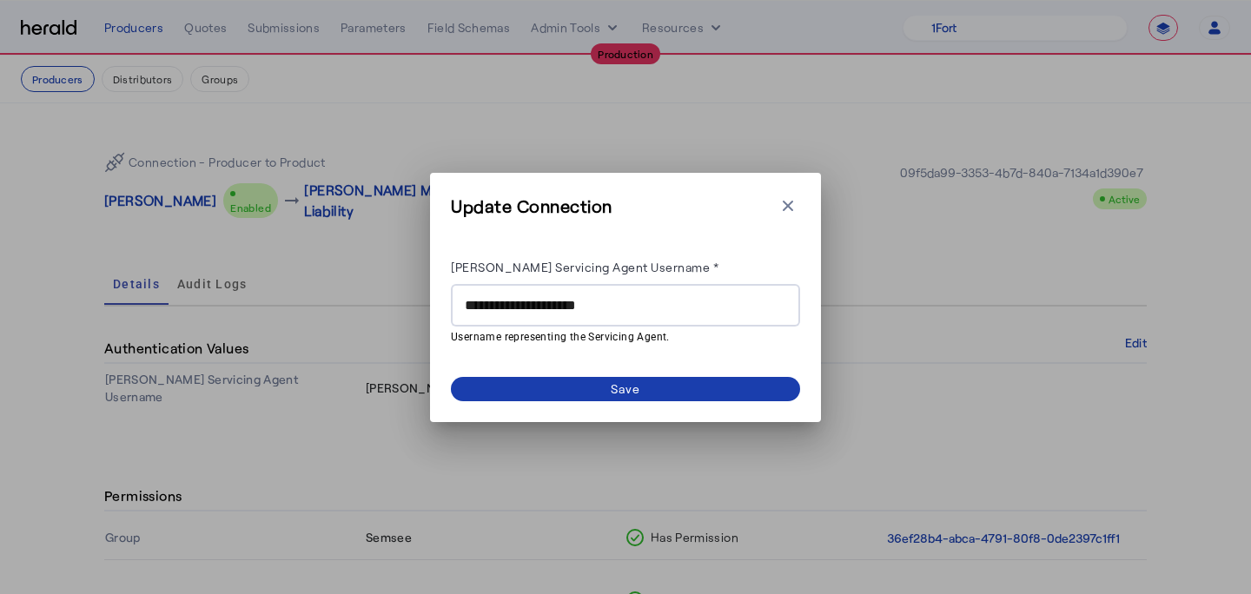
click at [472, 379] on span at bounding box center [625, 389] width 349 height 24
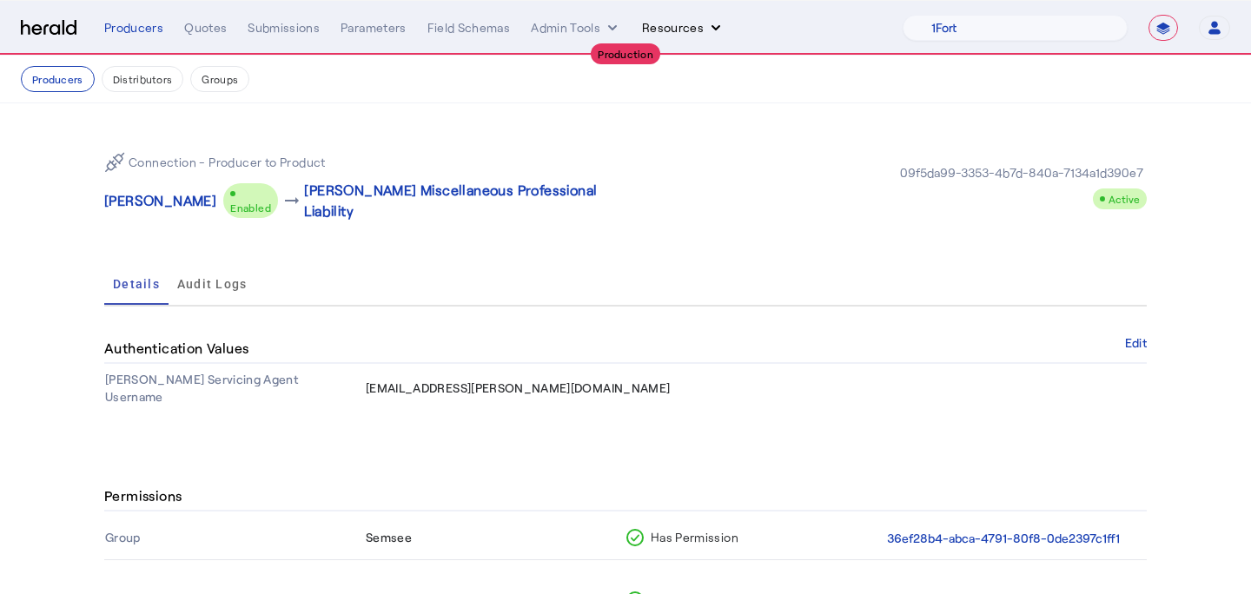
click at [651, 23] on button "Resources" at bounding box center [683, 27] width 82 height 17
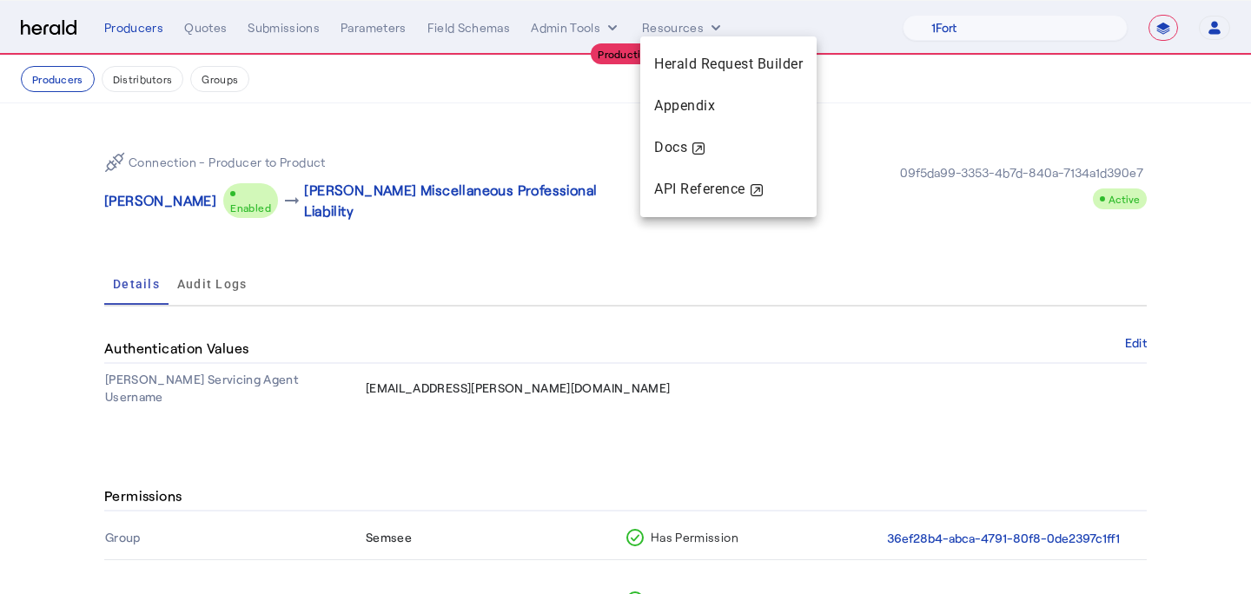
click at [407, 142] on div at bounding box center [625, 297] width 1251 height 594
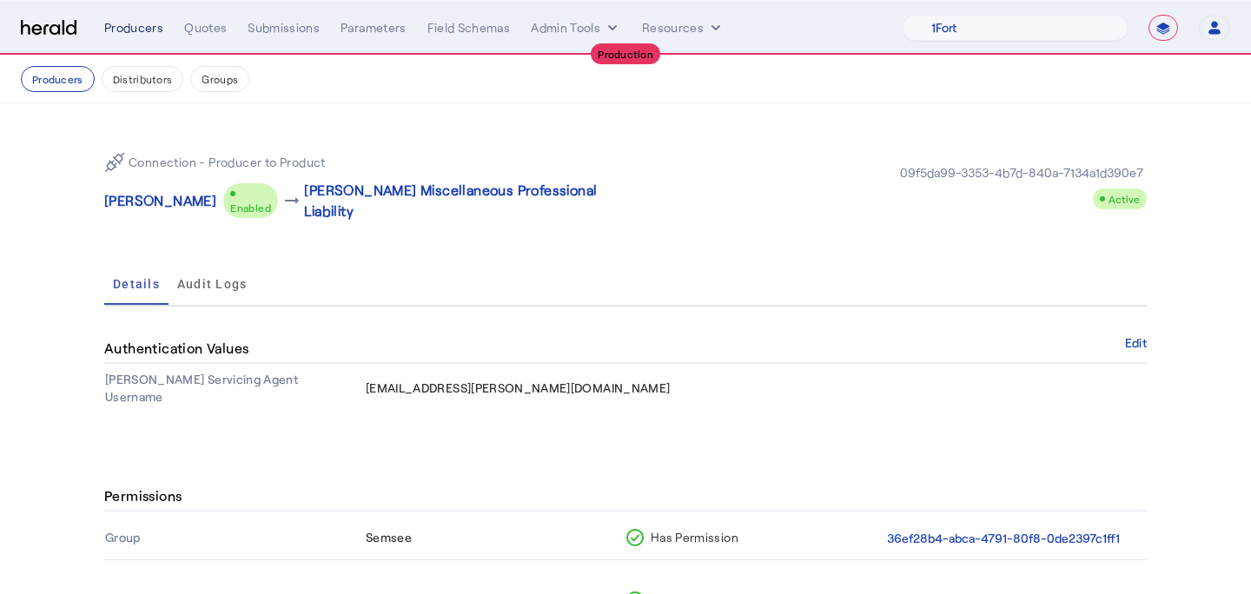
click at [147, 21] on div "Producers" at bounding box center [133, 27] width 59 height 17
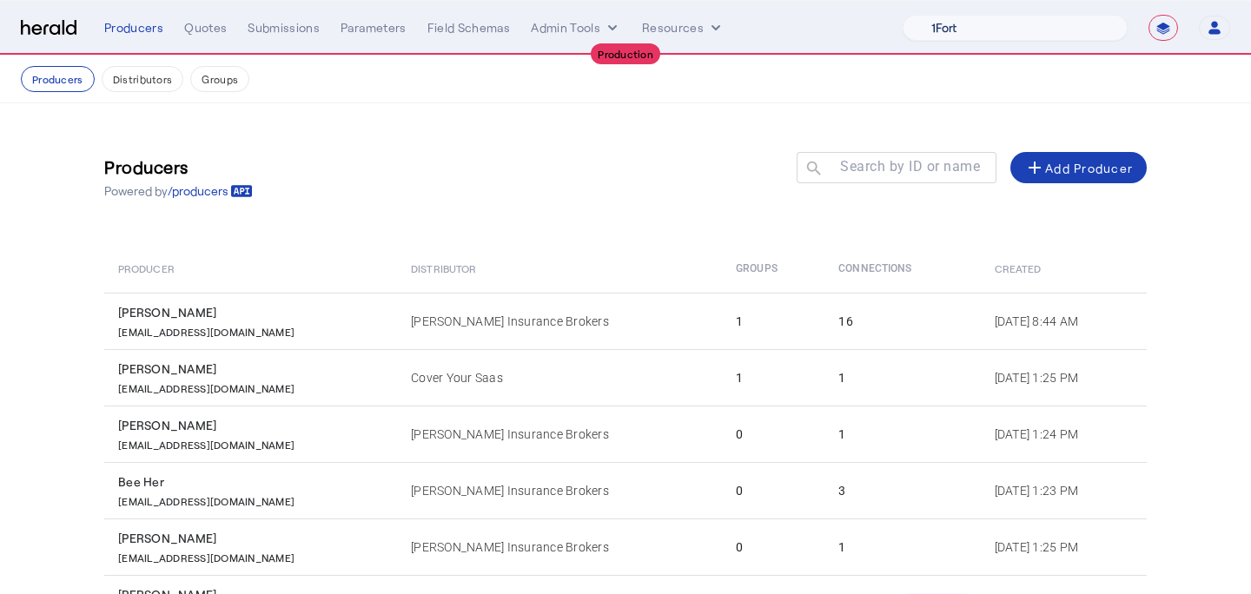
click at [1007, 33] on select "1Fort Affinity Risk Arlington Roe Billy BindHQ Bunker CRC Campus Coverage Citad…" at bounding box center [1014, 28] width 225 height 26
click at [902, 15] on select "1Fort Affinity Risk Arlington Roe Billy BindHQ Bunker CRC Campus Coverage Citad…" at bounding box center [1014, 28] width 225 height 26
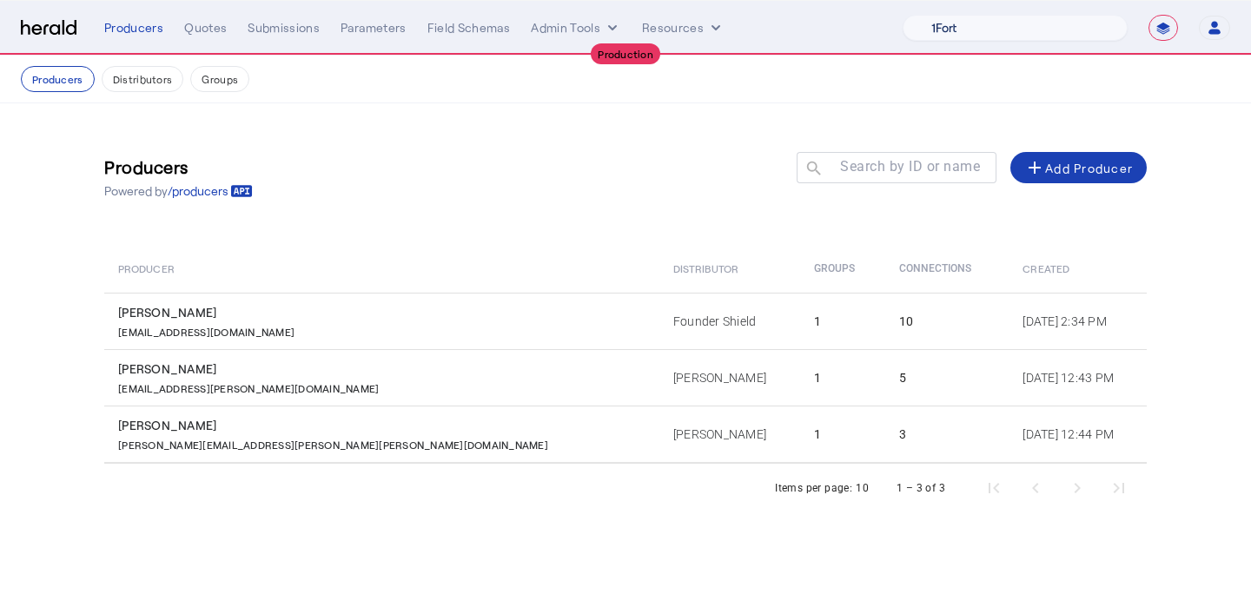
click at [934, 20] on select "1Fort Affinity Risk Arlington Roe Billy BindHQ Bunker CRC Campus Coverage Citad…" at bounding box center [1014, 28] width 225 height 26
select select "pfm_a9p2_hib_marketplace"
click at [902, 15] on select "1Fort Affinity Risk Arlington Roe Billy BindHQ Bunker CRC Campus Coverage Citad…" at bounding box center [1014, 28] width 225 height 26
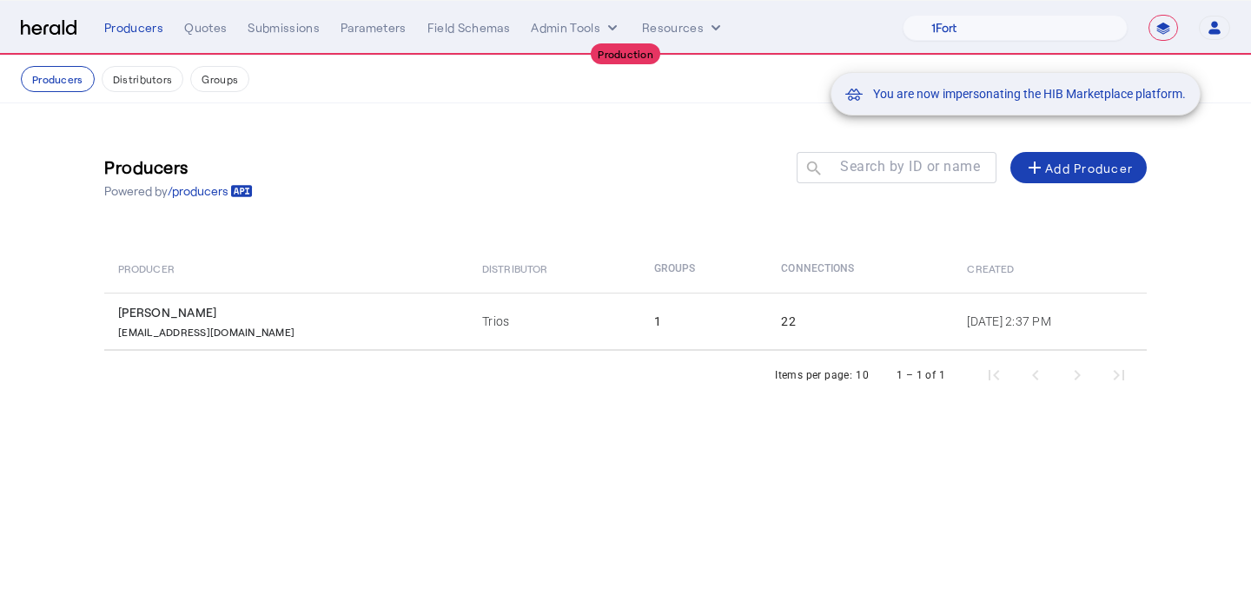
click at [204, 28] on div "You are now impersonating the HIB Marketplace platform." at bounding box center [625, 297] width 1251 height 594
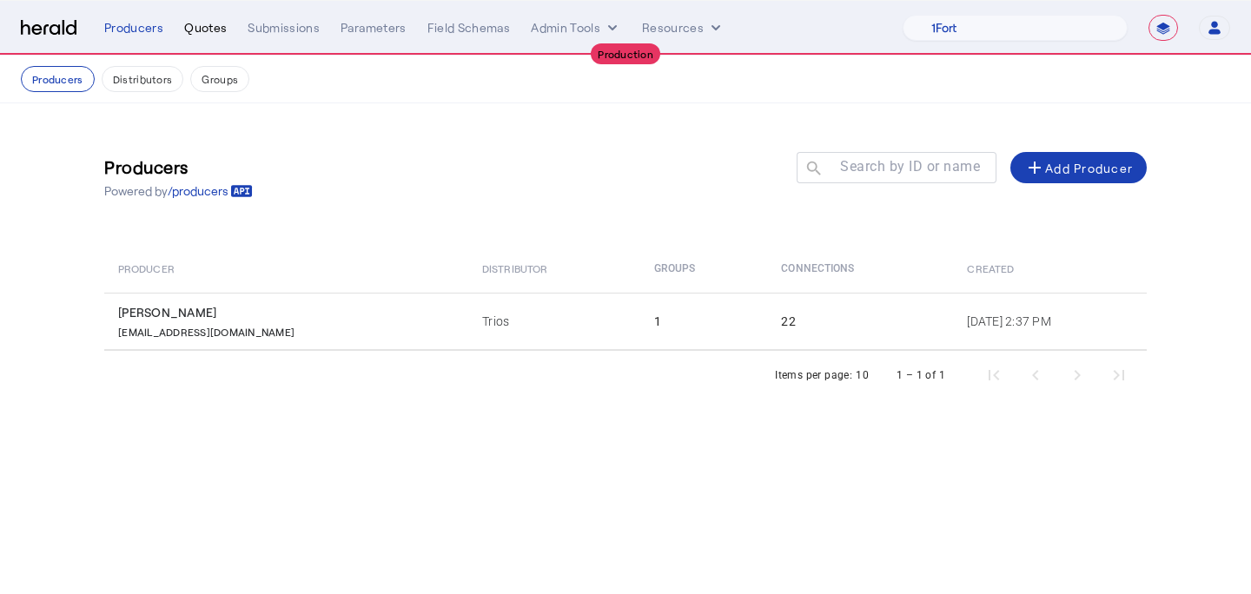
click at [204, 27] on div "Quotes" at bounding box center [205, 27] width 43 height 17
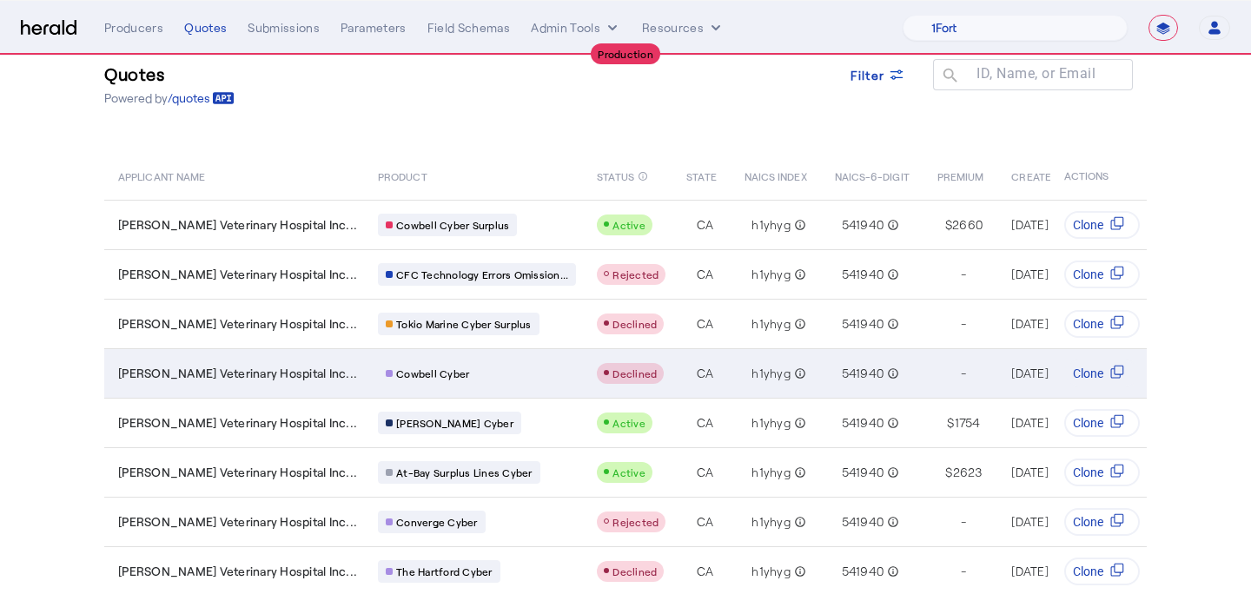
scroll to position [47, 0]
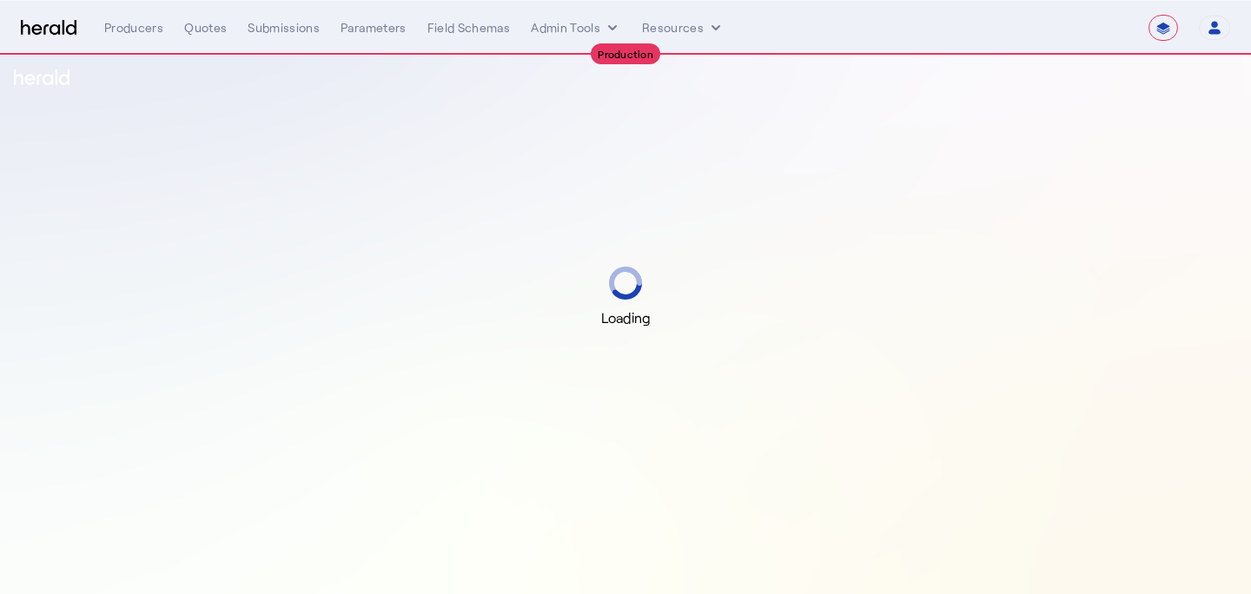
select select "**********"
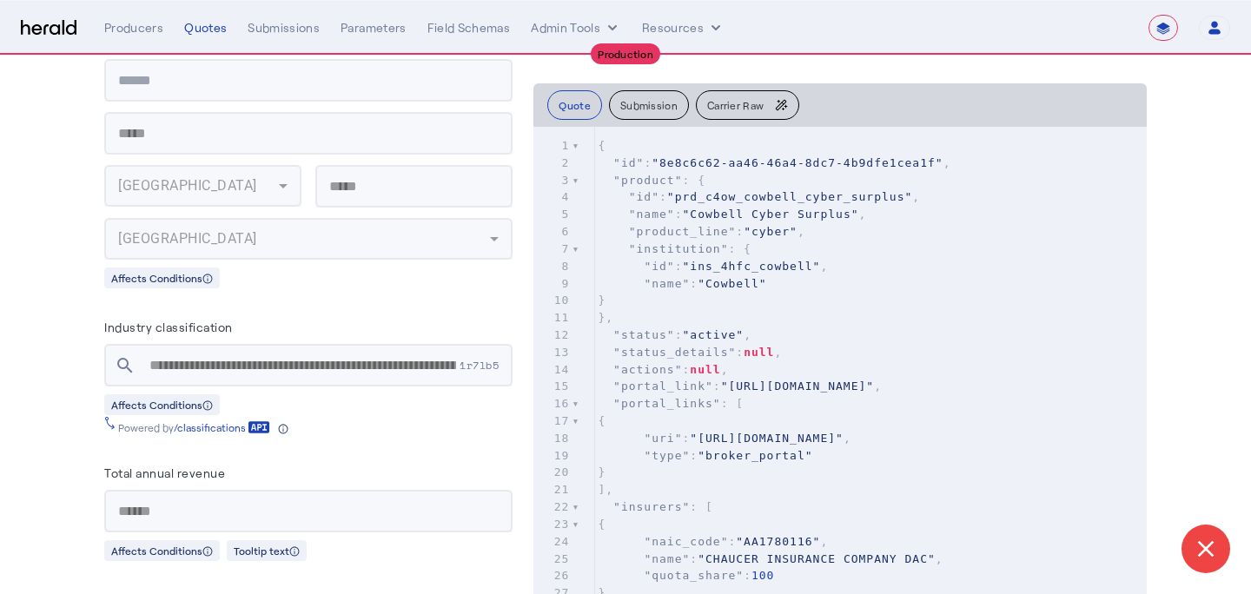
scroll to position [1825, 0]
